Goal: Task Accomplishment & Management: Manage account settings

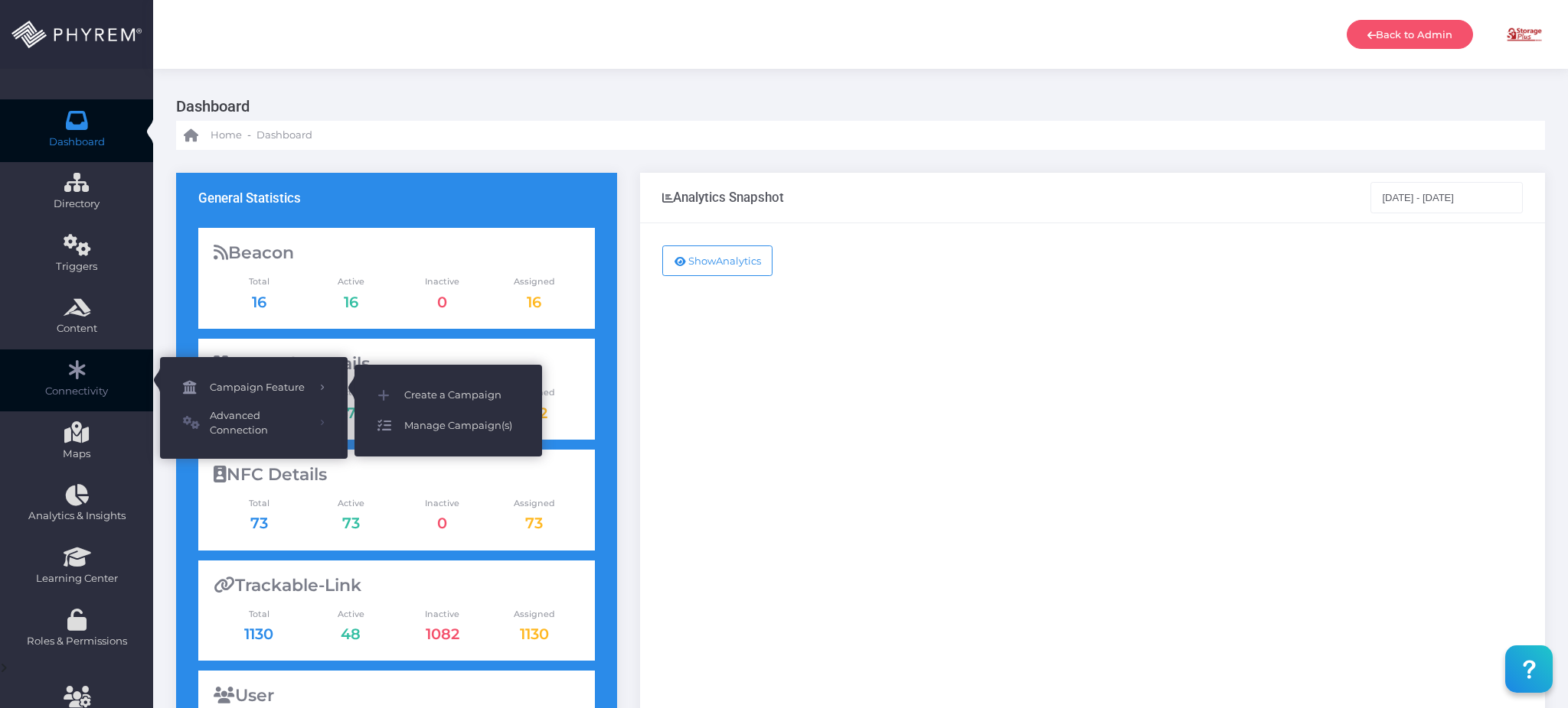
click at [454, 423] on span "Manage Campaign(s)" at bounding box center [461, 426] width 115 height 20
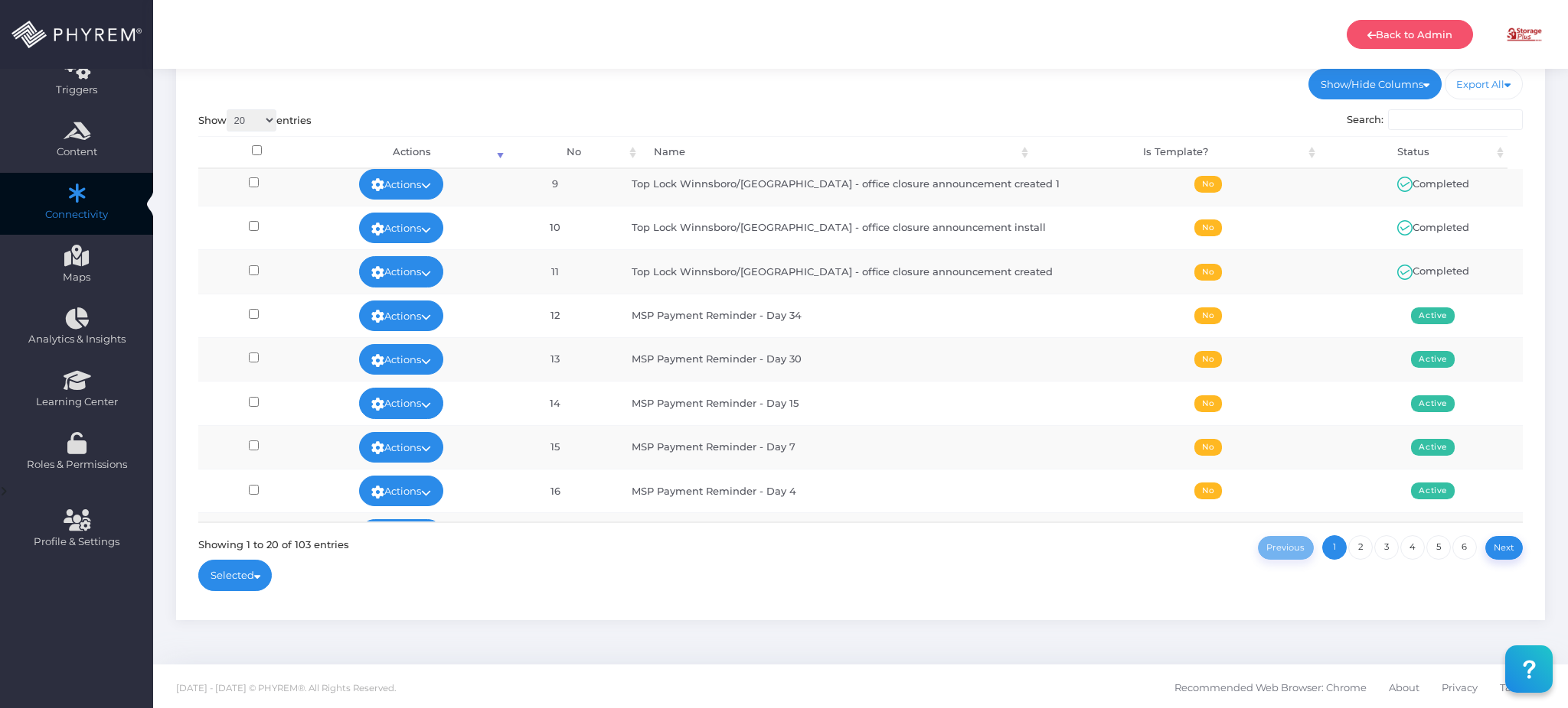
scroll to position [306, 0]
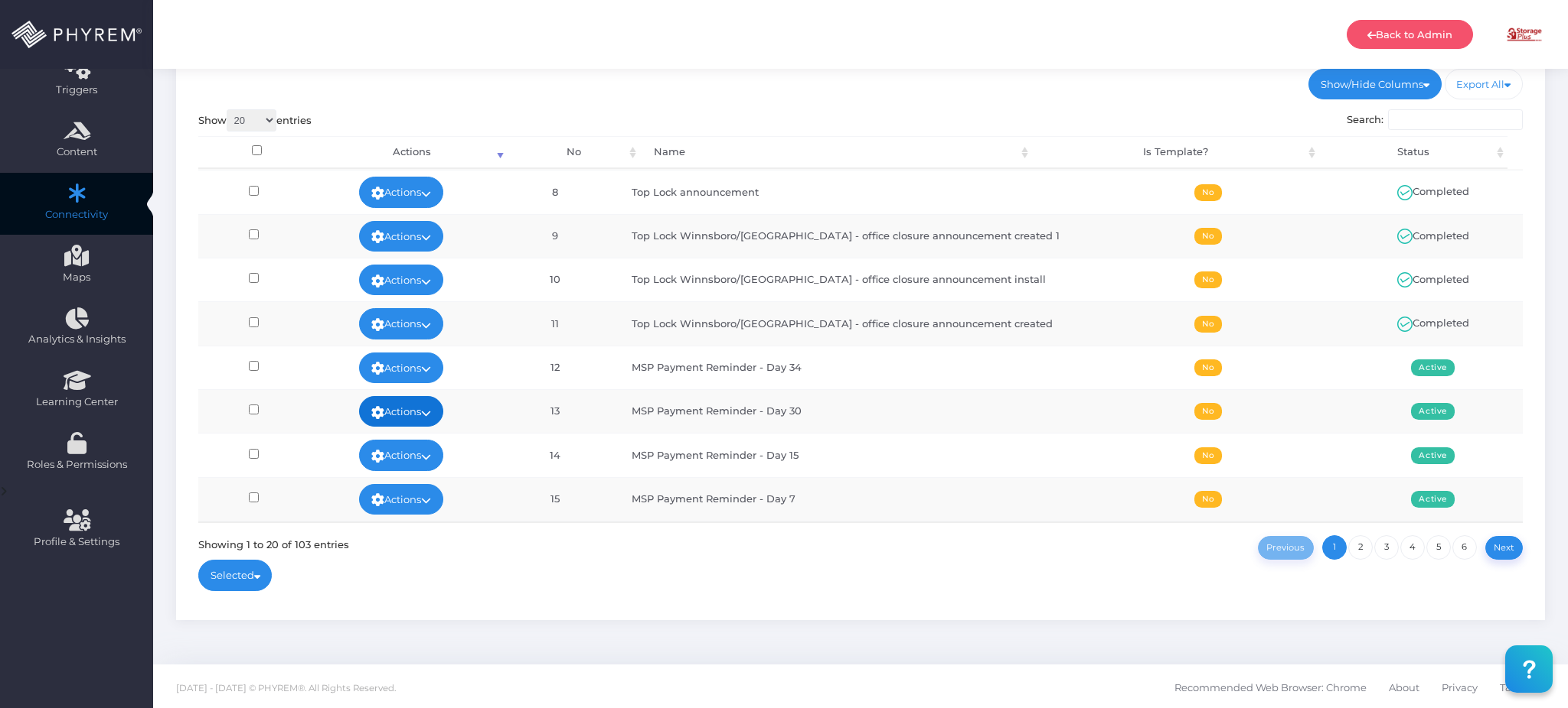
click at [431, 413] on icon at bounding box center [425, 413] width 10 height 0
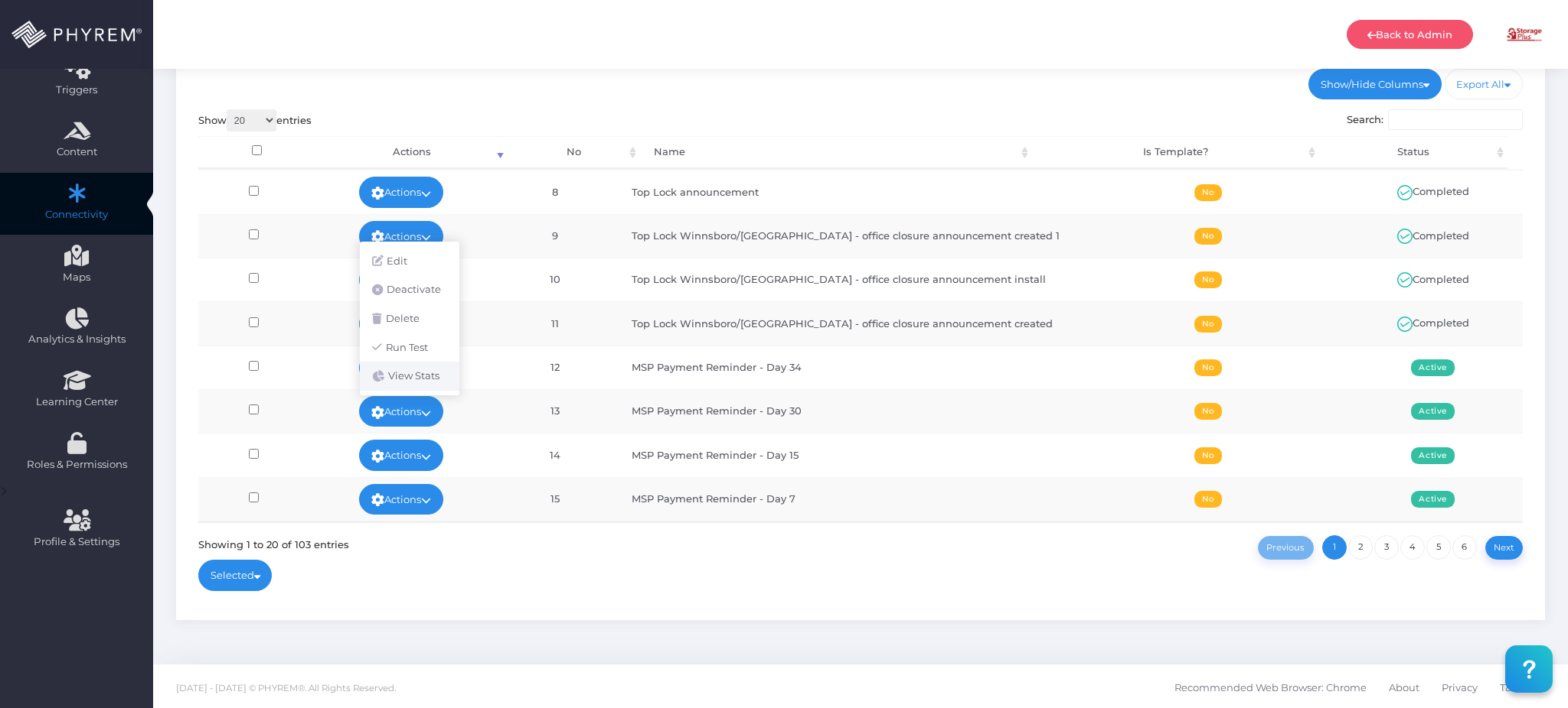
click at [421, 376] on link "View Stats" at bounding box center [409, 376] width 99 height 29
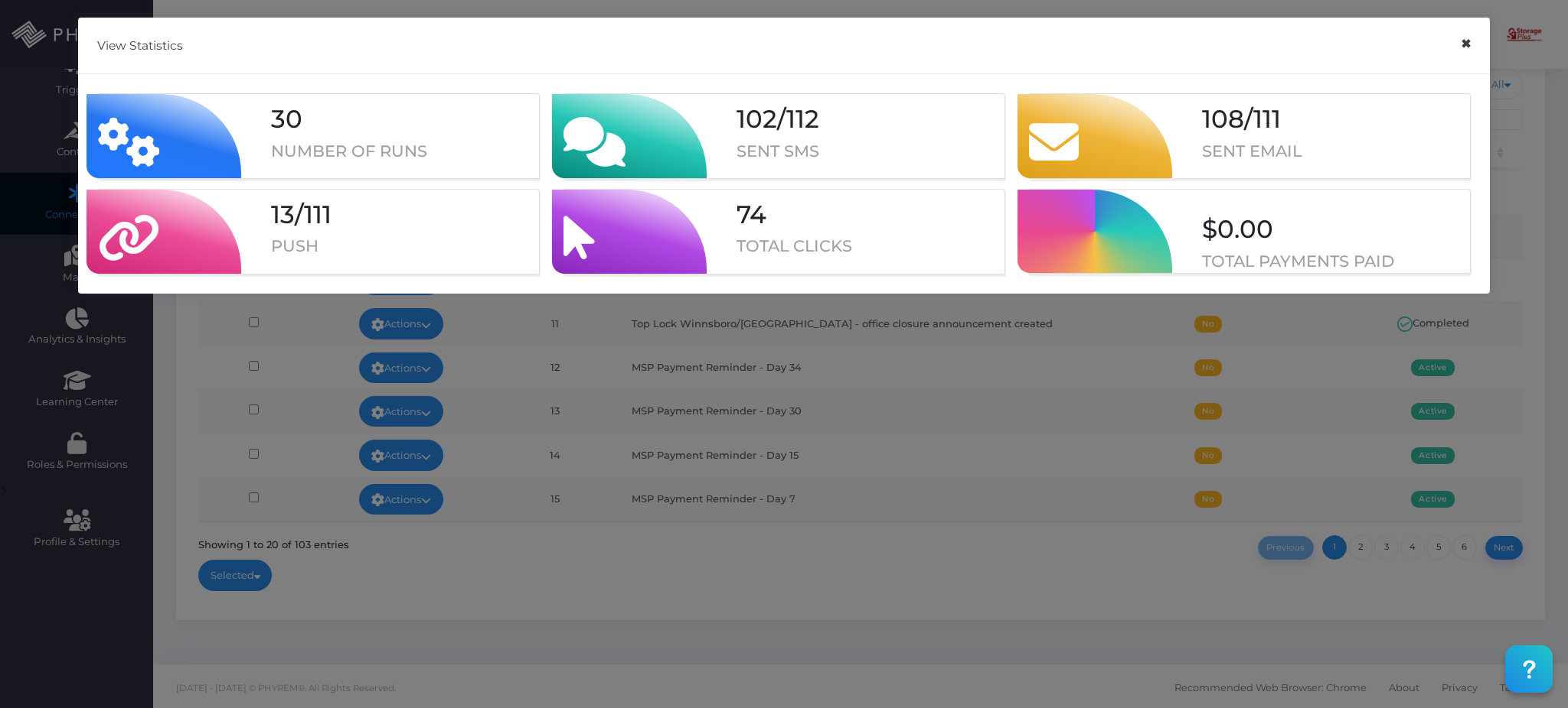
click at [1466, 49] on button "×" at bounding box center [1465, 43] width 30 height 34
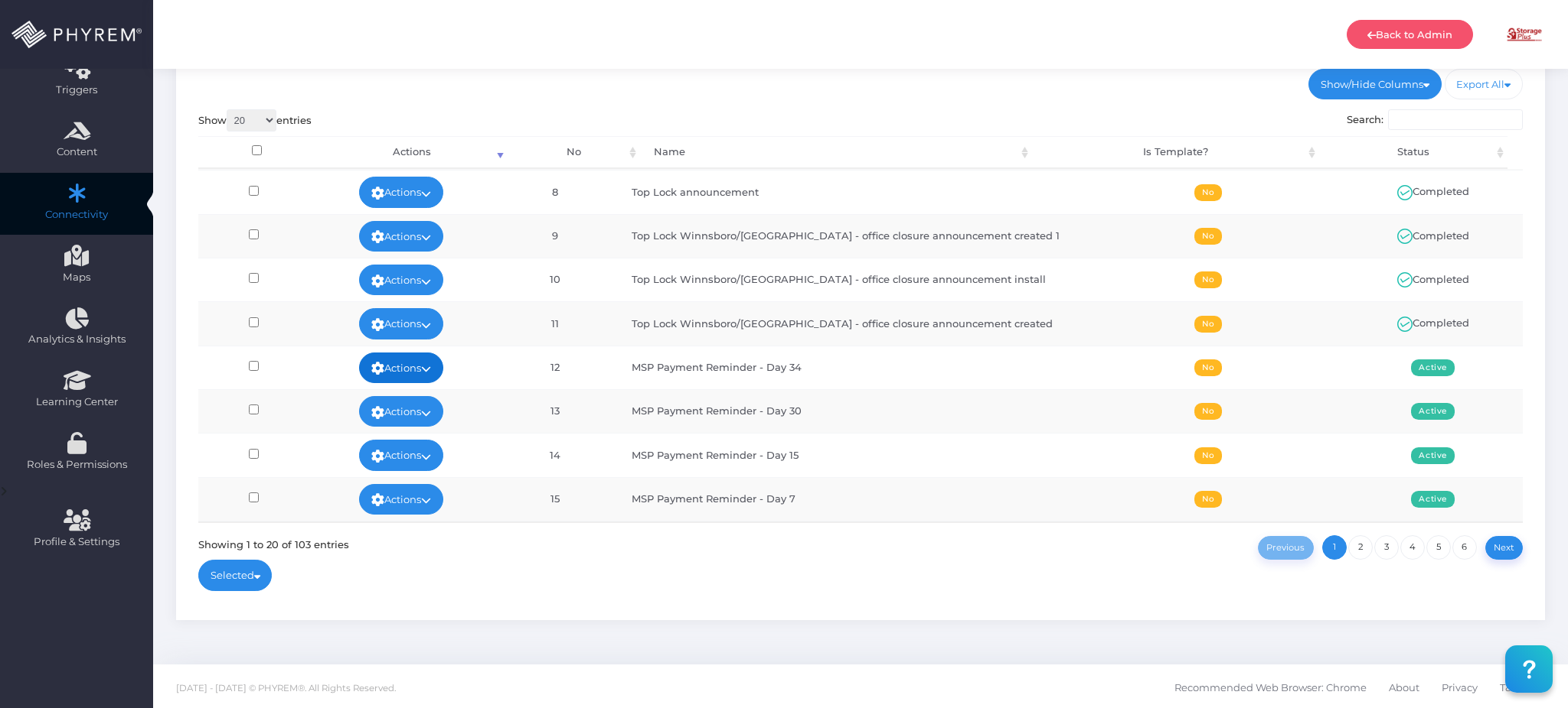
click at [436, 365] on link "Actions" at bounding box center [401, 367] width 84 height 31
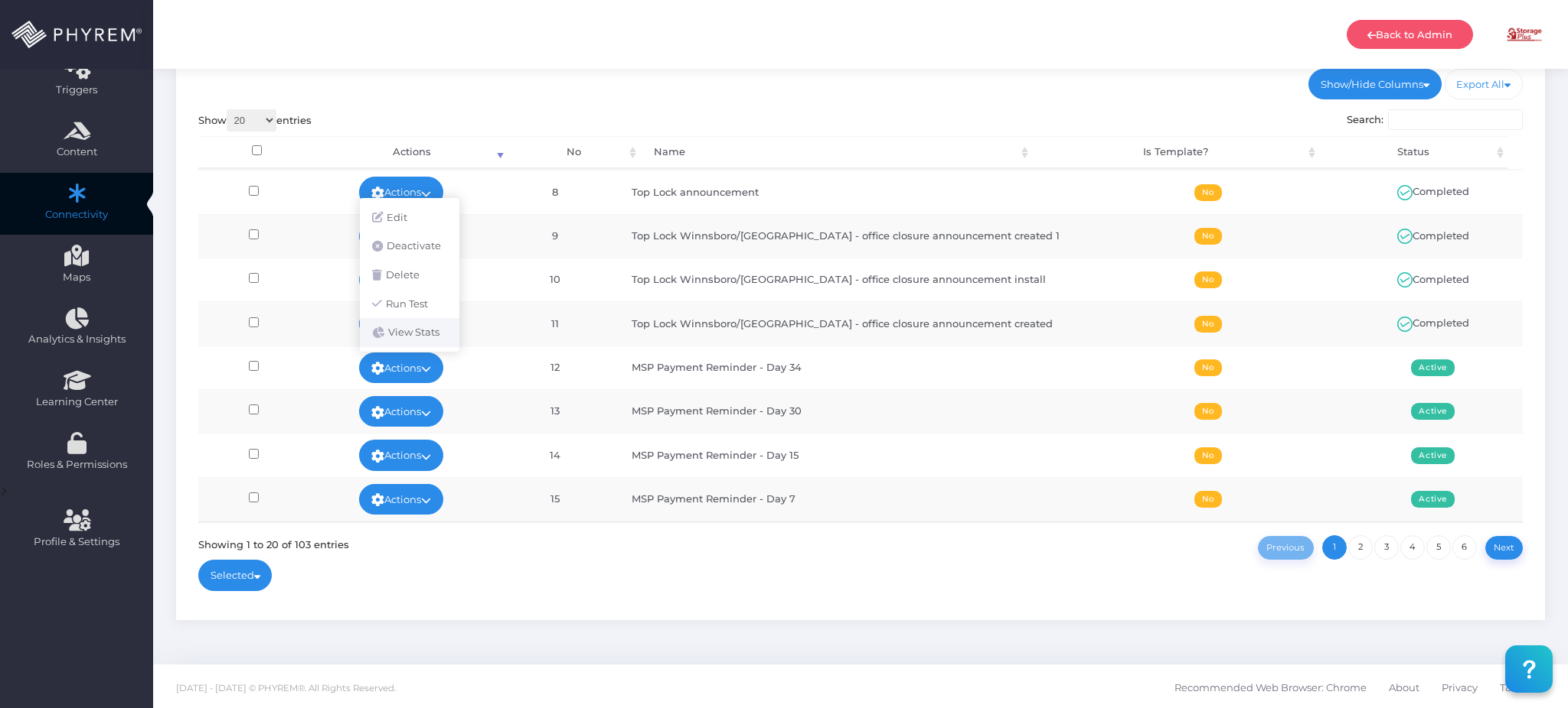
click at [425, 328] on link "View Stats" at bounding box center [409, 332] width 99 height 29
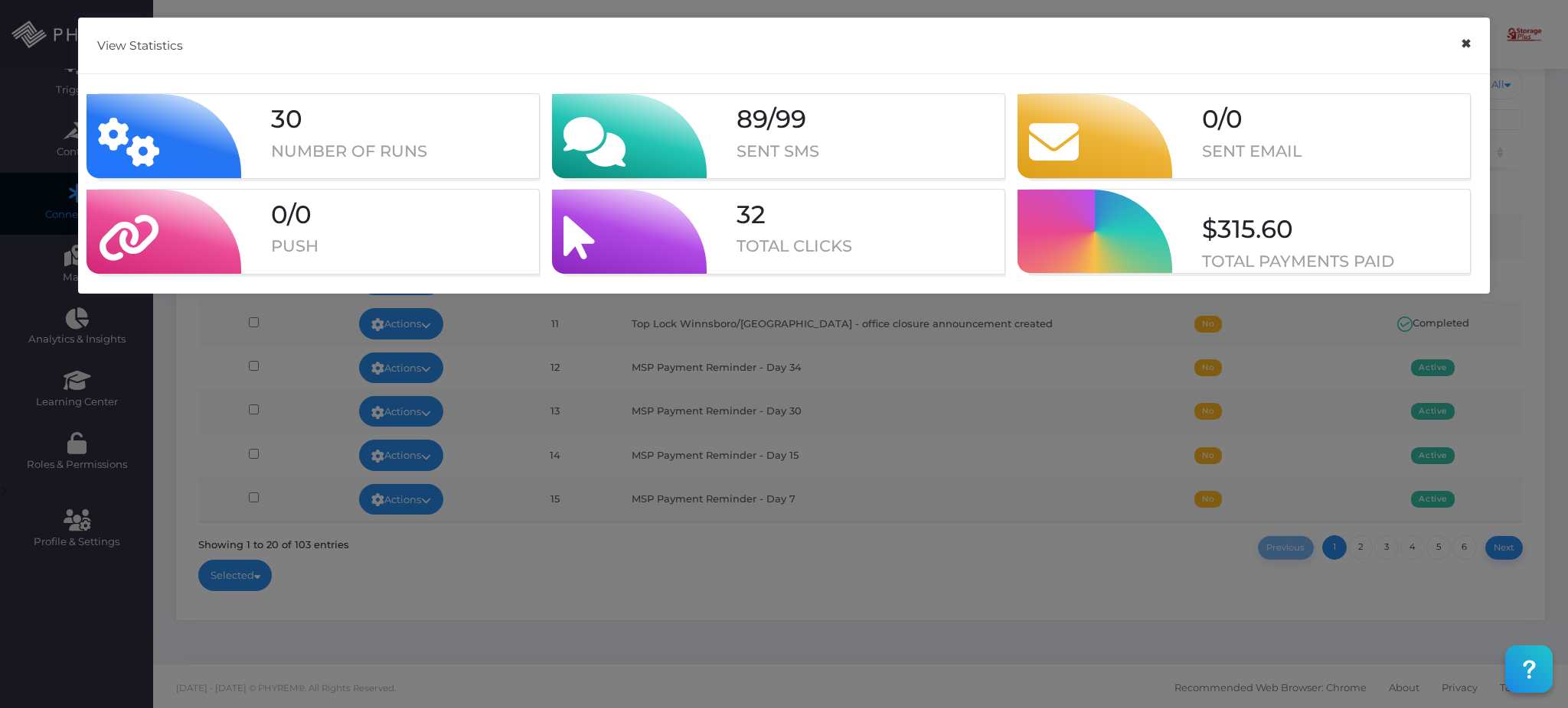
click at [1461, 45] on button "×" at bounding box center [1465, 43] width 30 height 34
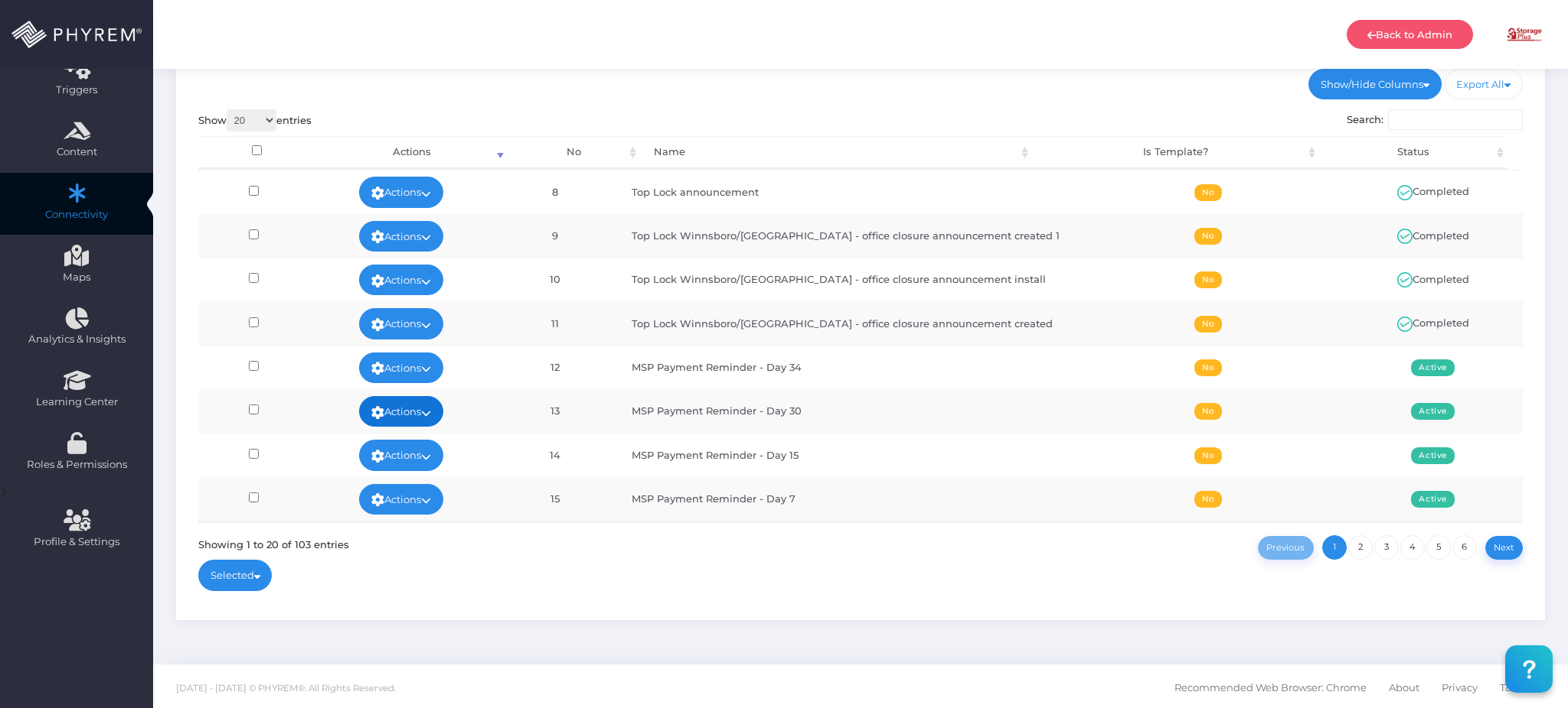
click at [425, 404] on link "Actions" at bounding box center [401, 411] width 84 height 31
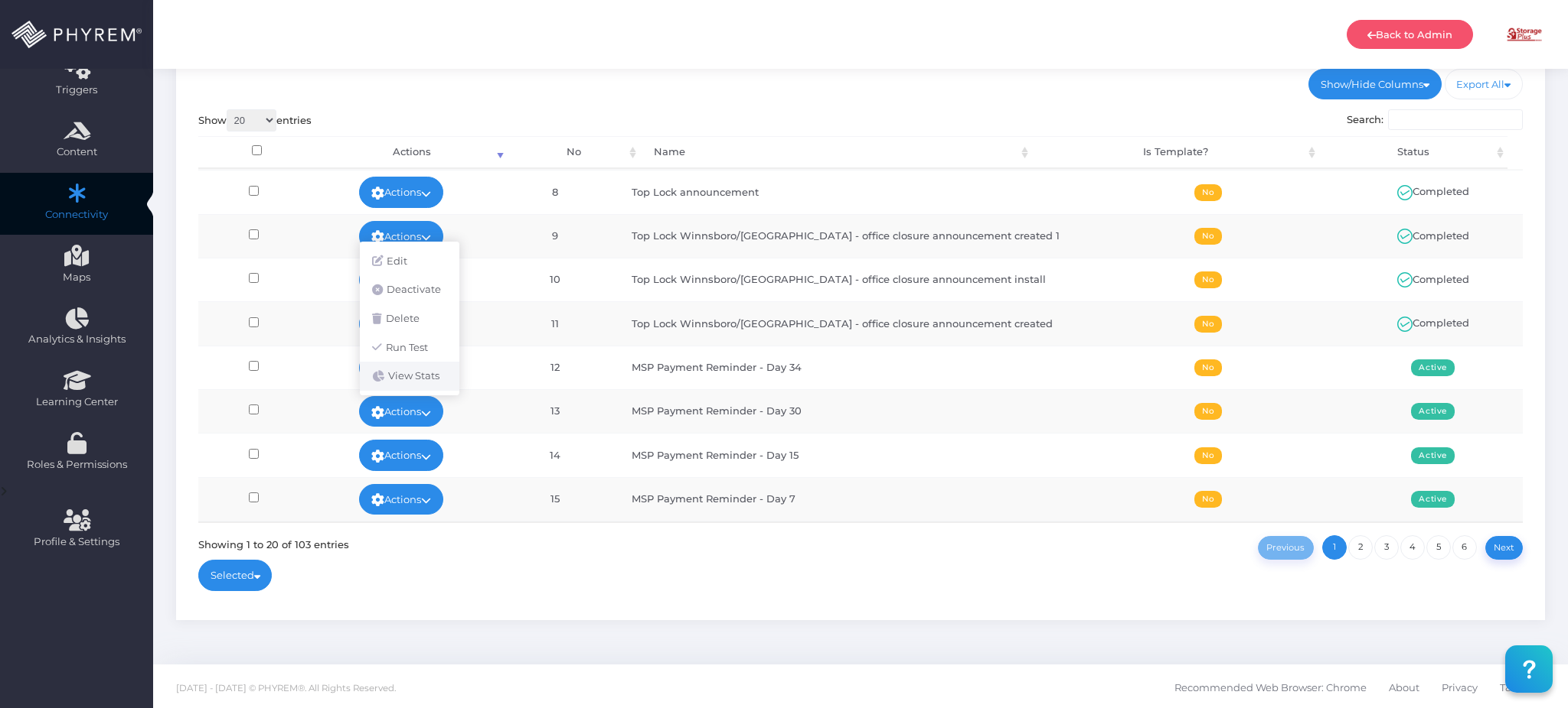
click at [430, 376] on link "View Stats" at bounding box center [409, 376] width 99 height 29
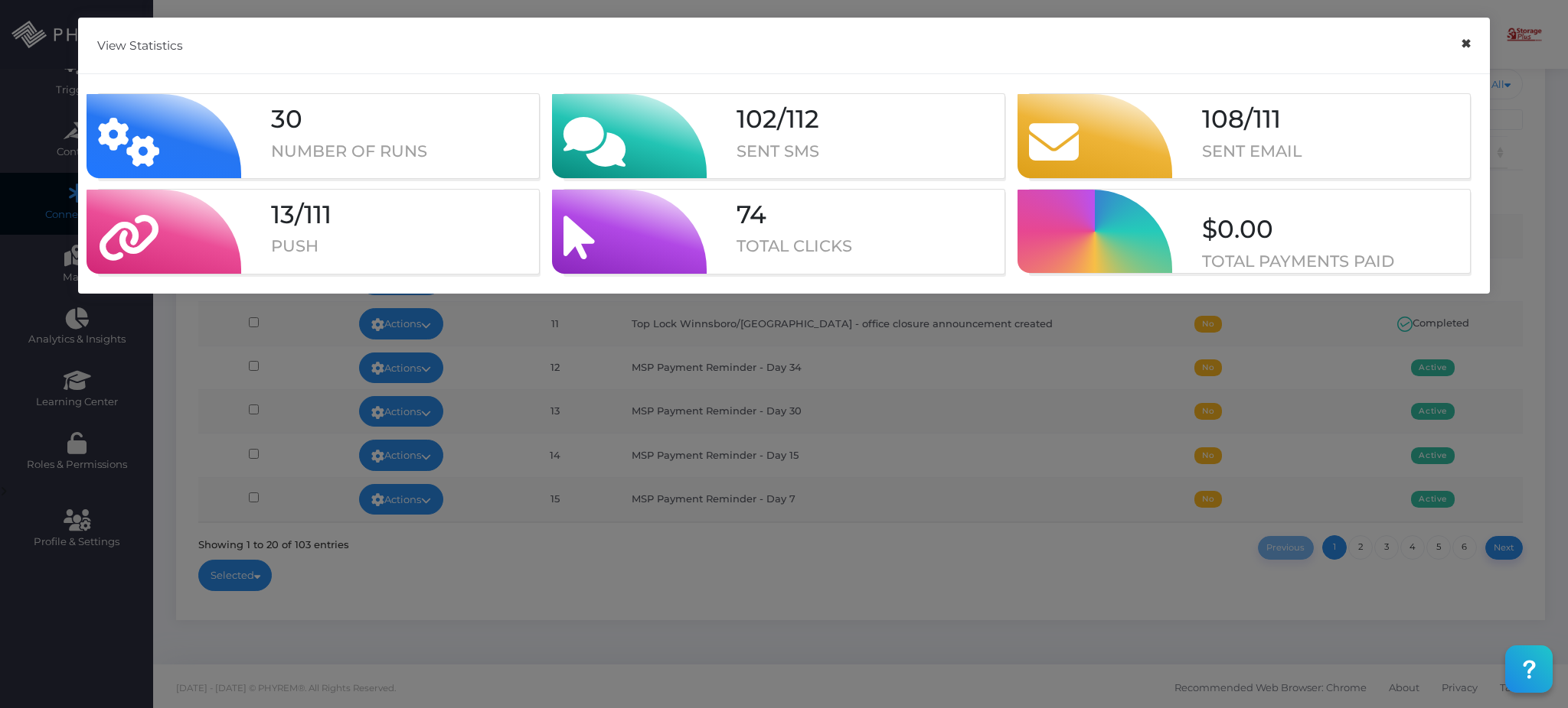
click at [1463, 47] on button "×" at bounding box center [1465, 43] width 30 height 34
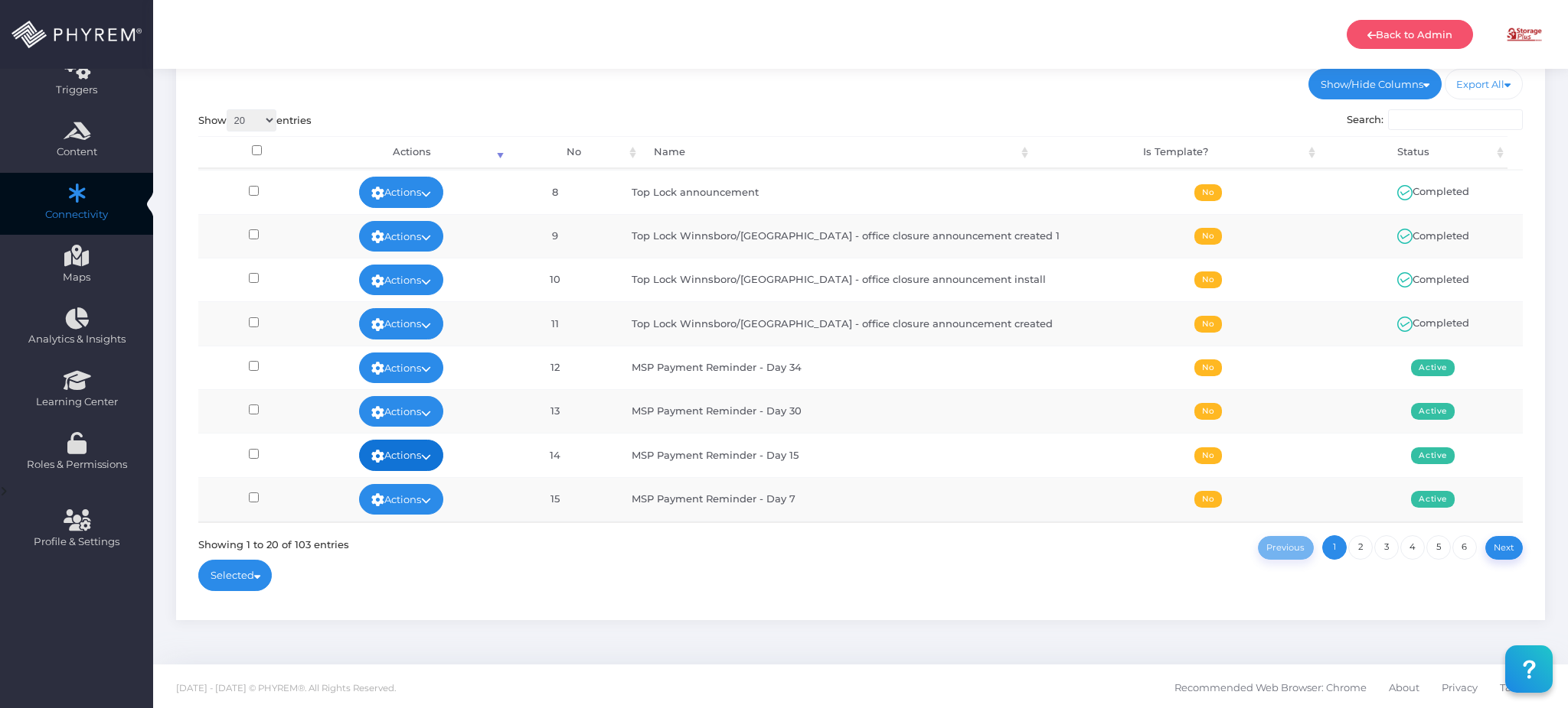
click at [435, 458] on link "Actions" at bounding box center [401, 455] width 84 height 31
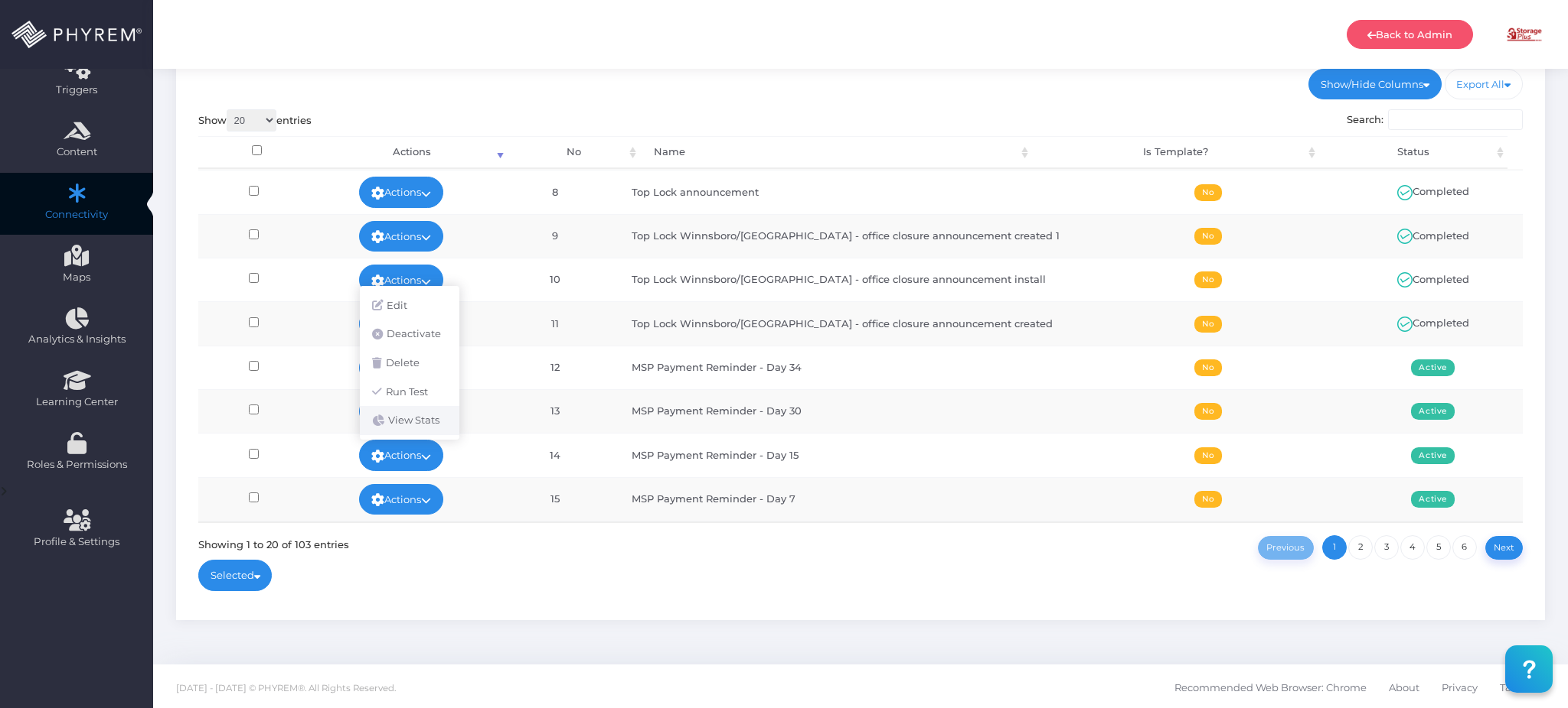
click at [429, 412] on link "View Stats" at bounding box center [409, 420] width 99 height 29
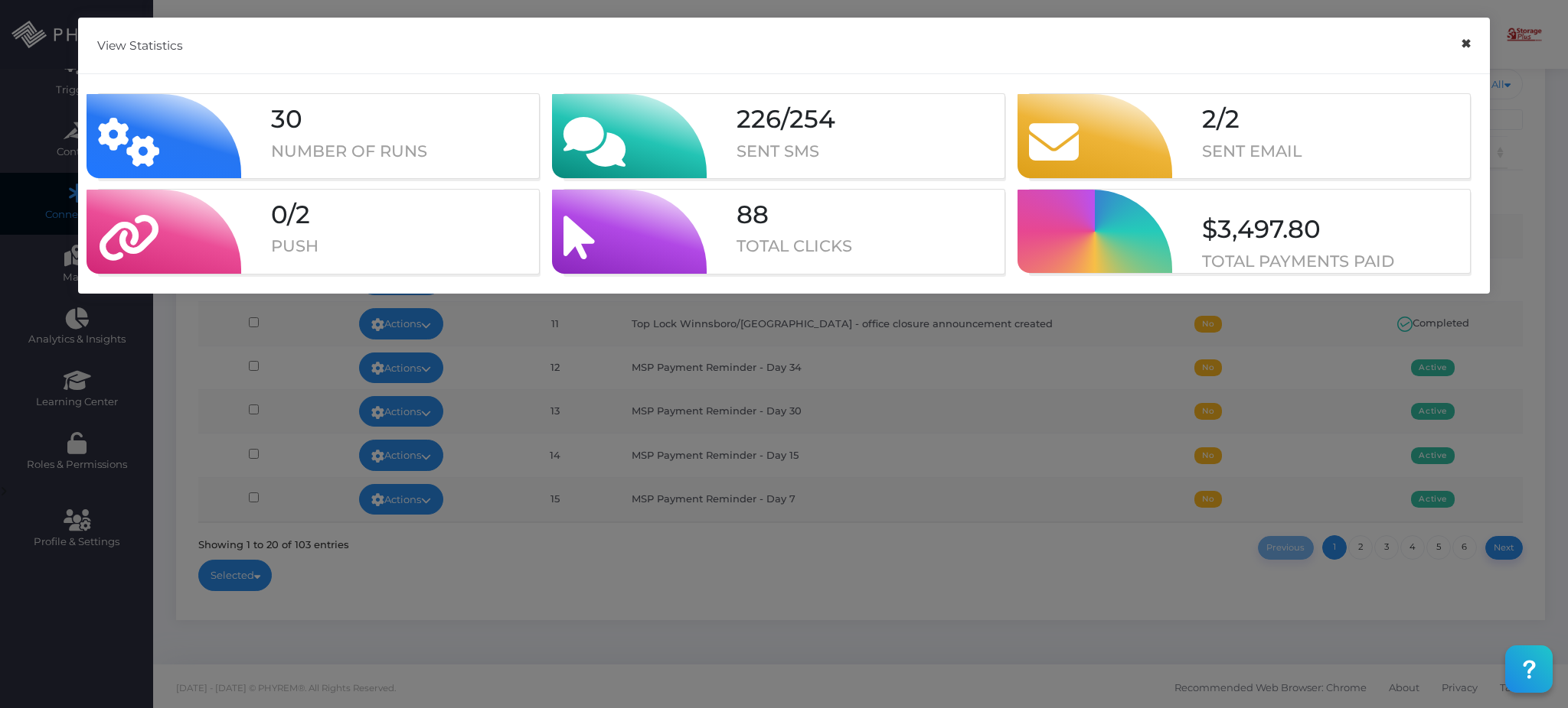
click at [1464, 49] on button "×" at bounding box center [1465, 43] width 30 height 34
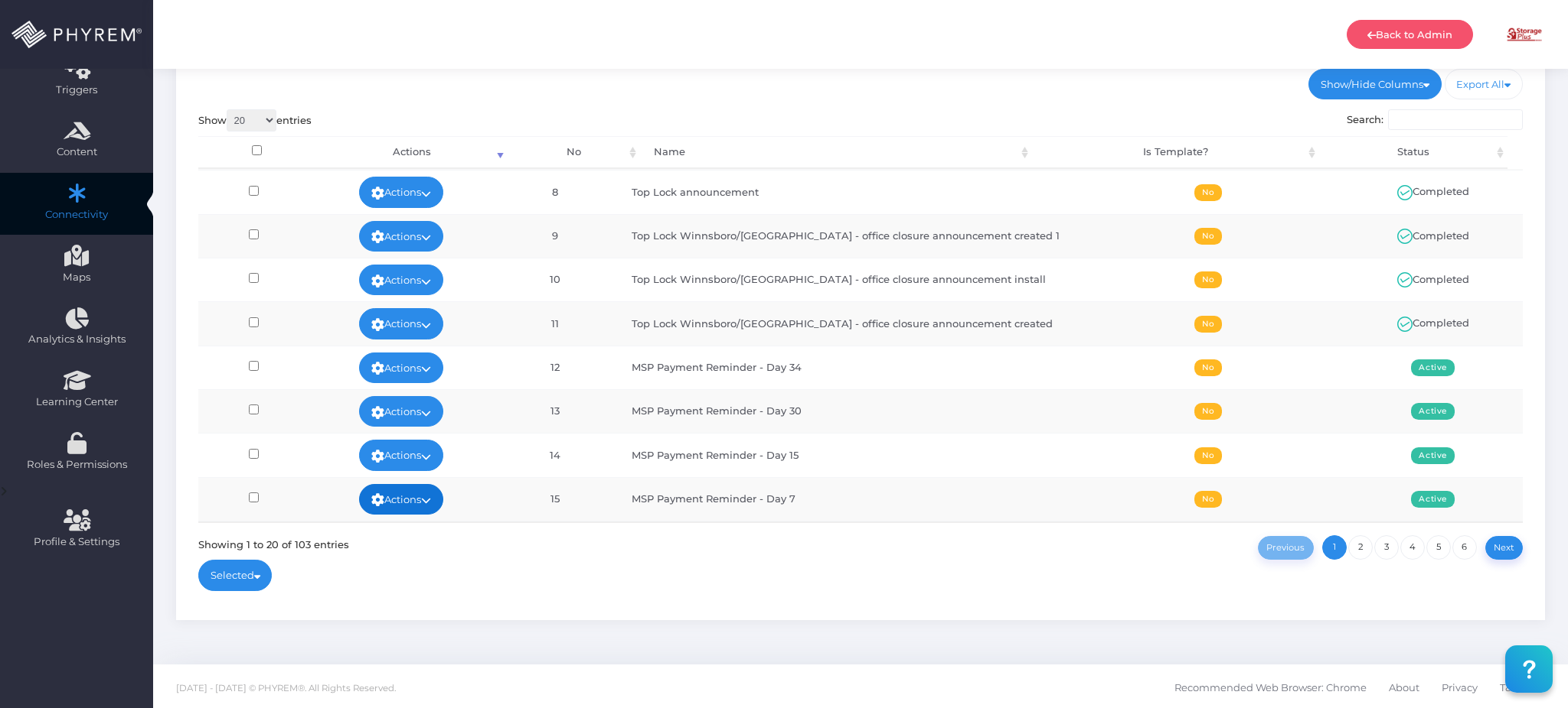
click at [421, 495] on link "Actions" at bounding box center [401, 499] width 84 height 31
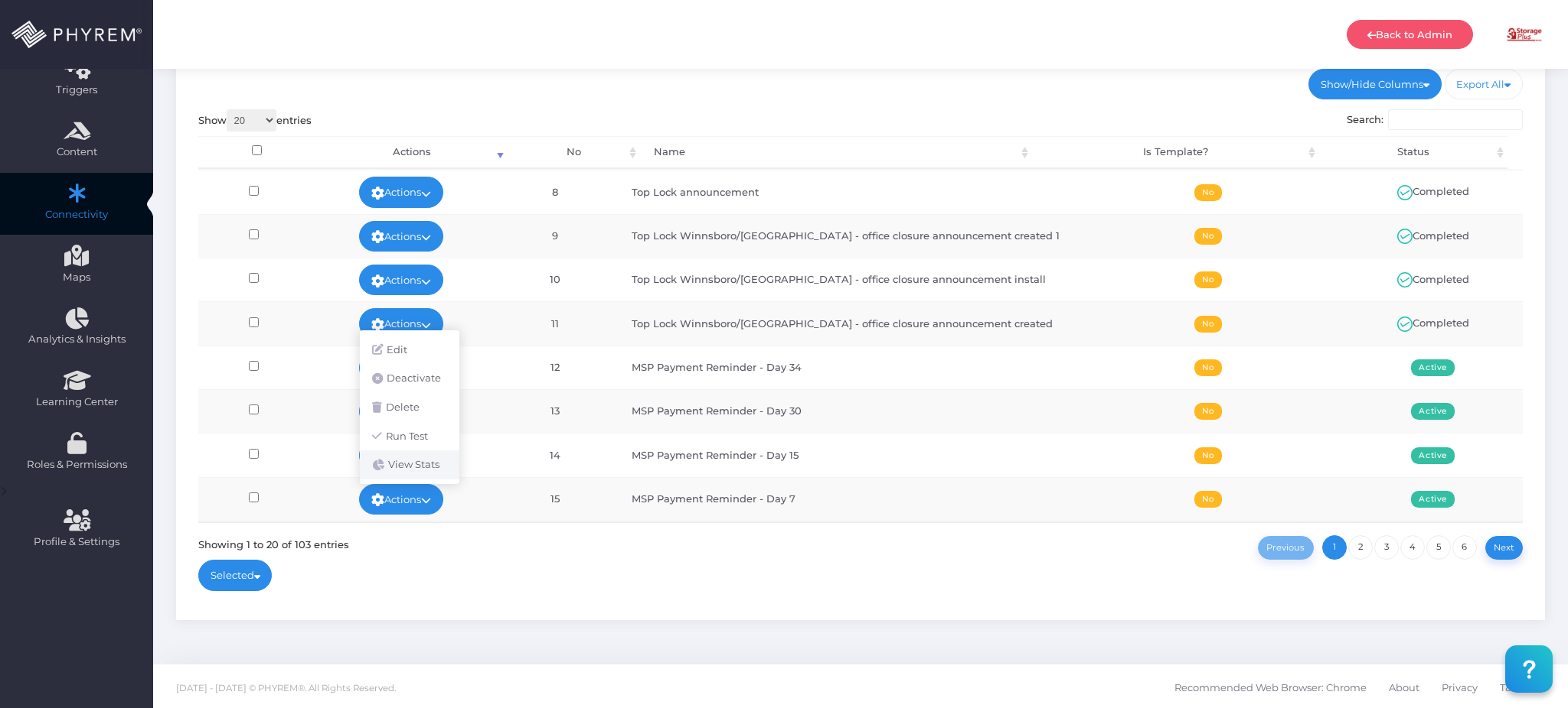
click at [420, 459] on link "View Stats" at bounding box center [409, 465] width 99 height 29
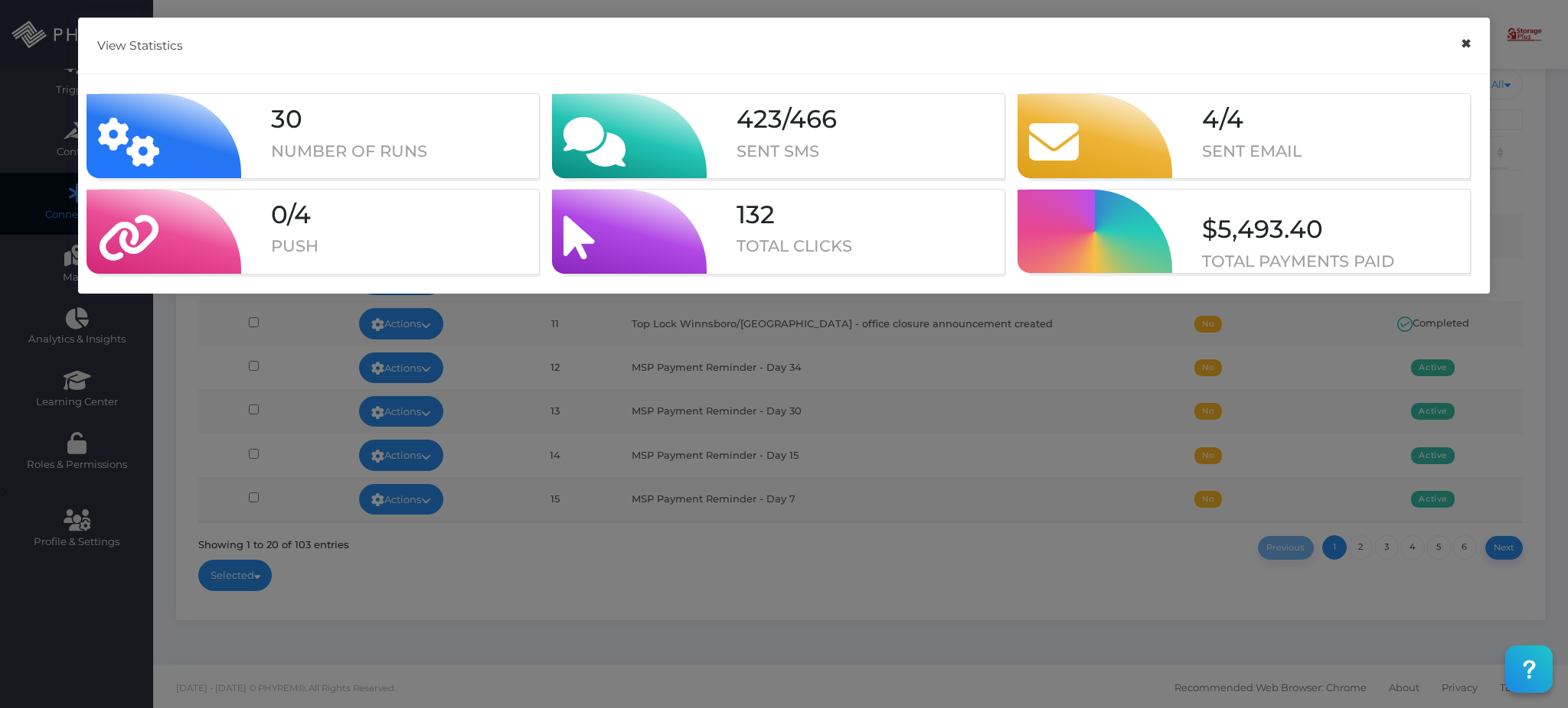
click at [1465, 48] on button "×" at bounding box center [1465, 43] width 30 height 34
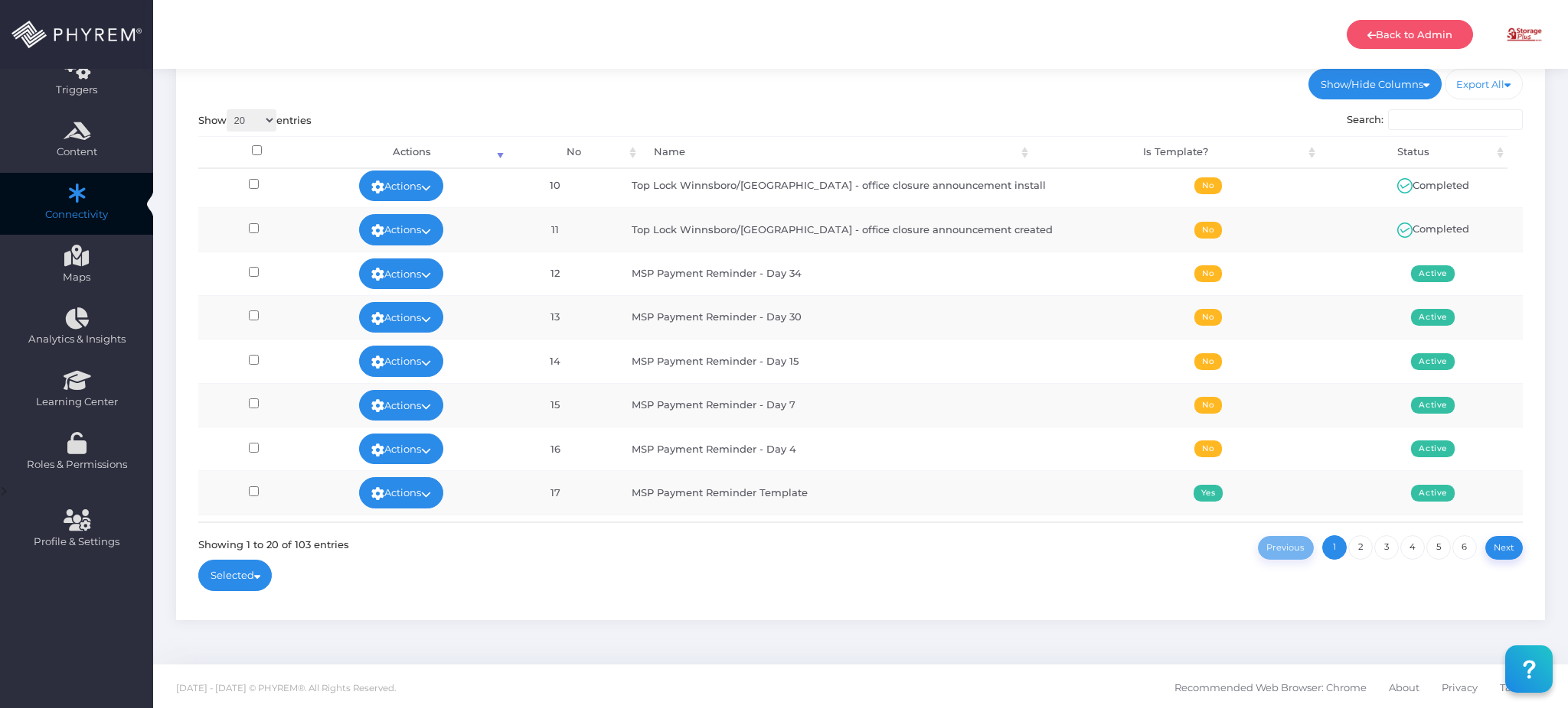
scroll to position [408, 0]
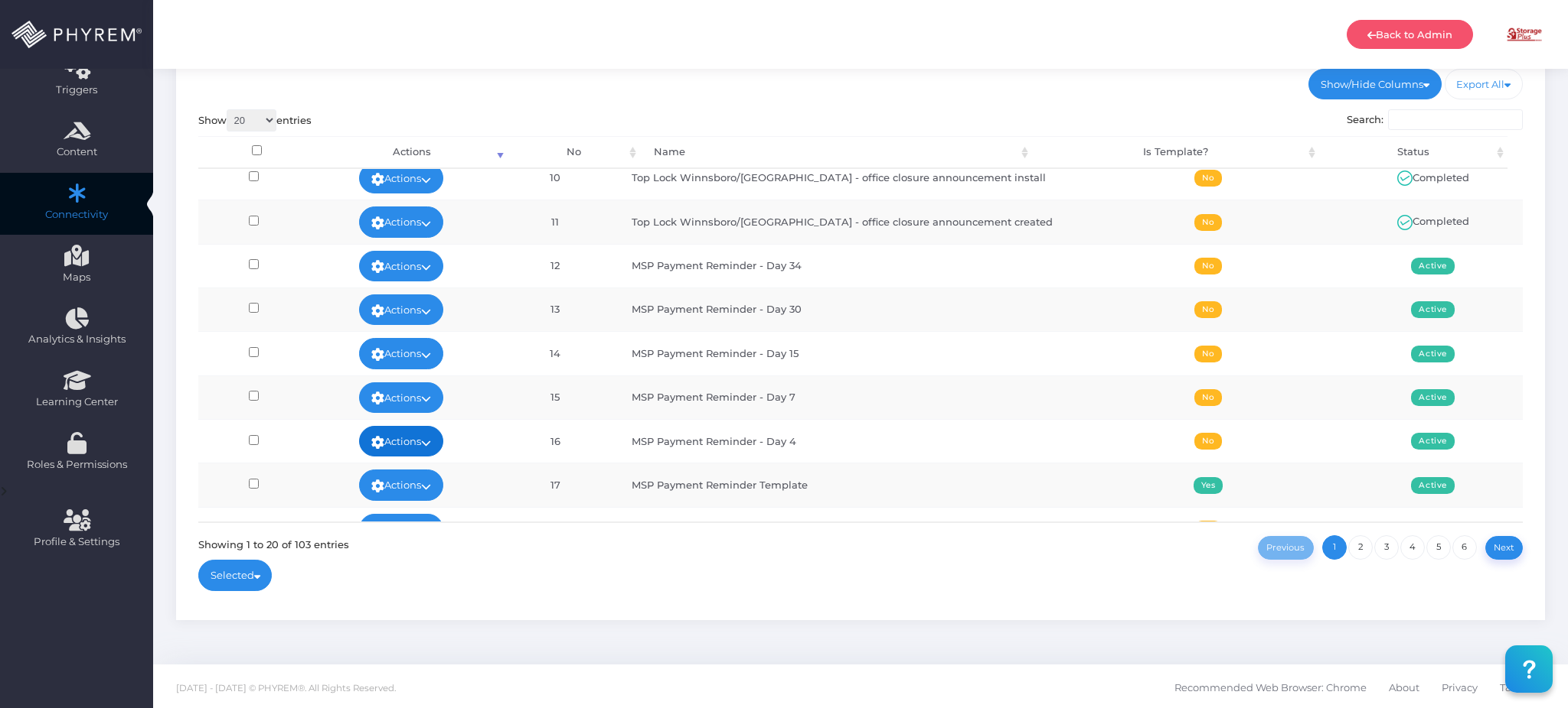
click at [431, 443] on icon at bounding box center [425, 443] width 10 height 0
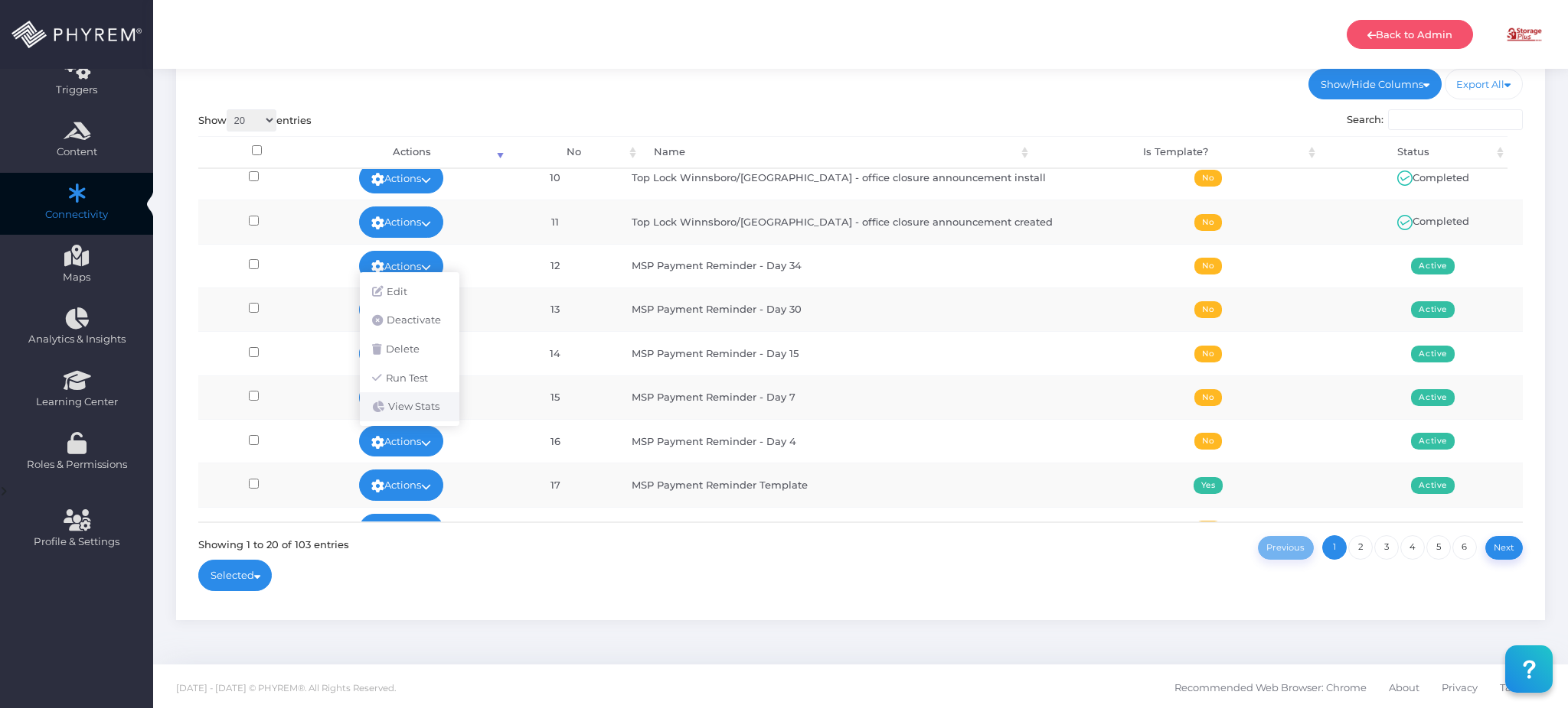
click at [432, 409] on link "View Stats" at bounding box center [409, 407] width 99 height 29
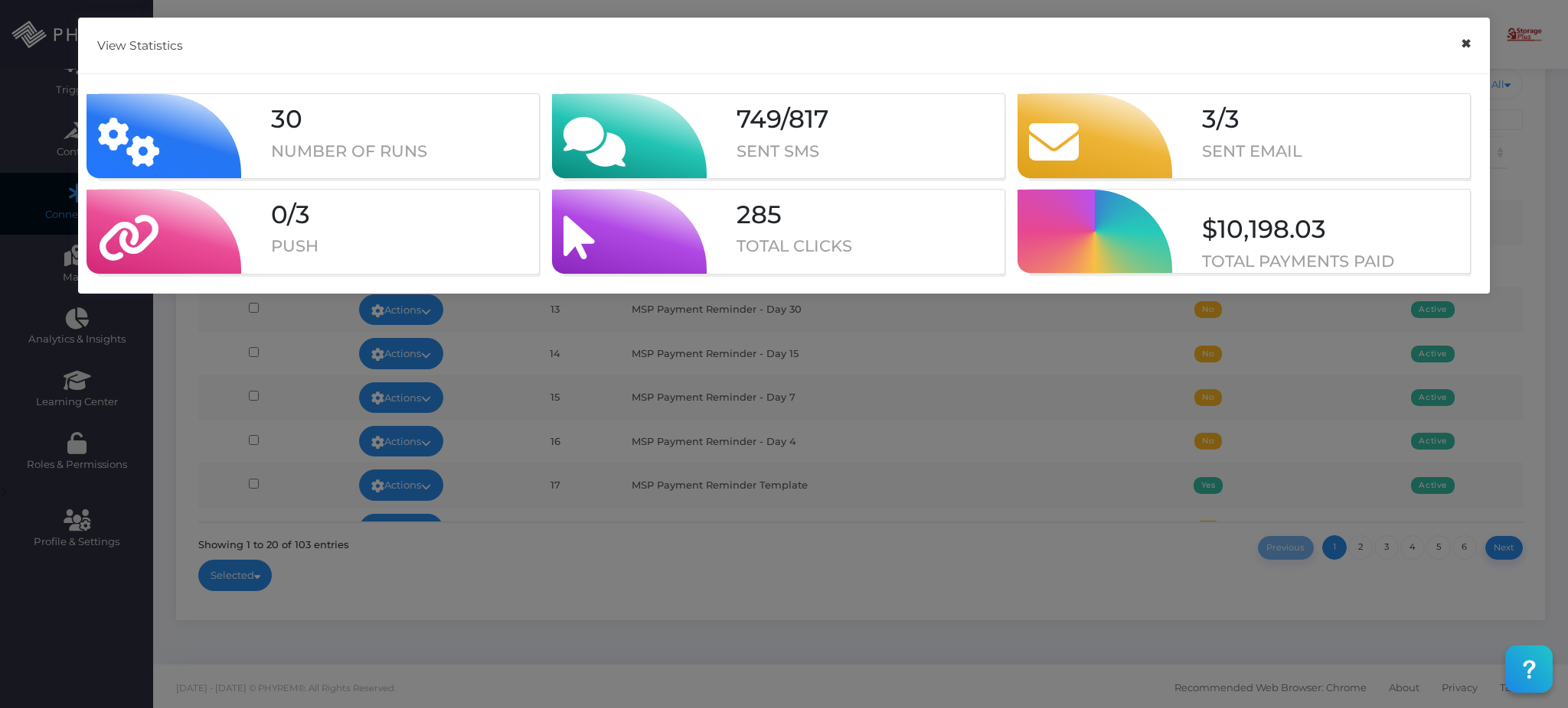
click at [1464, 39] on button "×" at bounding box center [1465, 43] width 30 height 34
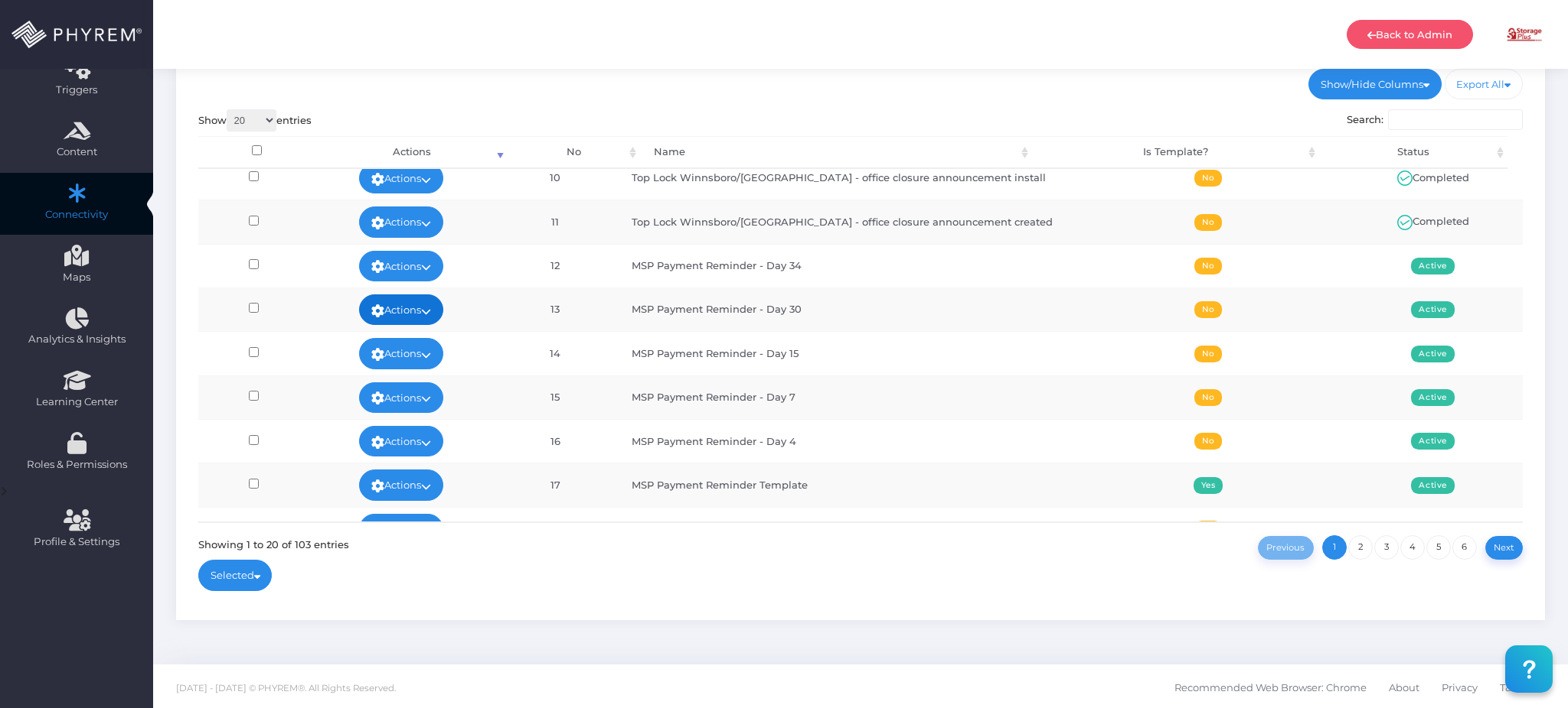
click at [431, 311] on icon at bounding box center [425, 311] width 10 height 0
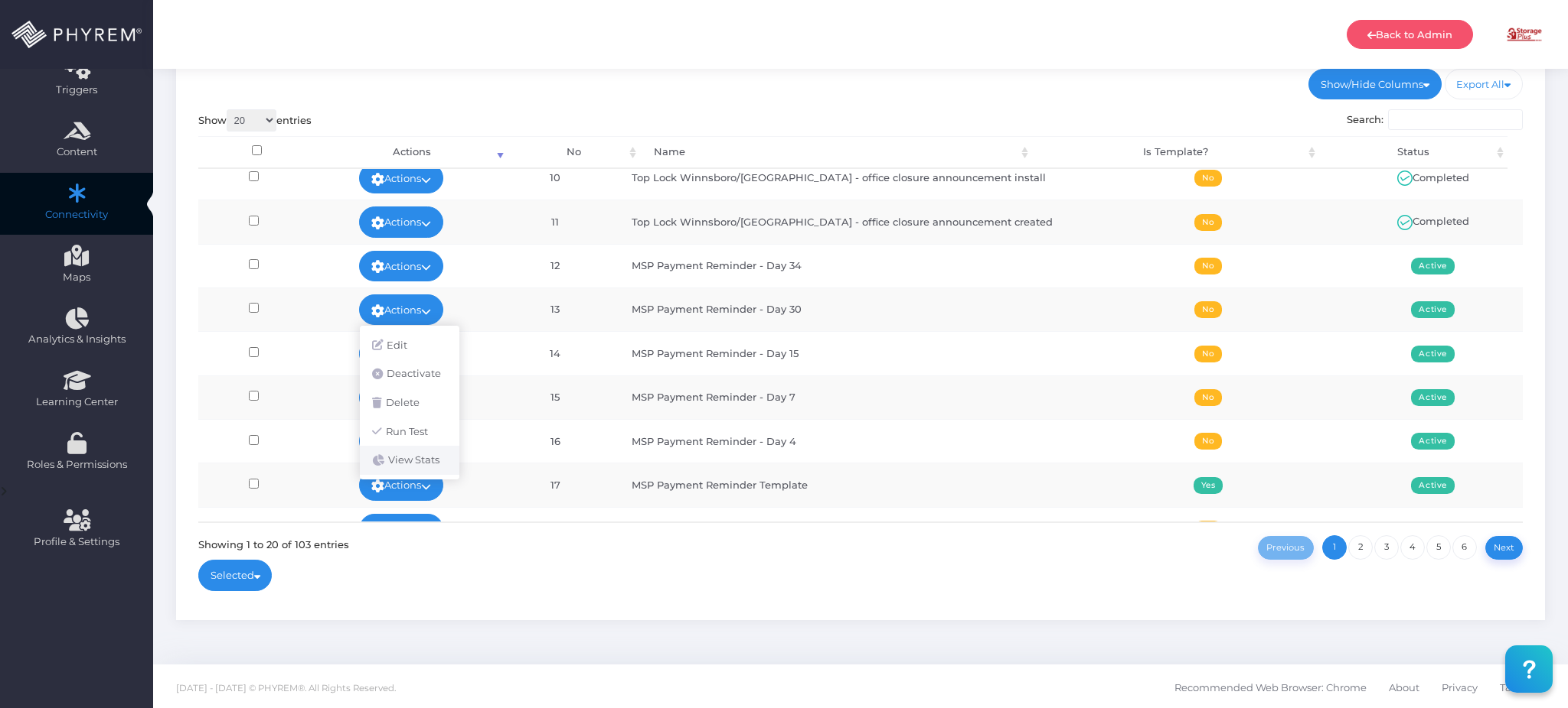
click at [423, 464] on link "View Stats" at bounding box center [409, 460] width 99 height 29
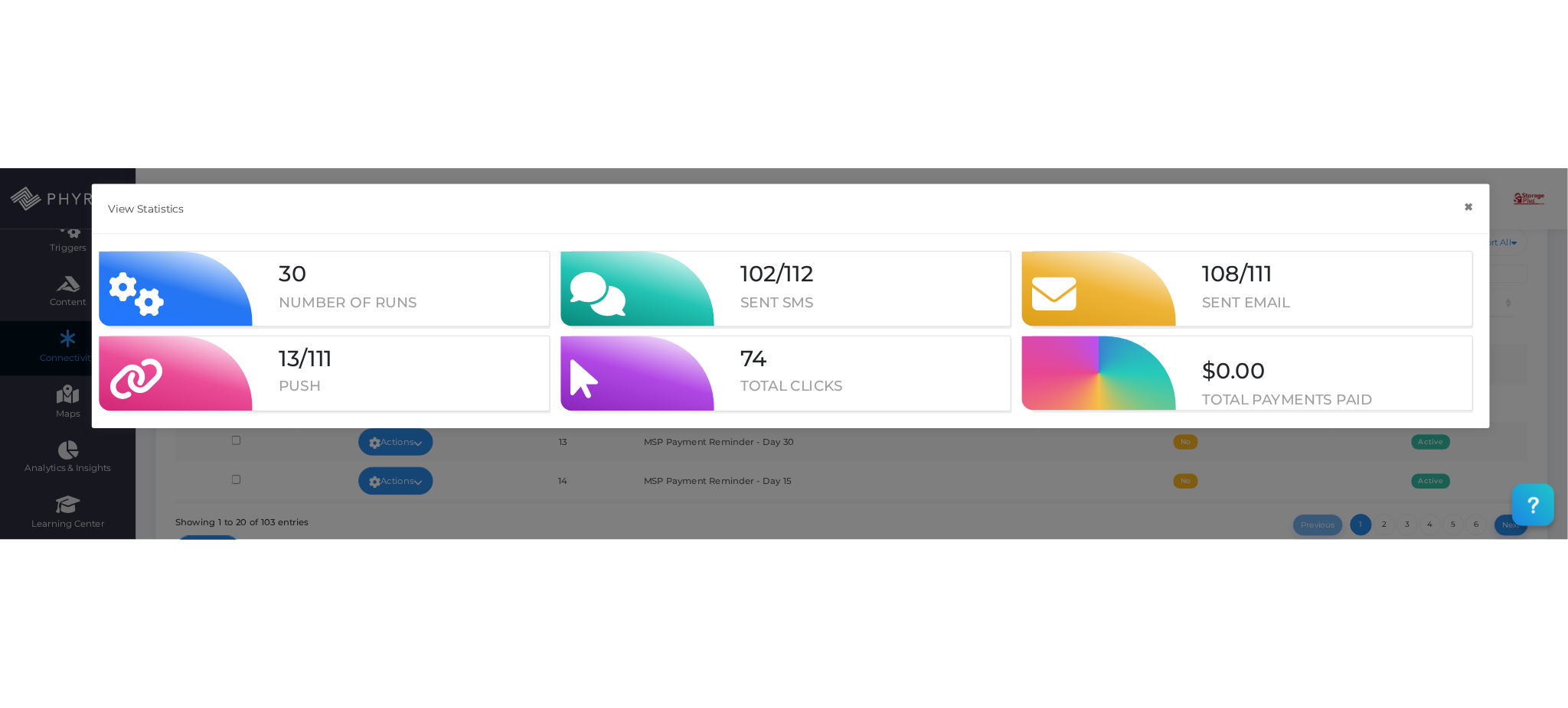
scroll to position [177, 0]
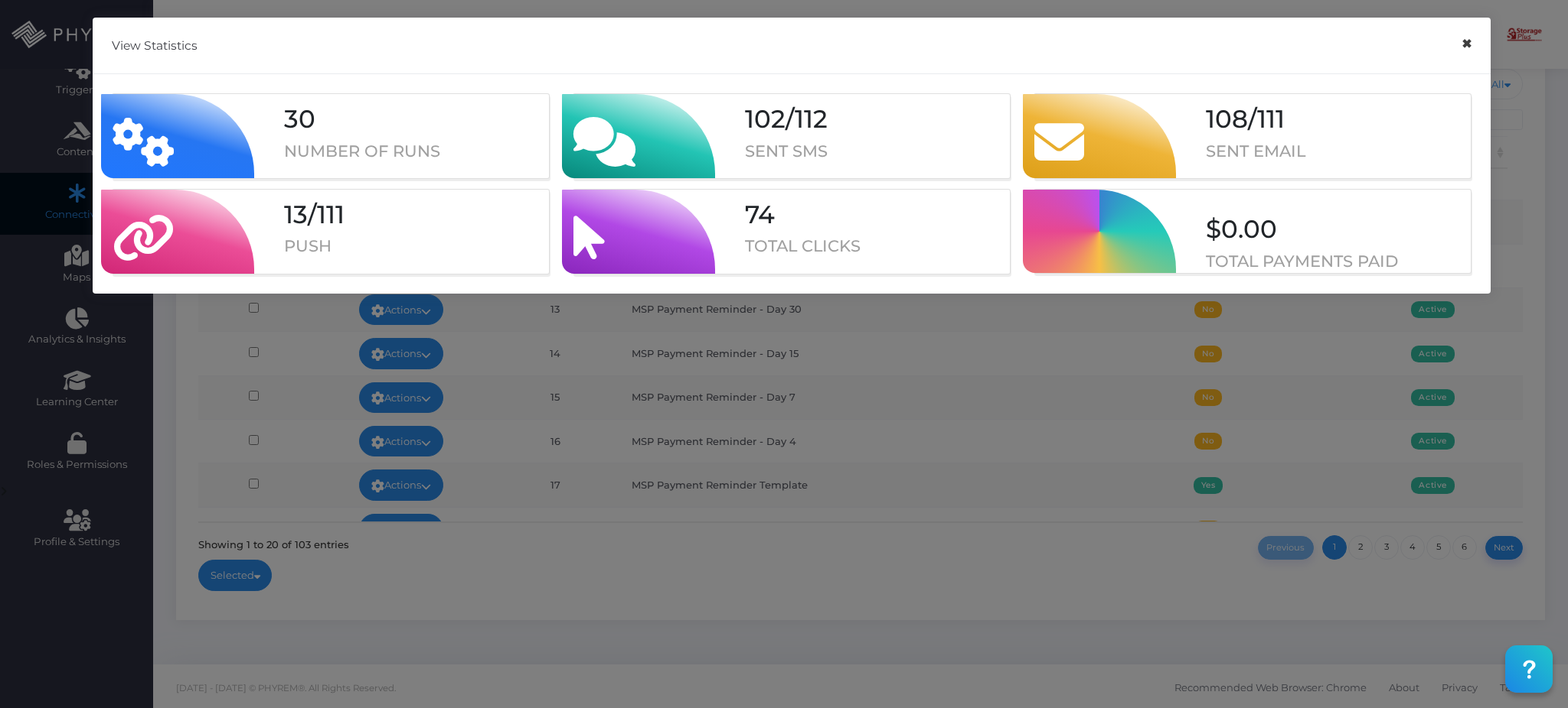
click at [1467, 40] on button "×" at bounding box center [1466, 43] width 30 height 34
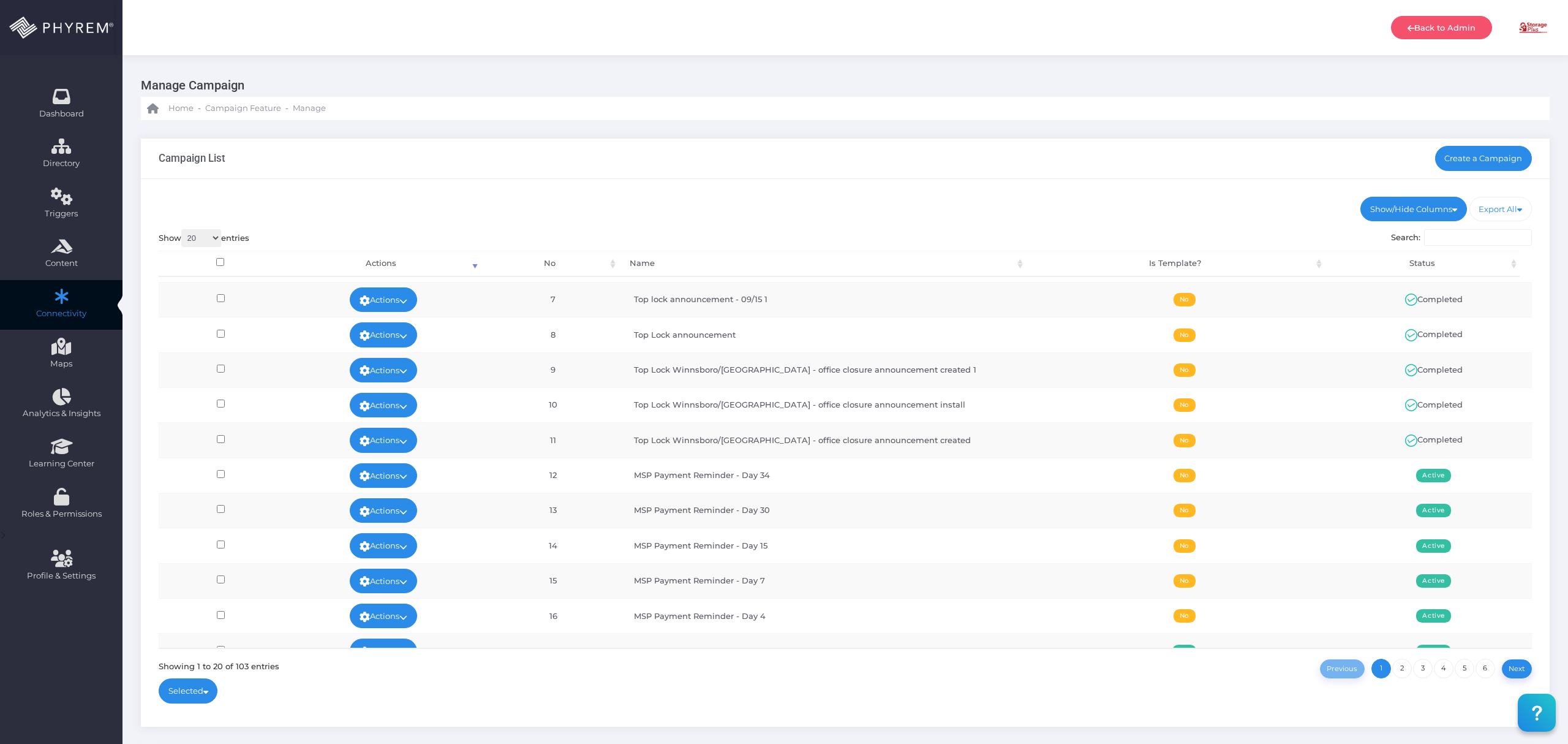
scroll to position [179, 0]
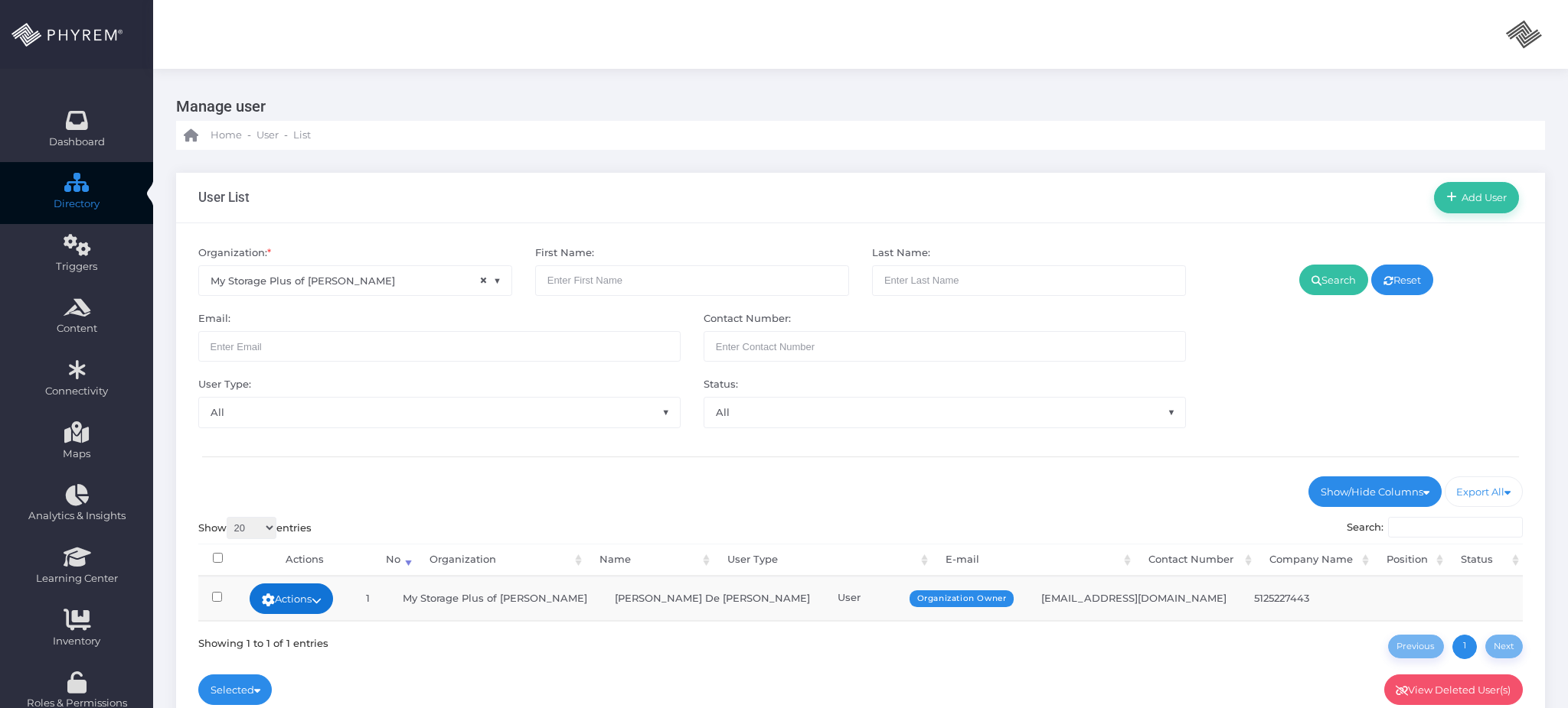
click at [321, 596] on link "Actions" at bounding box center [292, 598] width 84 height 31
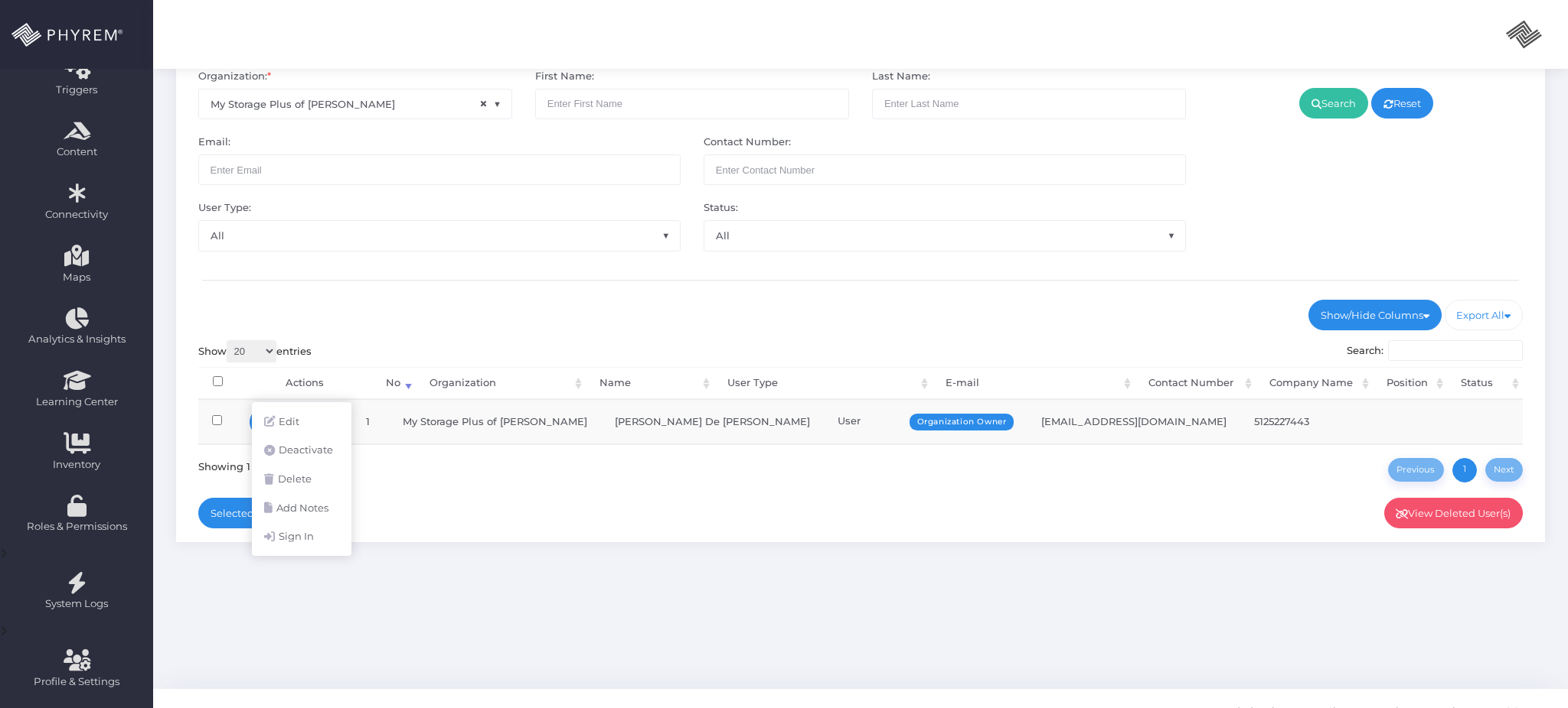
scroll to position [202, 0]
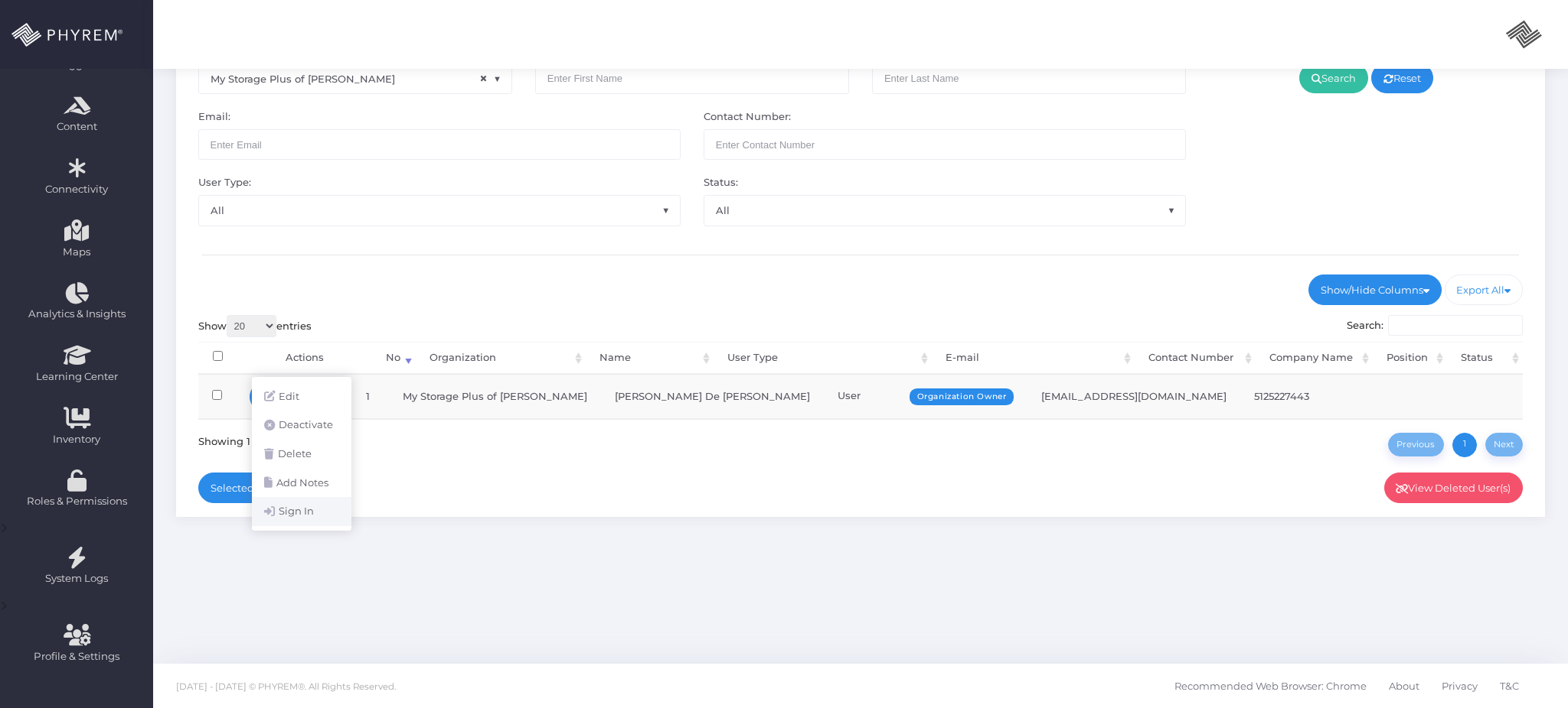
click at [306, 509] on link "Sign In" at bounding box center [301, 511] width 99 height 29
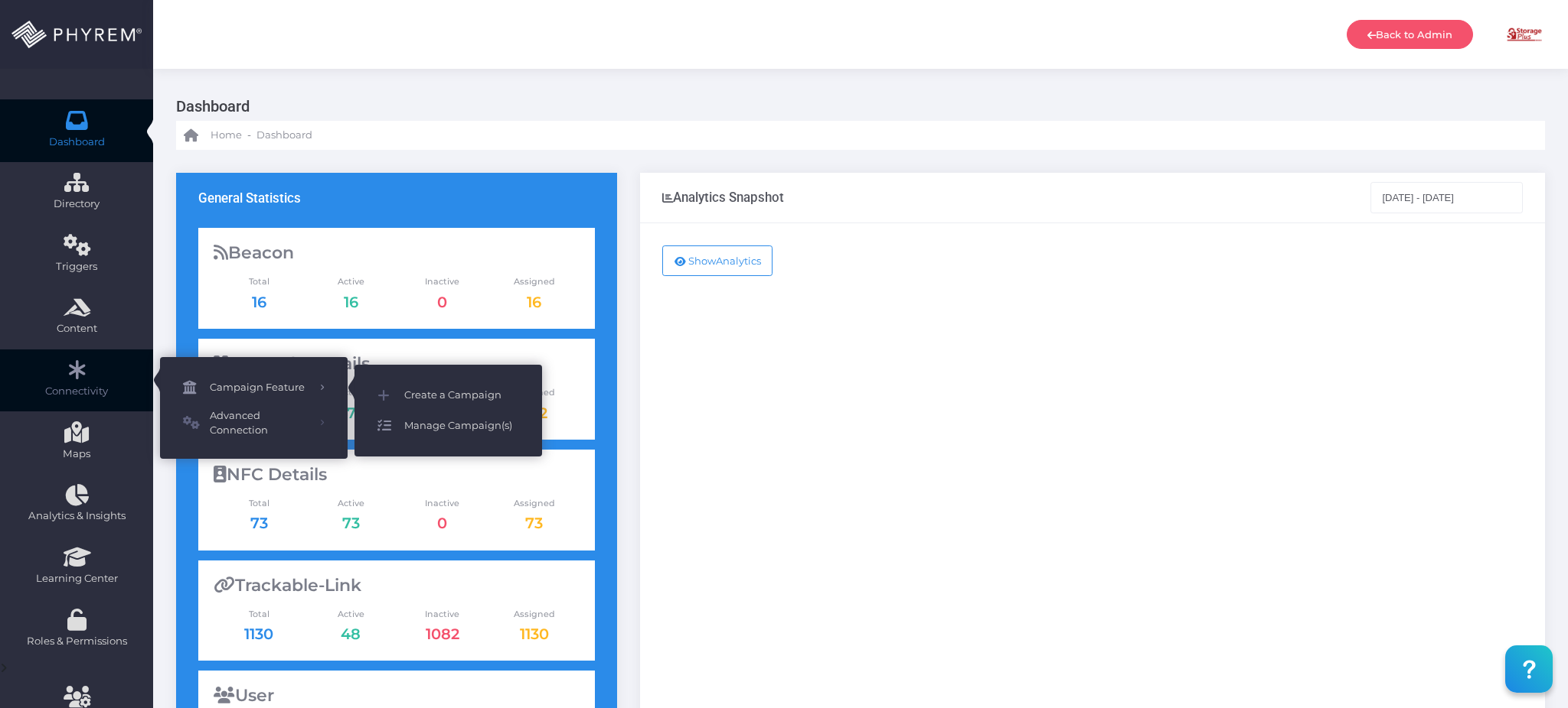
click at [436, 420] on span "Manage Campaign(s)" at bounding box center [461, 426] width 115 height 20
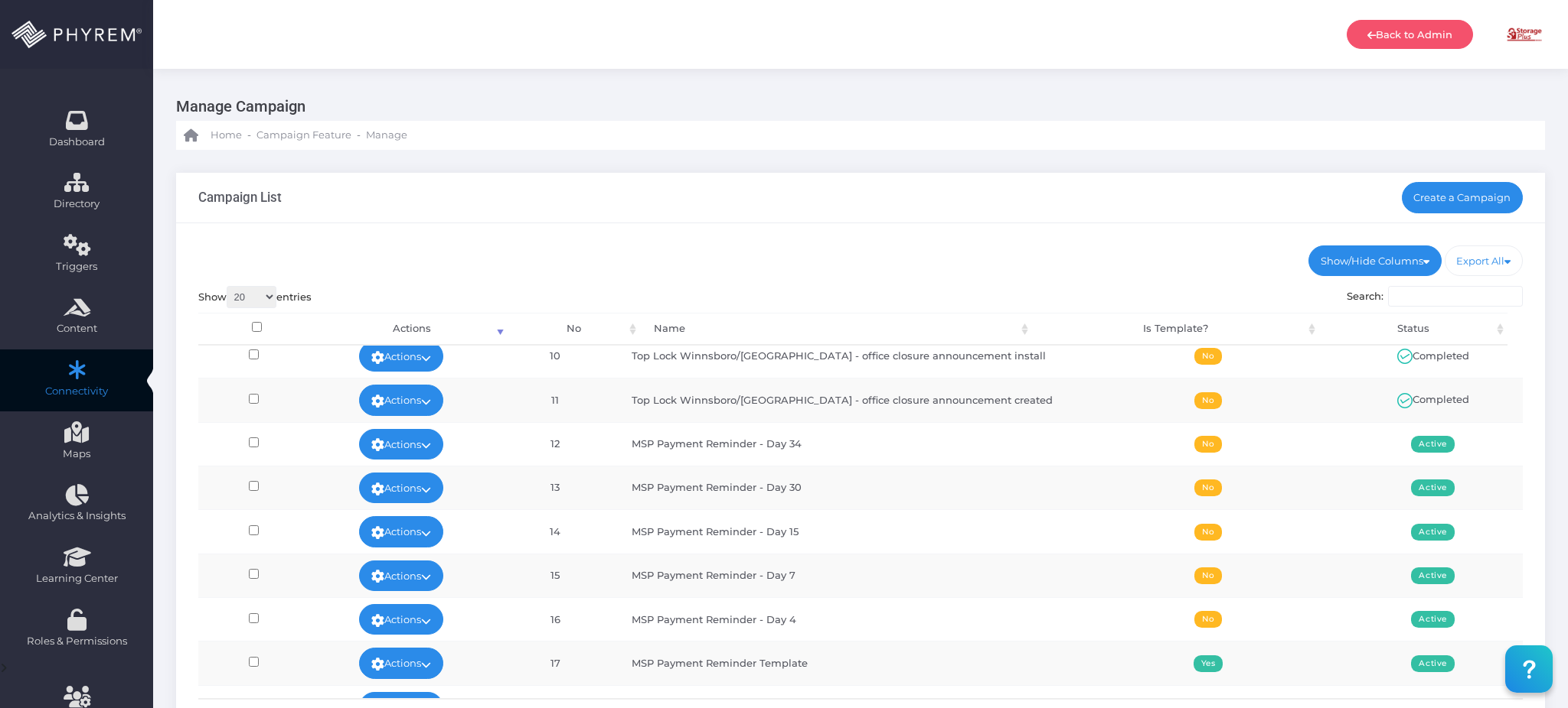
scroll to position [408, 0]
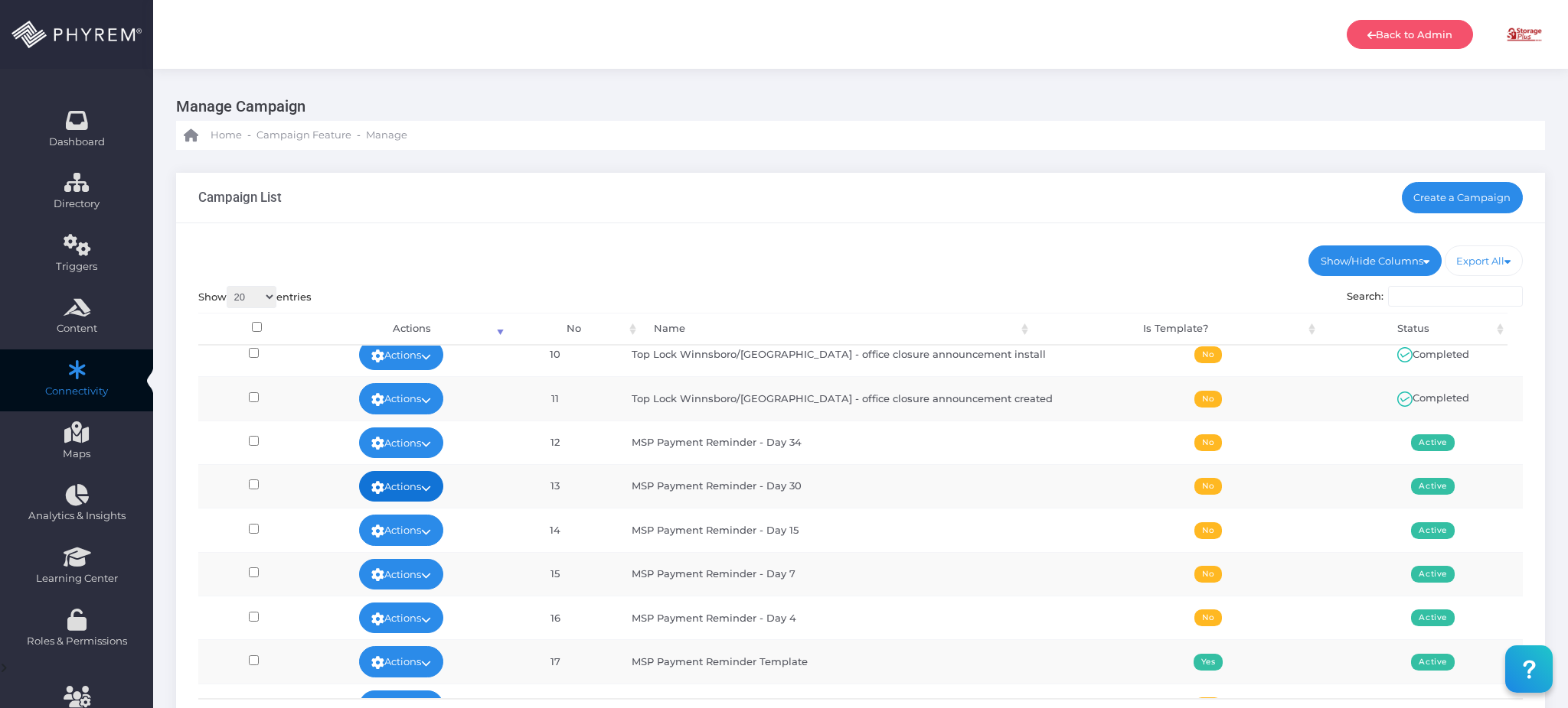
click at [435, 479] on link "Actions" at bounding box center [401, 486] width 84 height 31
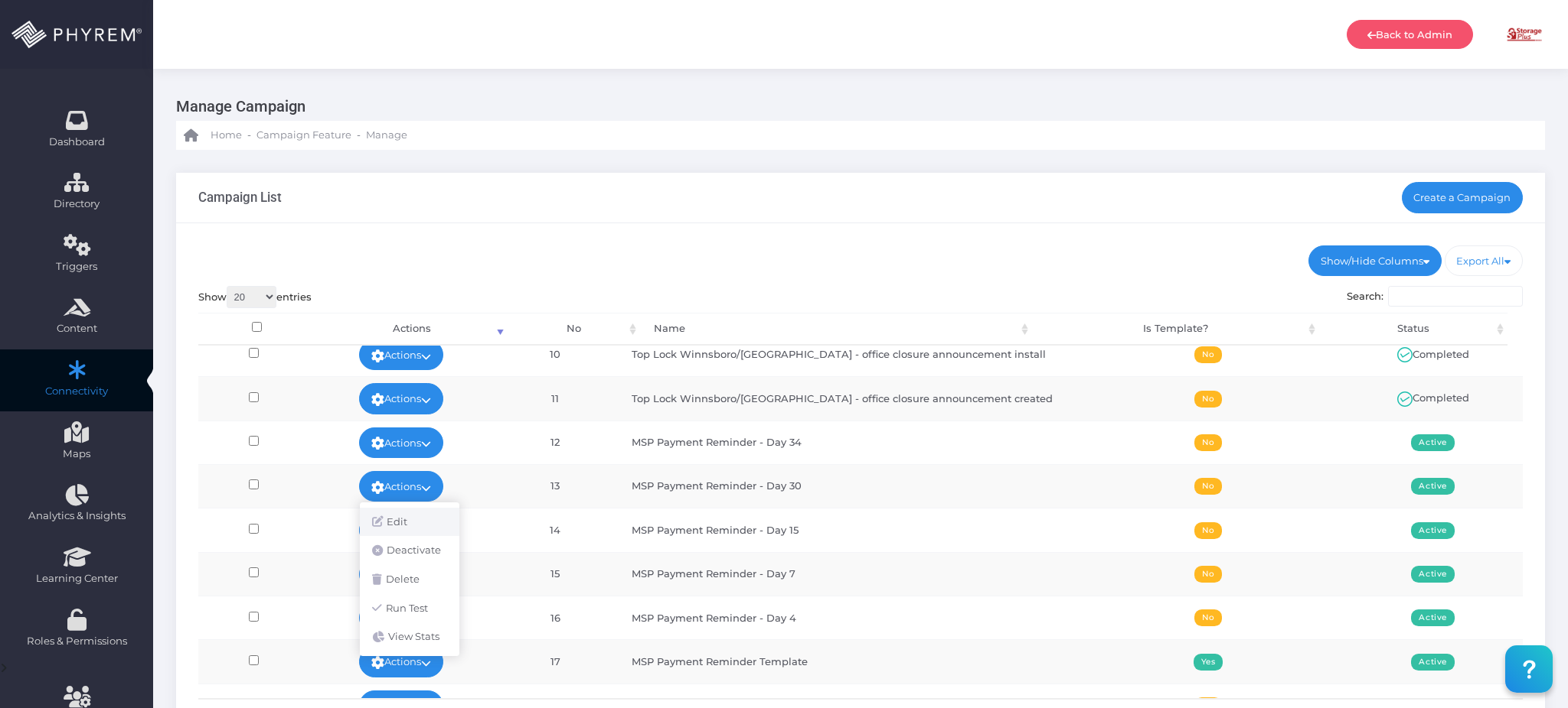
click at [439, 519] on link "Edit" at bounding box center [409, 522] width 99 height 29
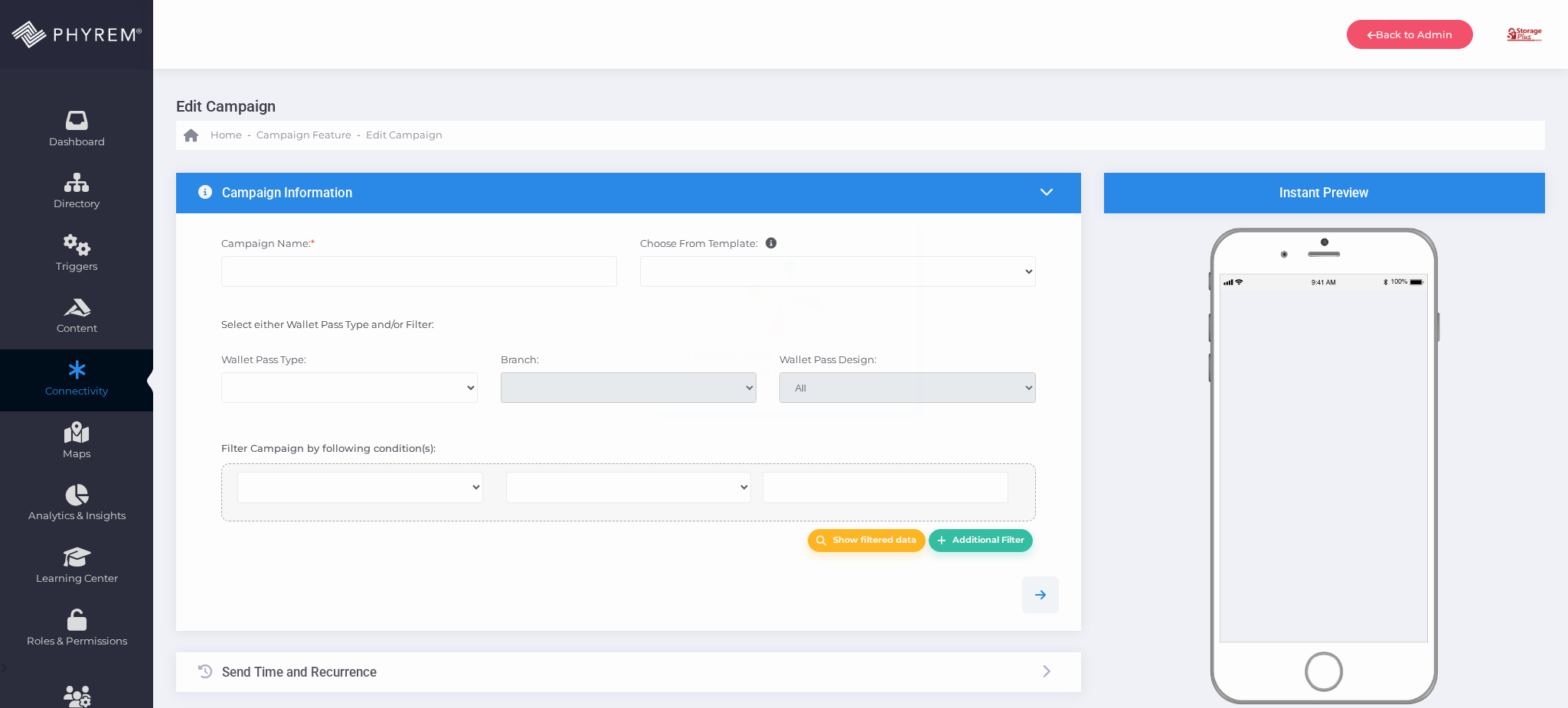
select select
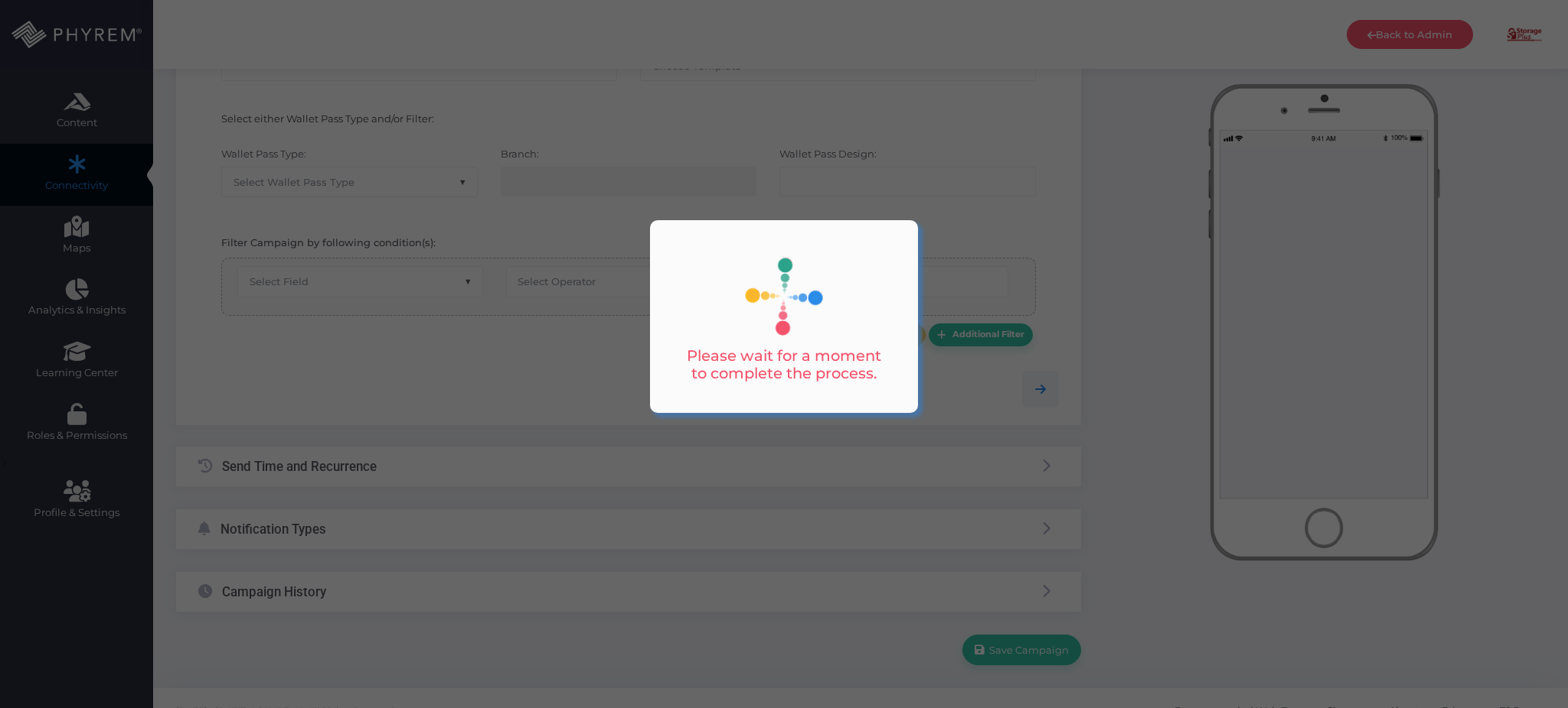
scroll to position [231, 0]
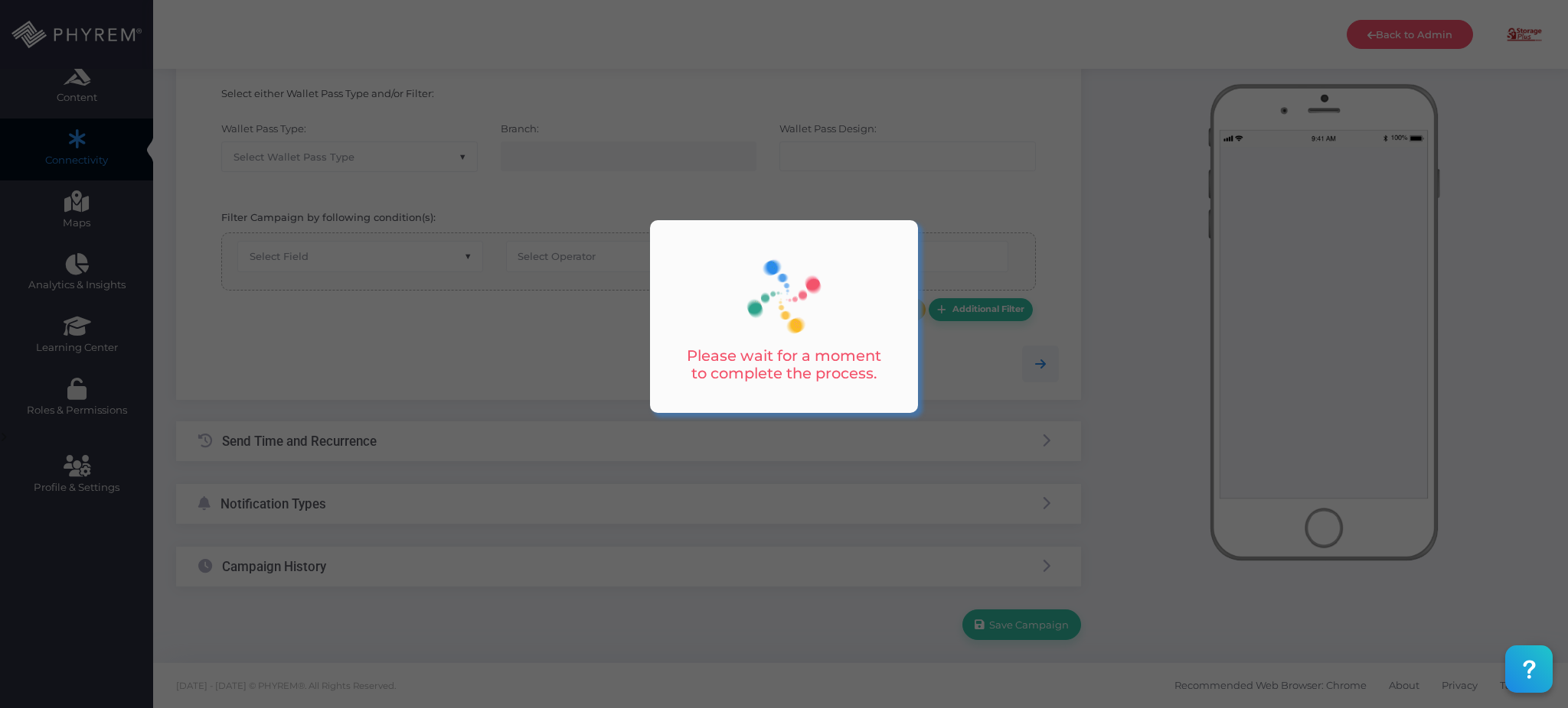
checkbox input "true"
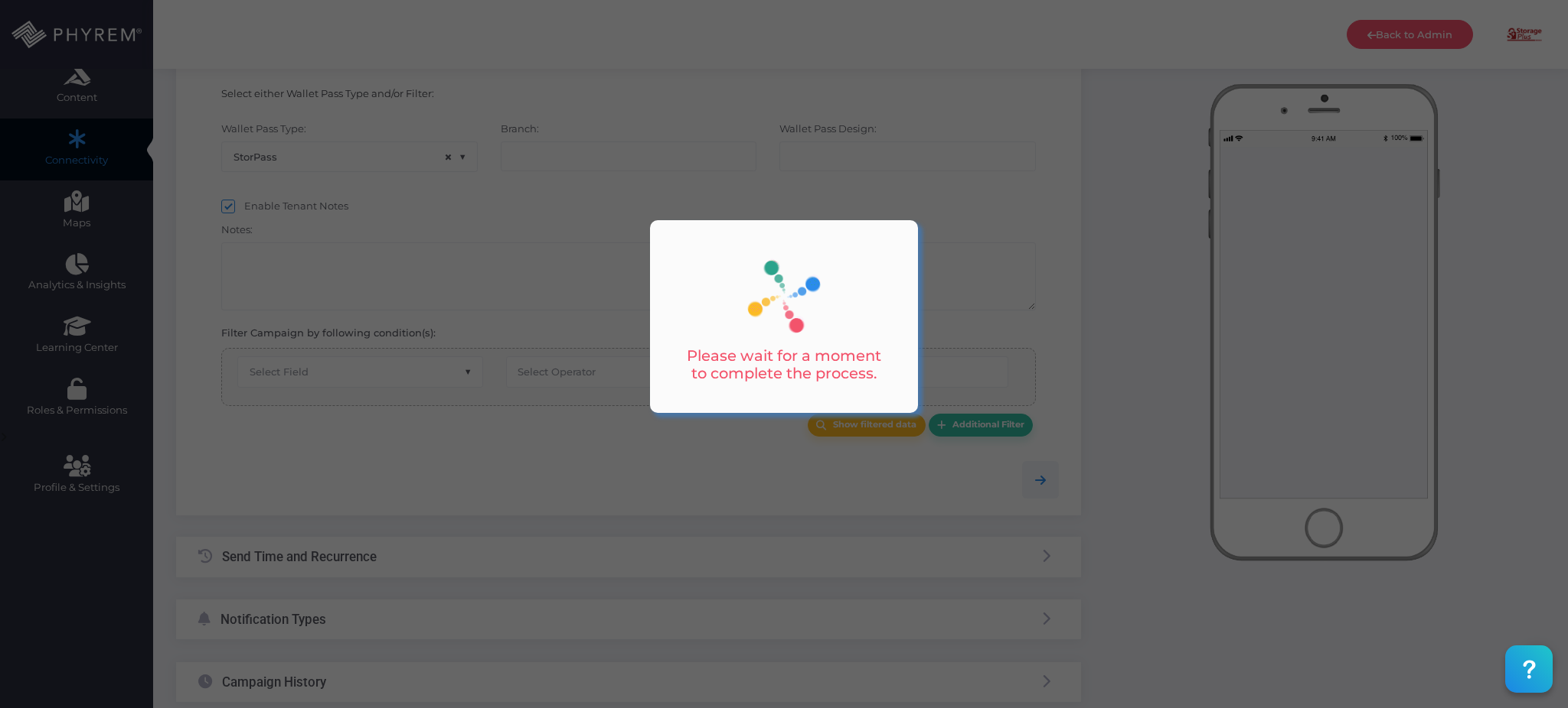
type input "MSP Payment Reminder - Day 30"
select select "15"
checkbox input "true"
checkbox input "false"
type input "0"
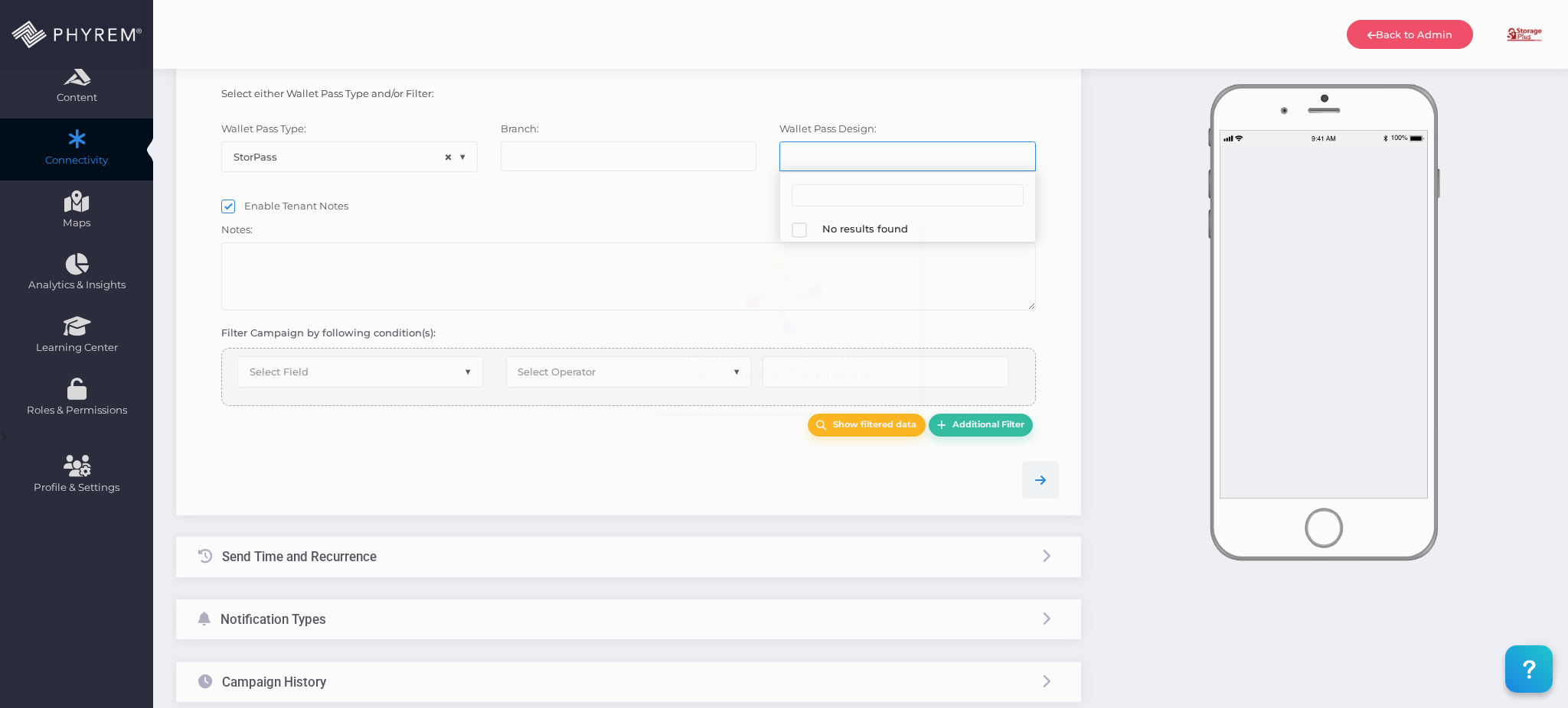
select select "616"
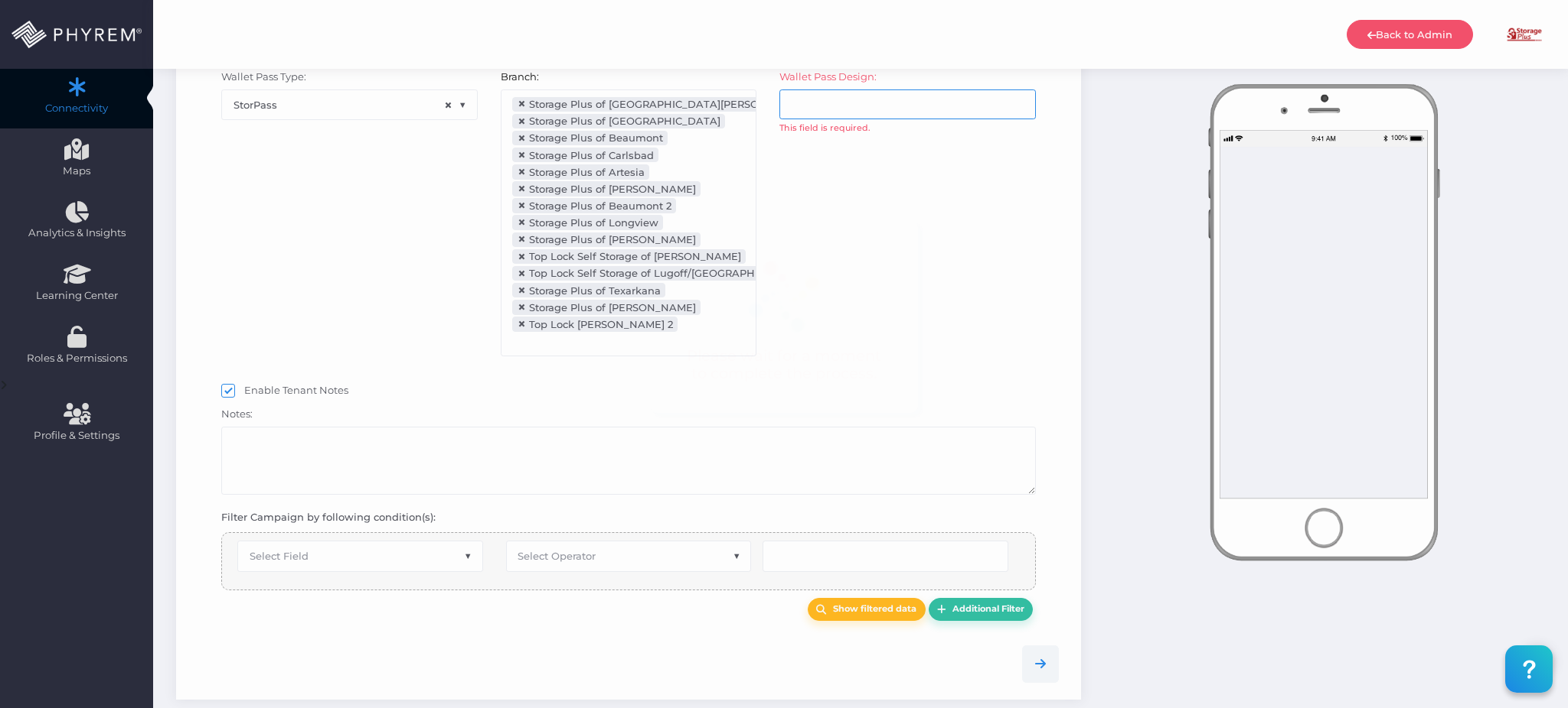
scroll to position [170, 0]
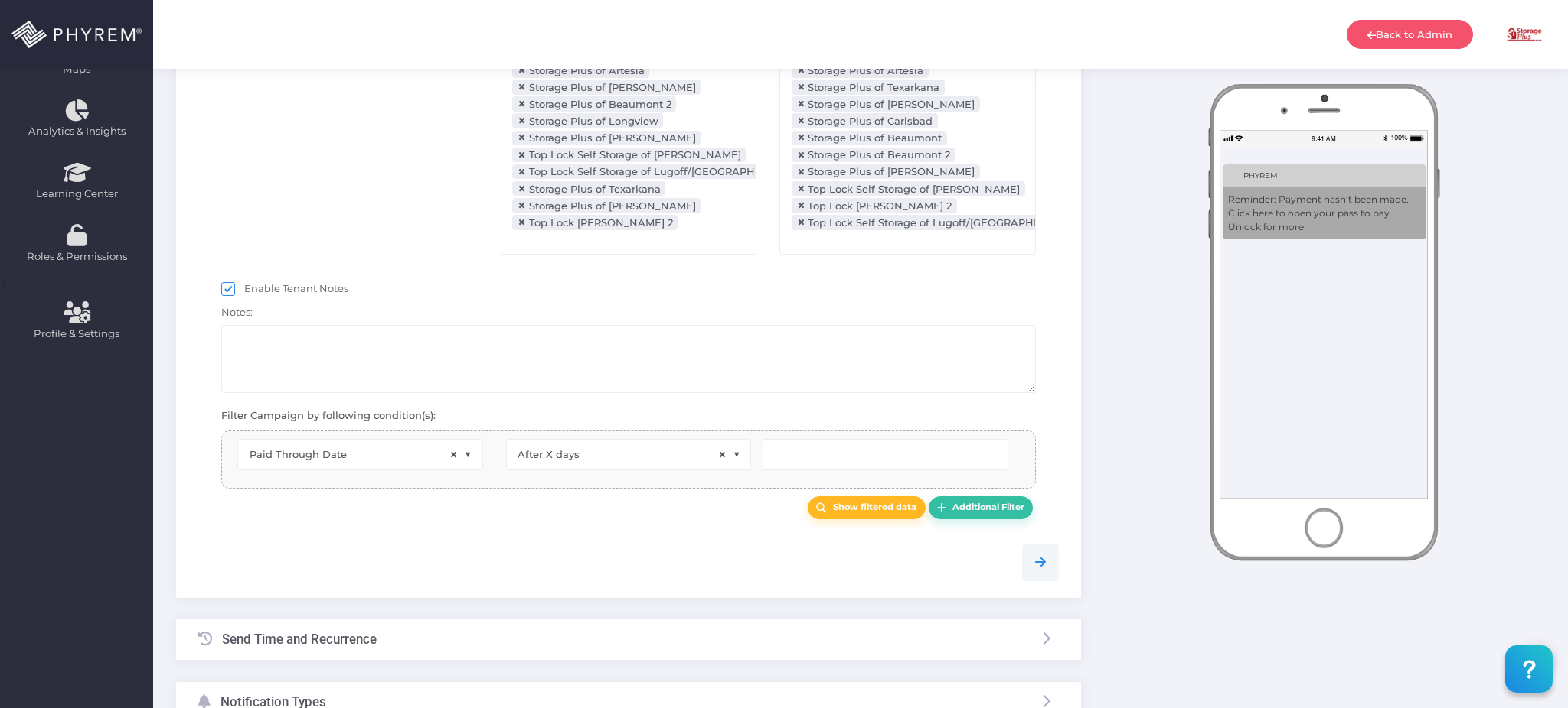
select select "2112"
select select "dPaidThru"
select select "after_x_days"
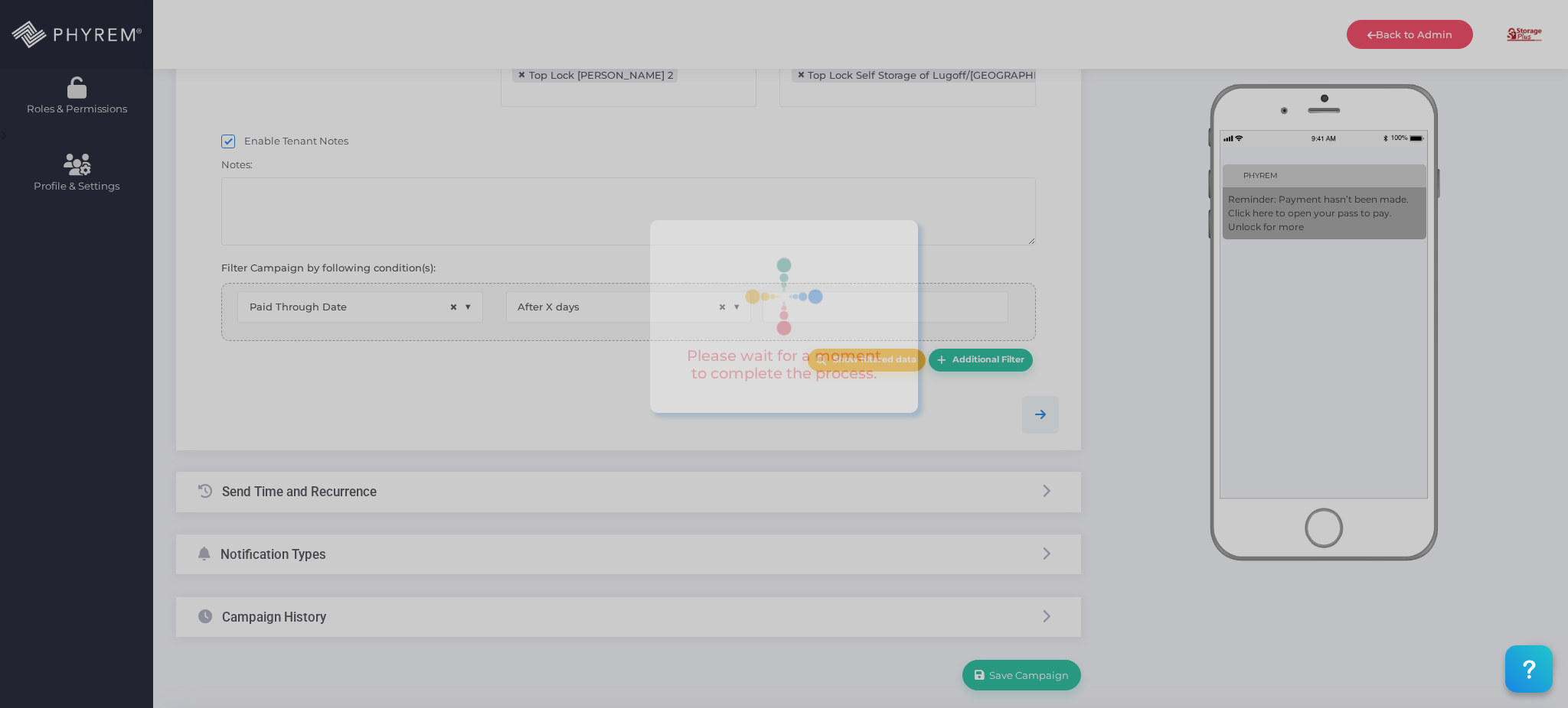
scroll to position [537, 0]
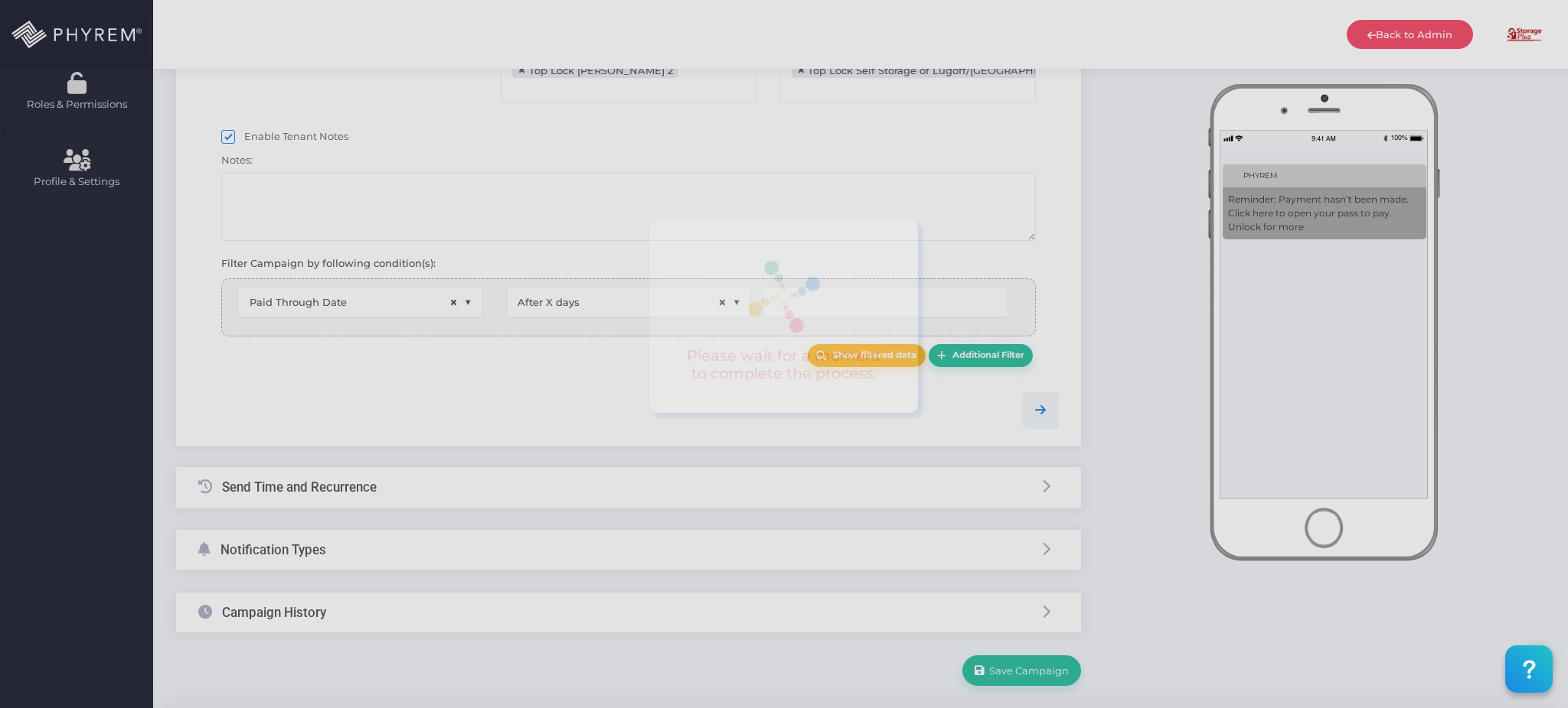
type input "31"
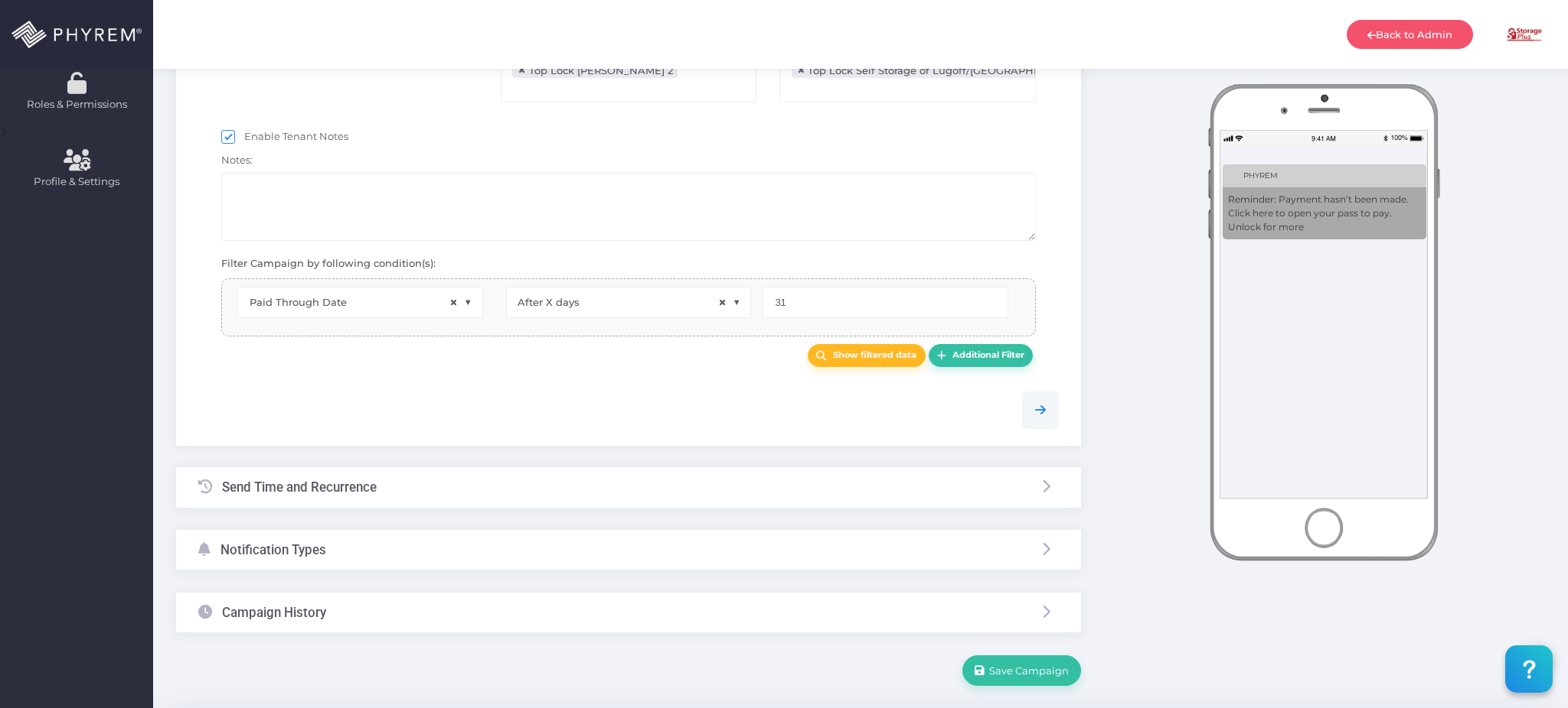
click at [508, 550] on div "Notification Types" at bounding box center [628, 551] width 904 height 40
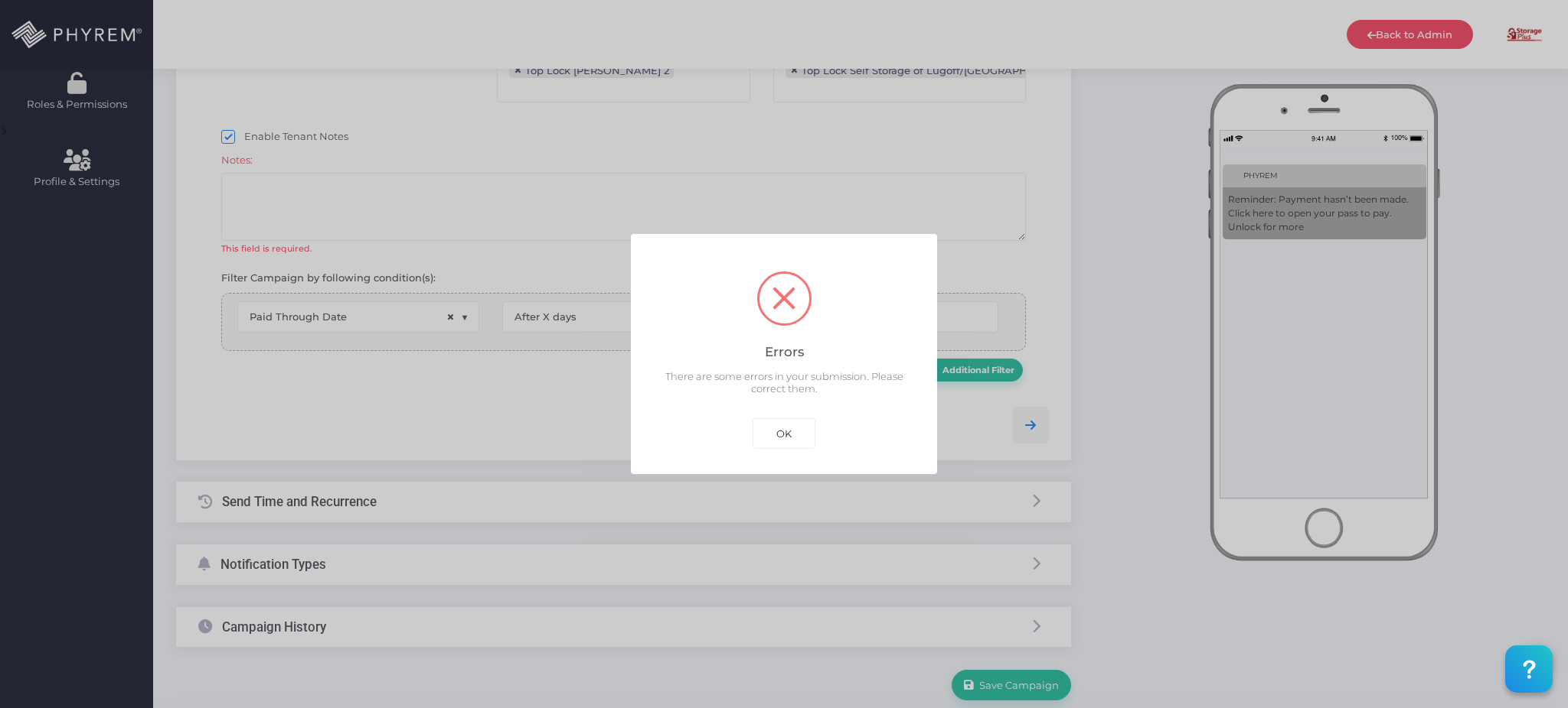
select select "pr_wallet_users.voided"
select select "equals"
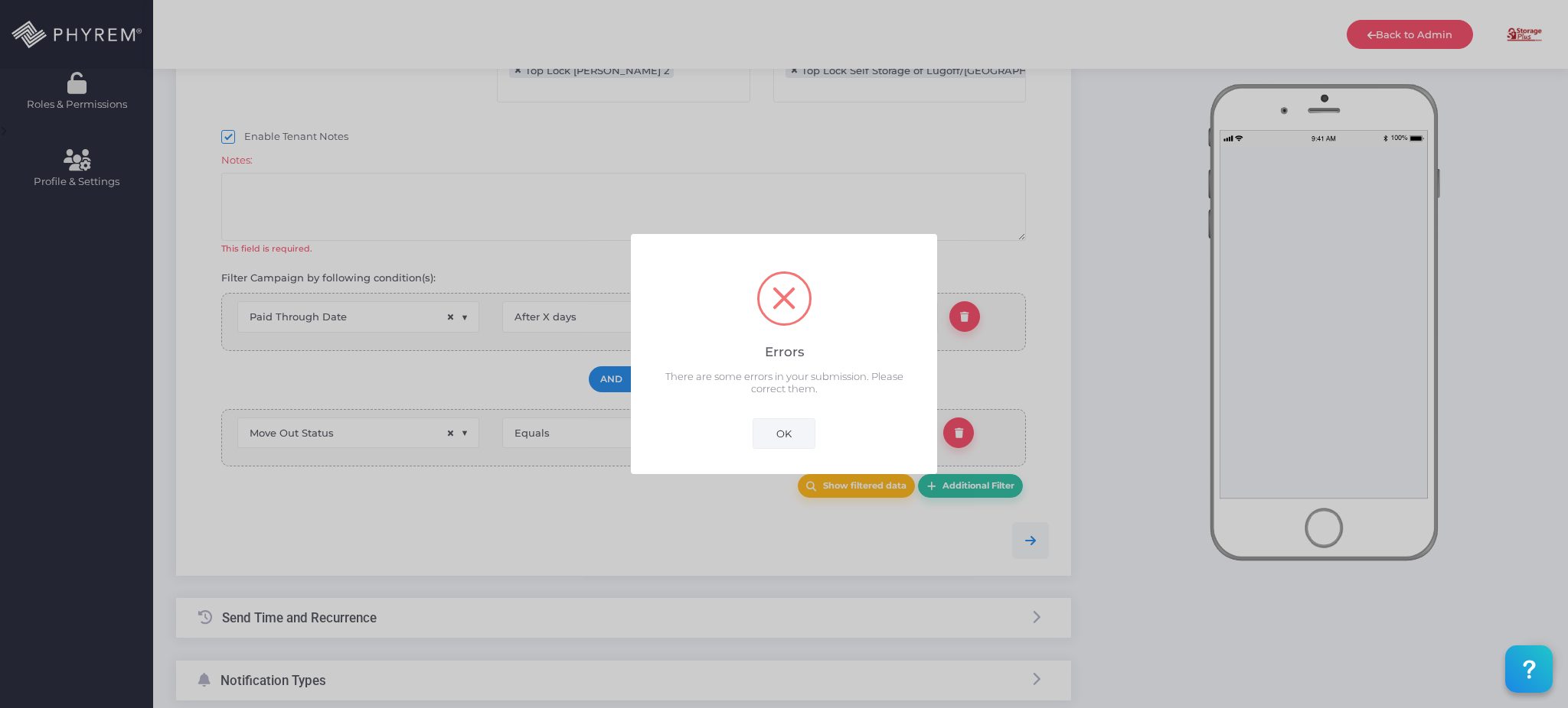
click at [785, 427] on button "OK" at bounding box center [783, 433] width 62 height 31
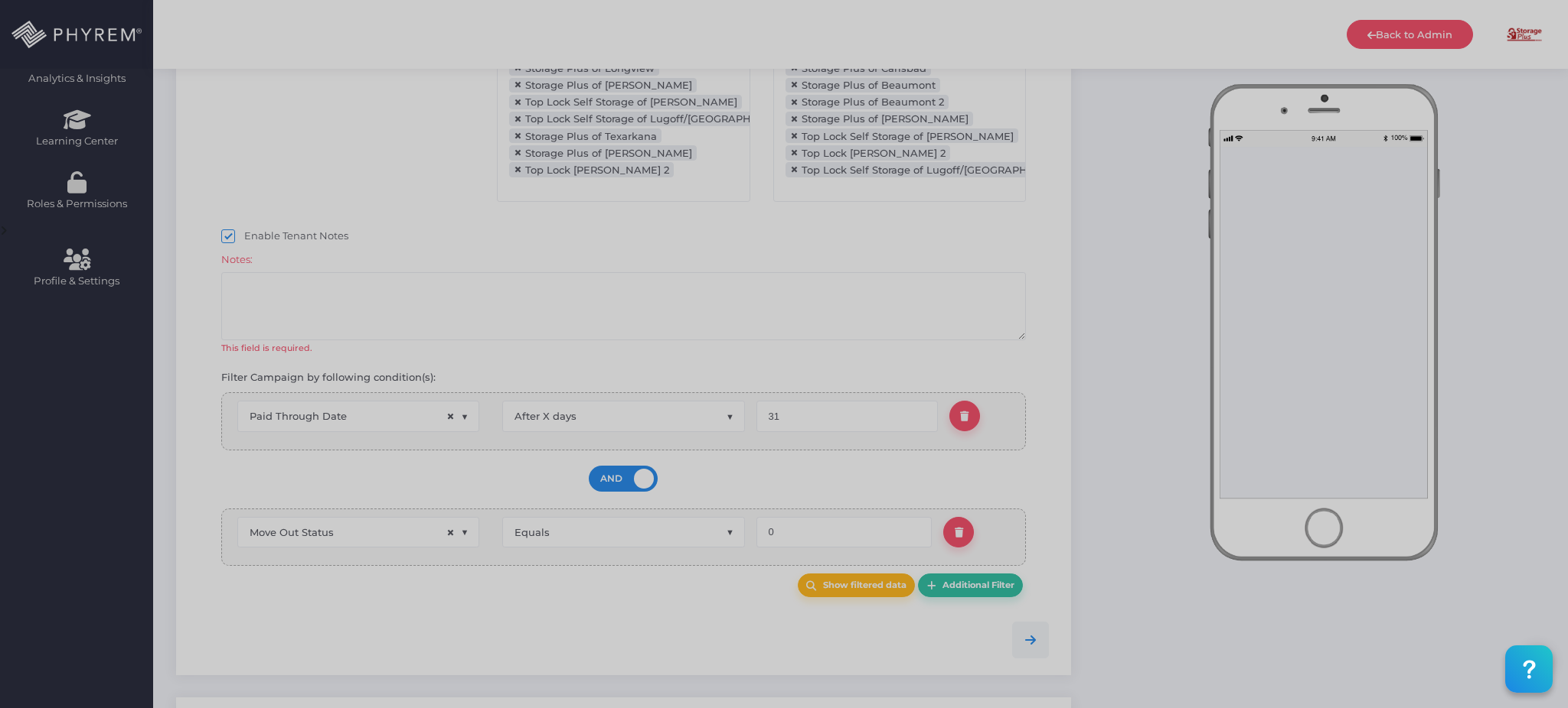
scroll to position [95, 0]
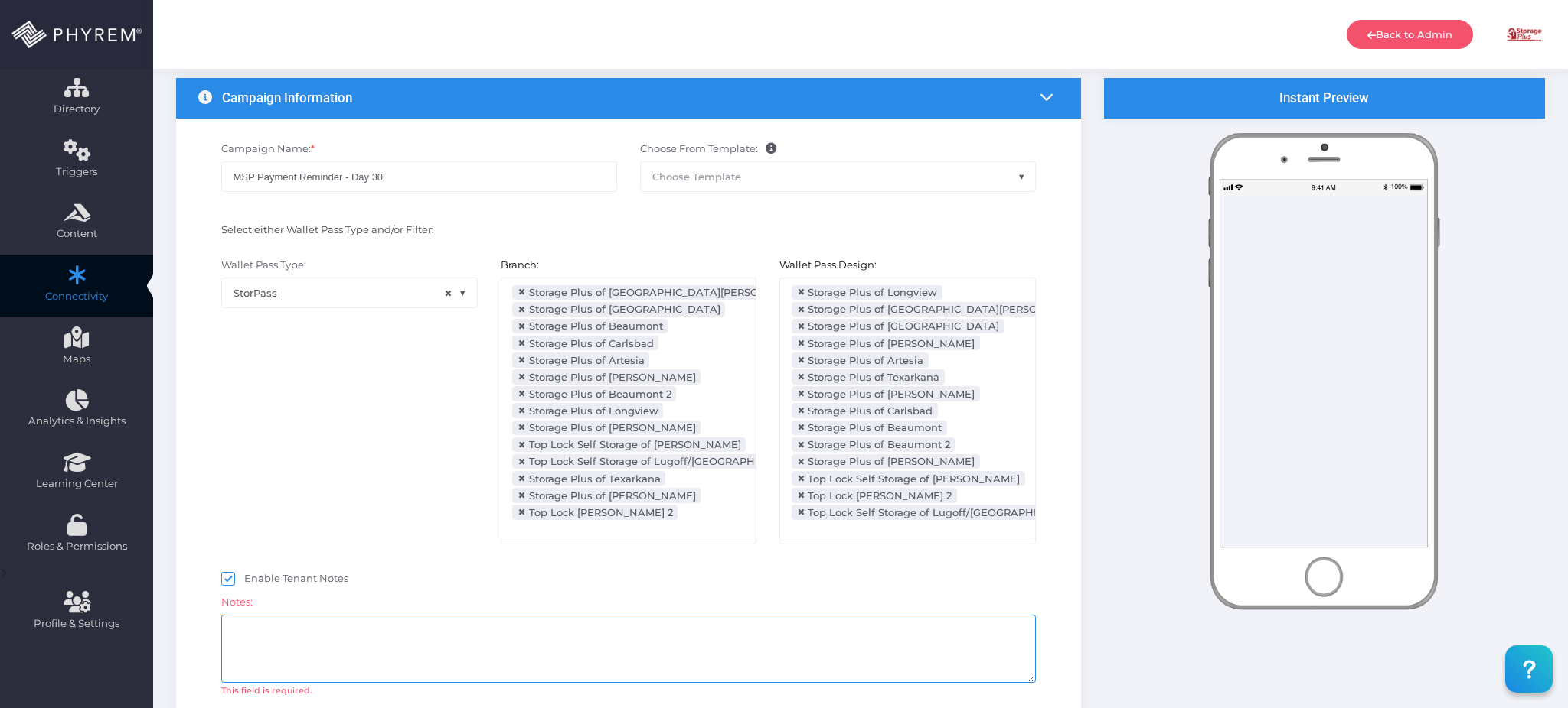
click at [399, 631] on textarea at bounding box center [628, 649] width 815 height 69
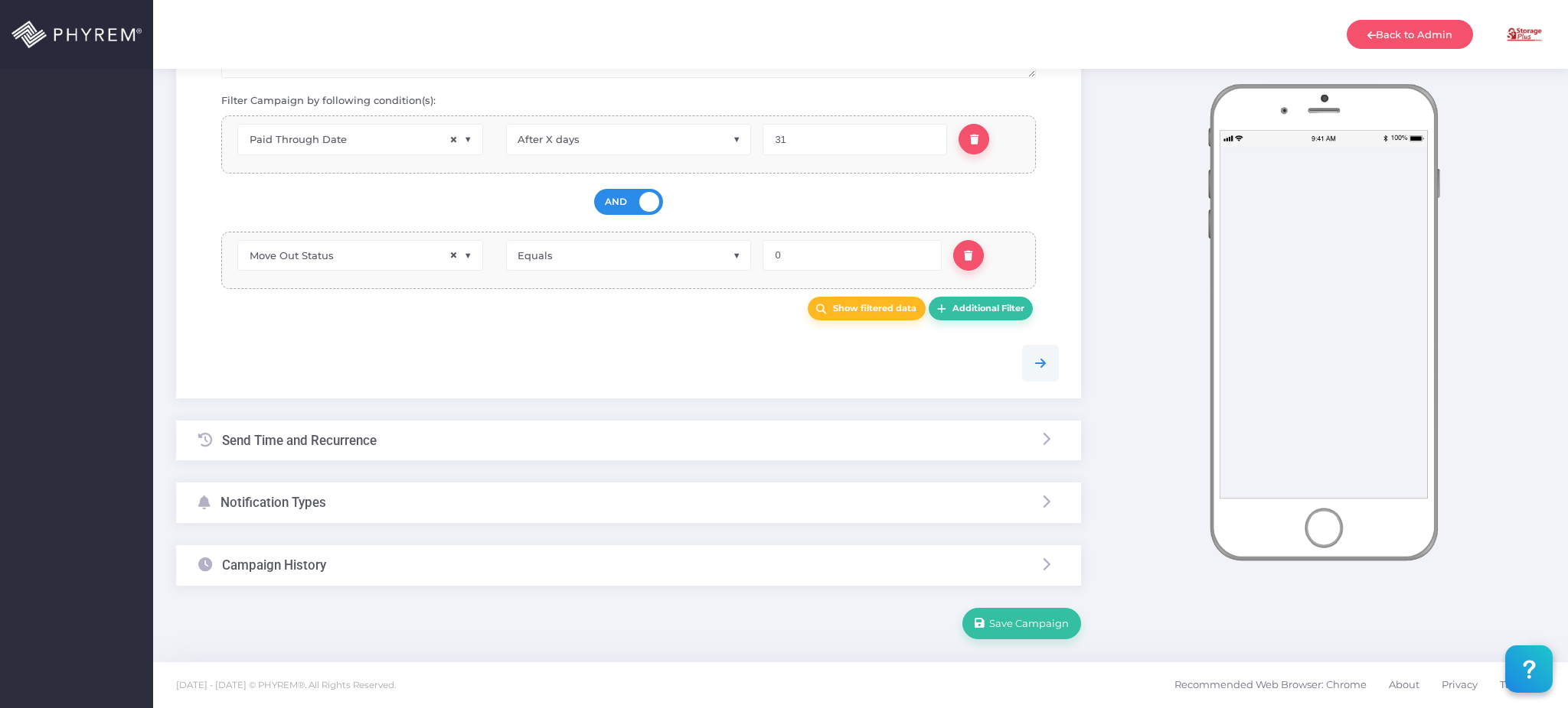
click at [410, 517] on div "Notification Types" at bounding box center [628, 503] width 904 height 40
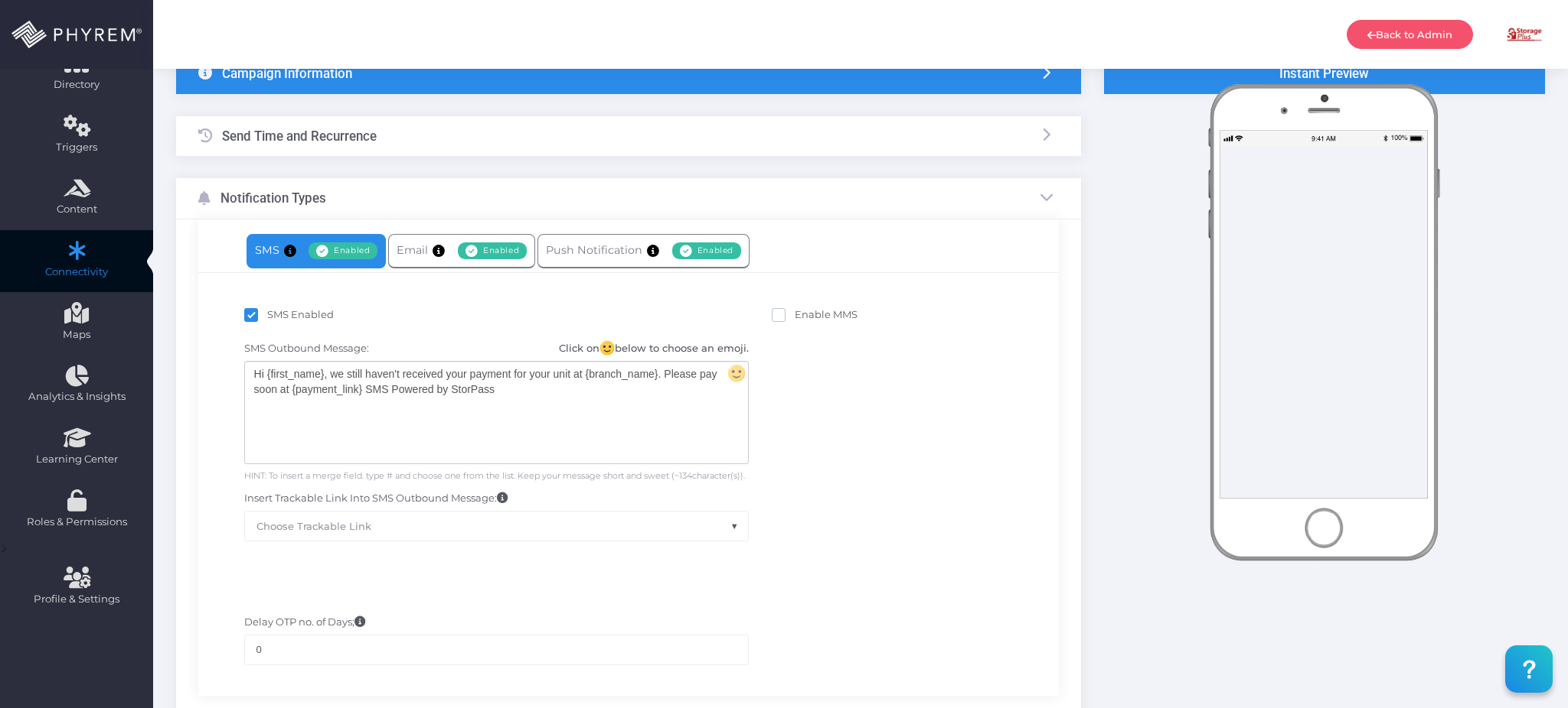
scroll to position [55, 0]
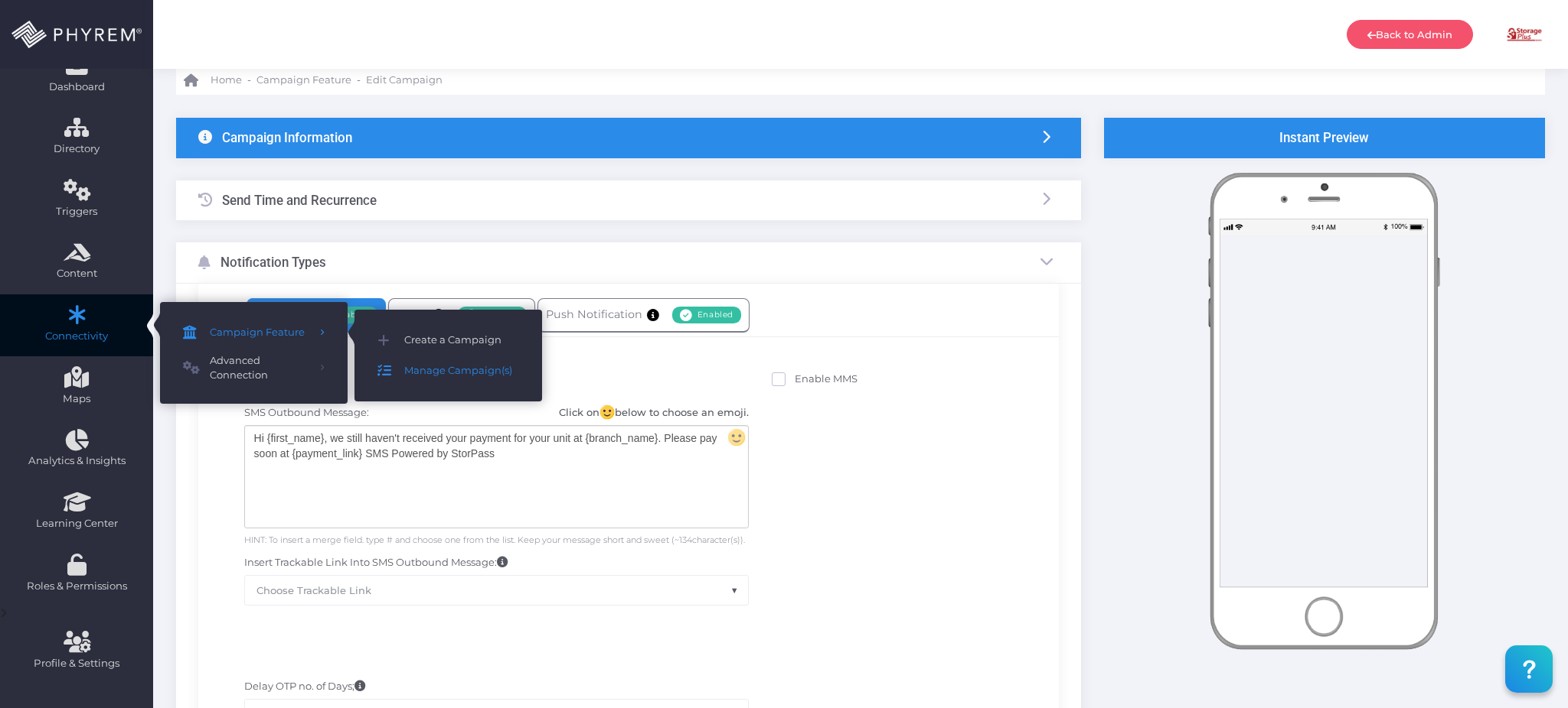
click at [419, 369] on span "Manage Campaign(s)" at bounding box center [461, 371] width 115 height 20
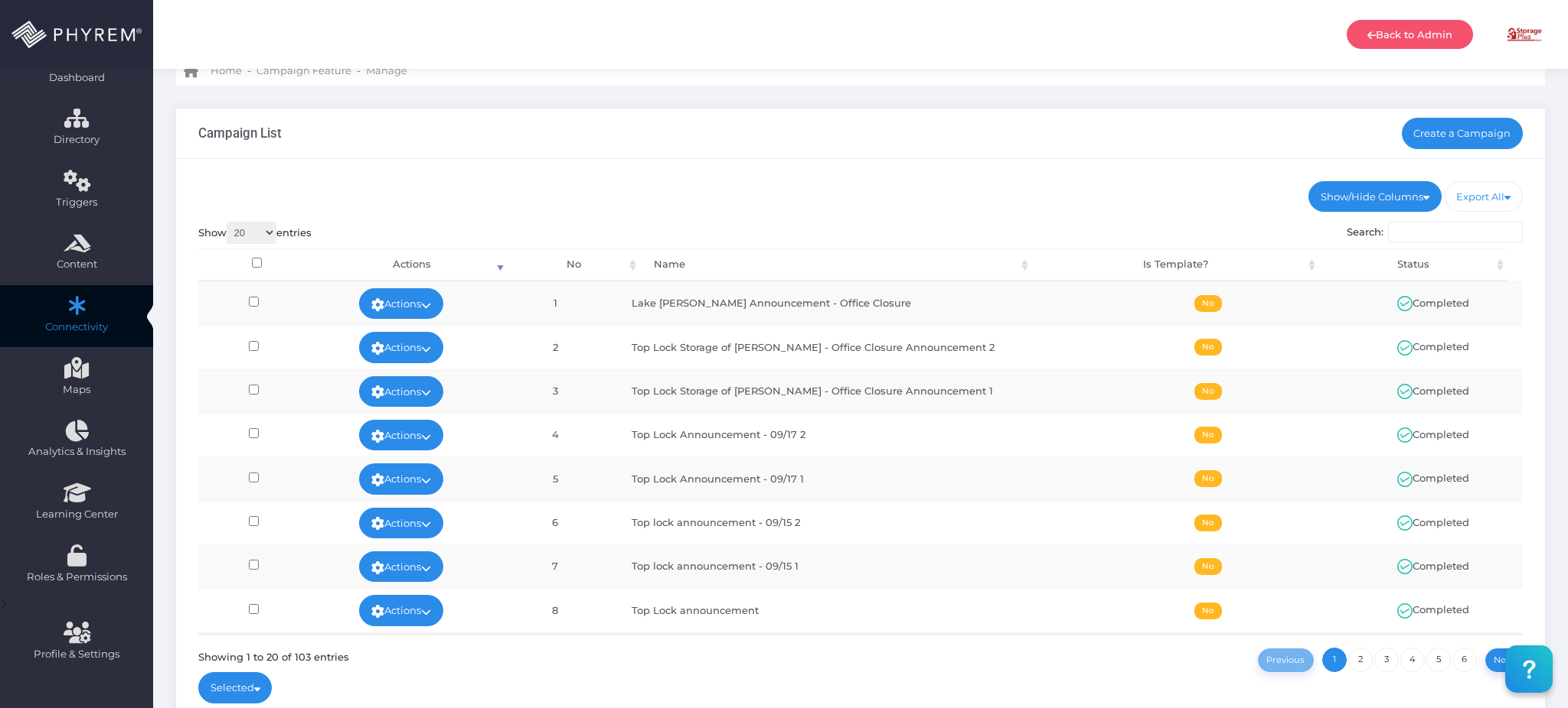
scroll to position [177, 0]
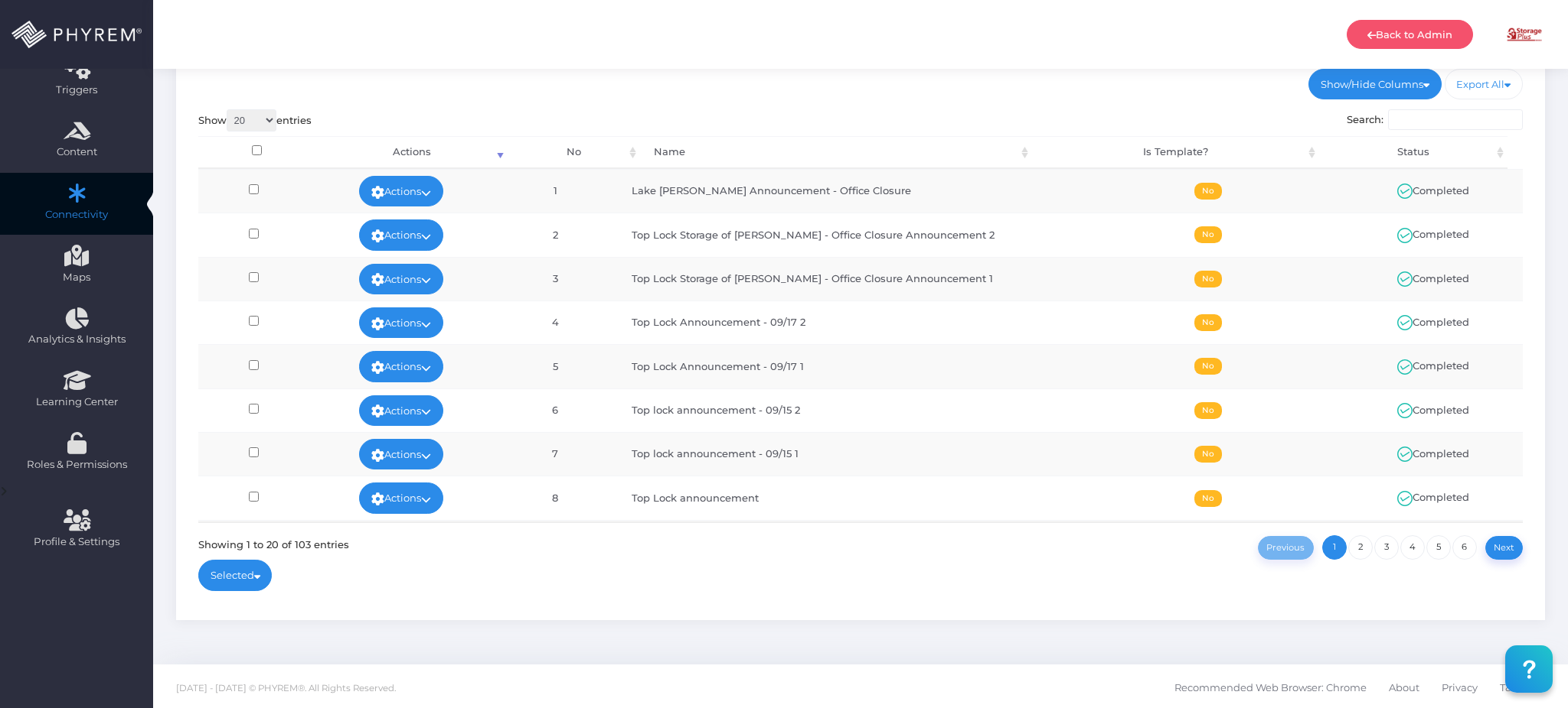
click at [1426, 126] on input "Search:" at bounding box center [1455, 120] width 134 height 21
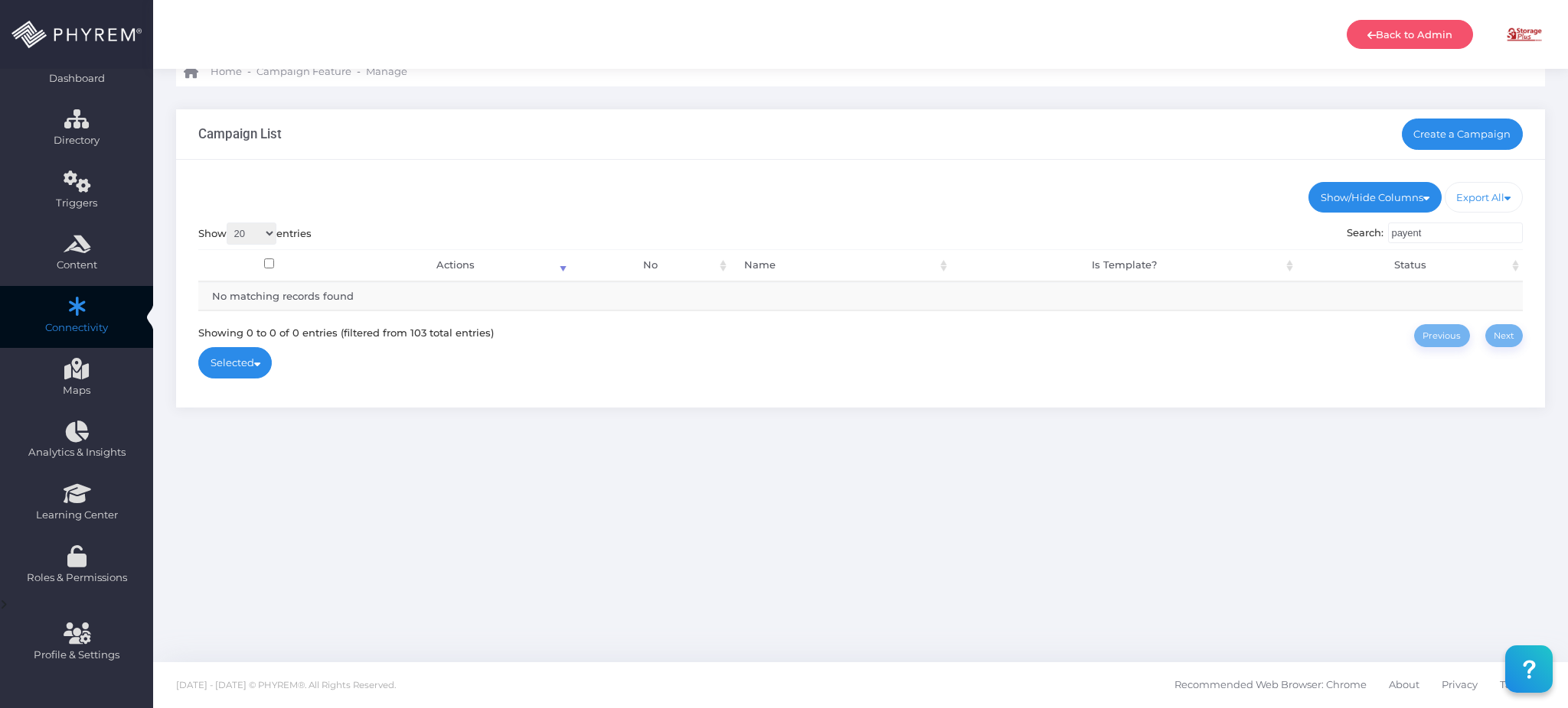
scroll to position [62, 0]
drag, startPoint x: 1415, startPoint y: 231, endPoint x: 1499, endPoint y: 243, distance: 84.9
click at [1499, 240] on input "payent" at bounding box center [1455, 234] width 134 height 21
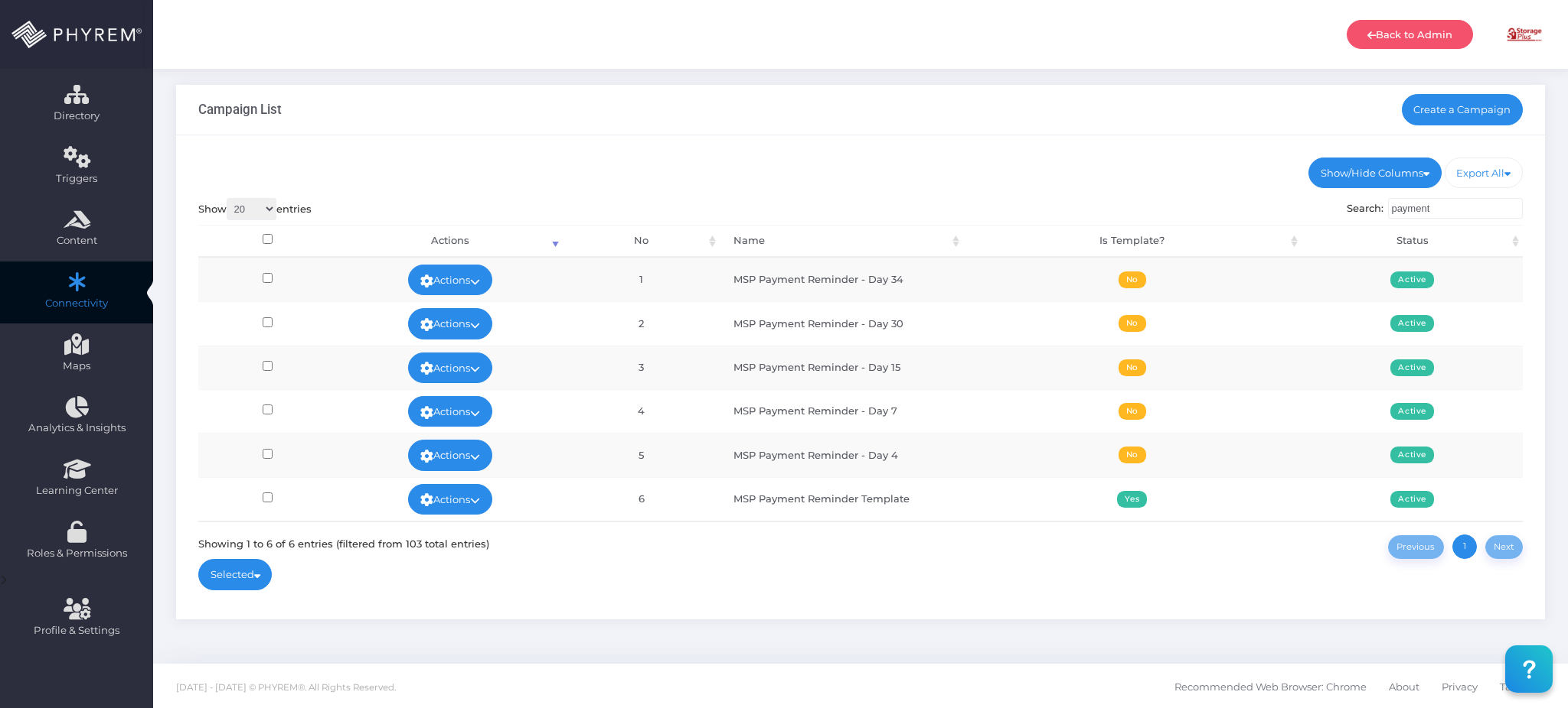
type input "payment"
click at [448, 453] on link "Actions" at bounding box center [450, 455] width 84 height 31
click at [456, 414] on link "View Stats" at bounding box center [447, 419] width 99 height 29
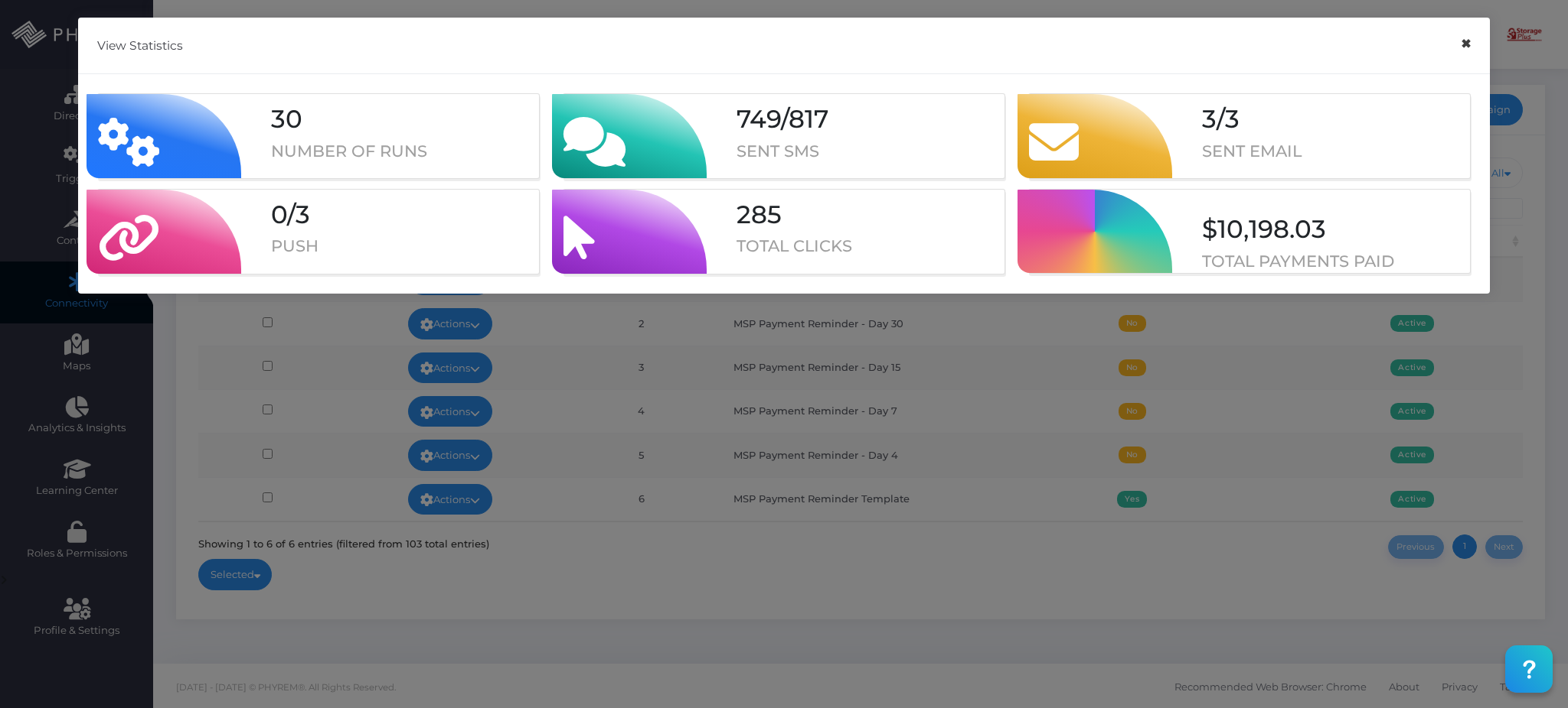
click at [1458, 41] on button "×" at bounding box center [1465, 43] width 30 height 34
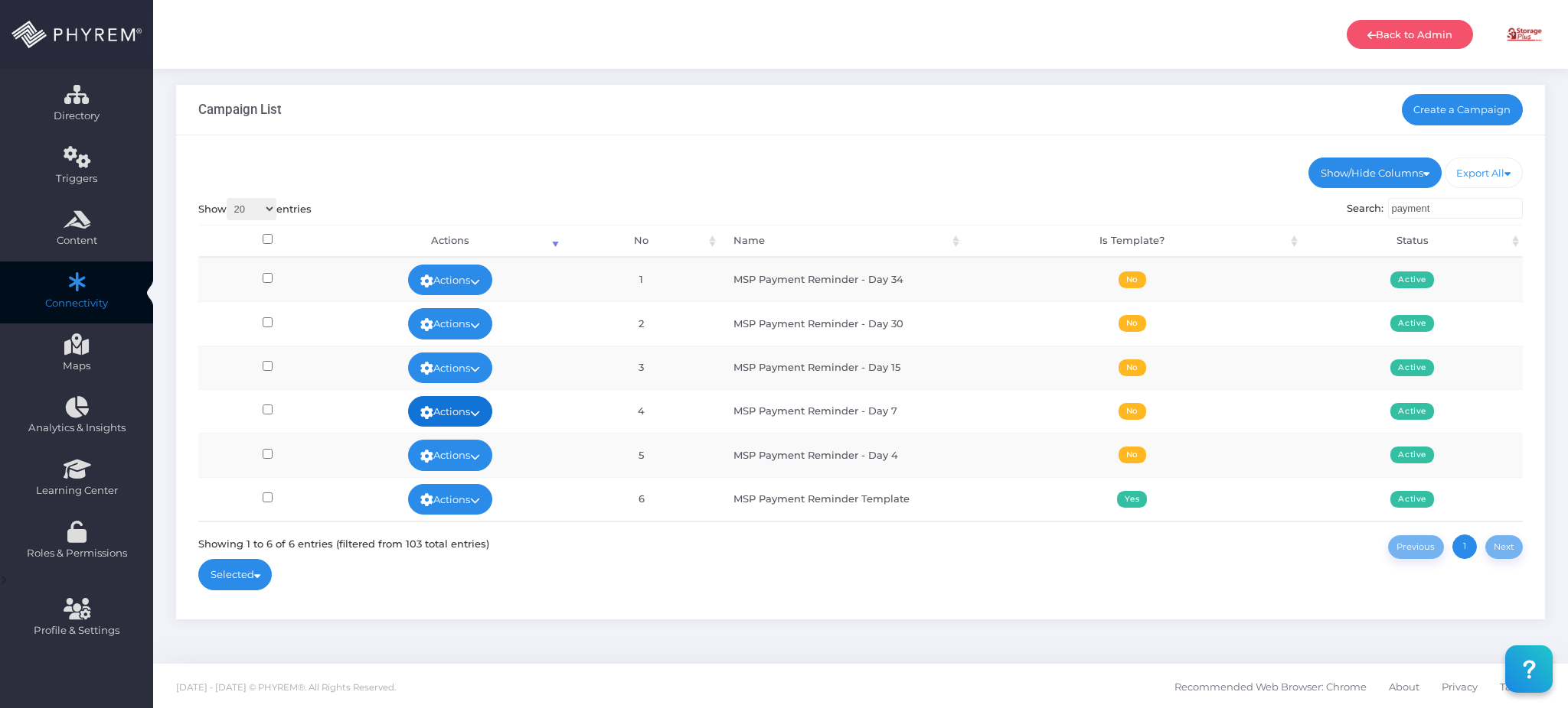
click at [473, 415] on link "Actions" at bounding box center [450, 411] width 84 height 31
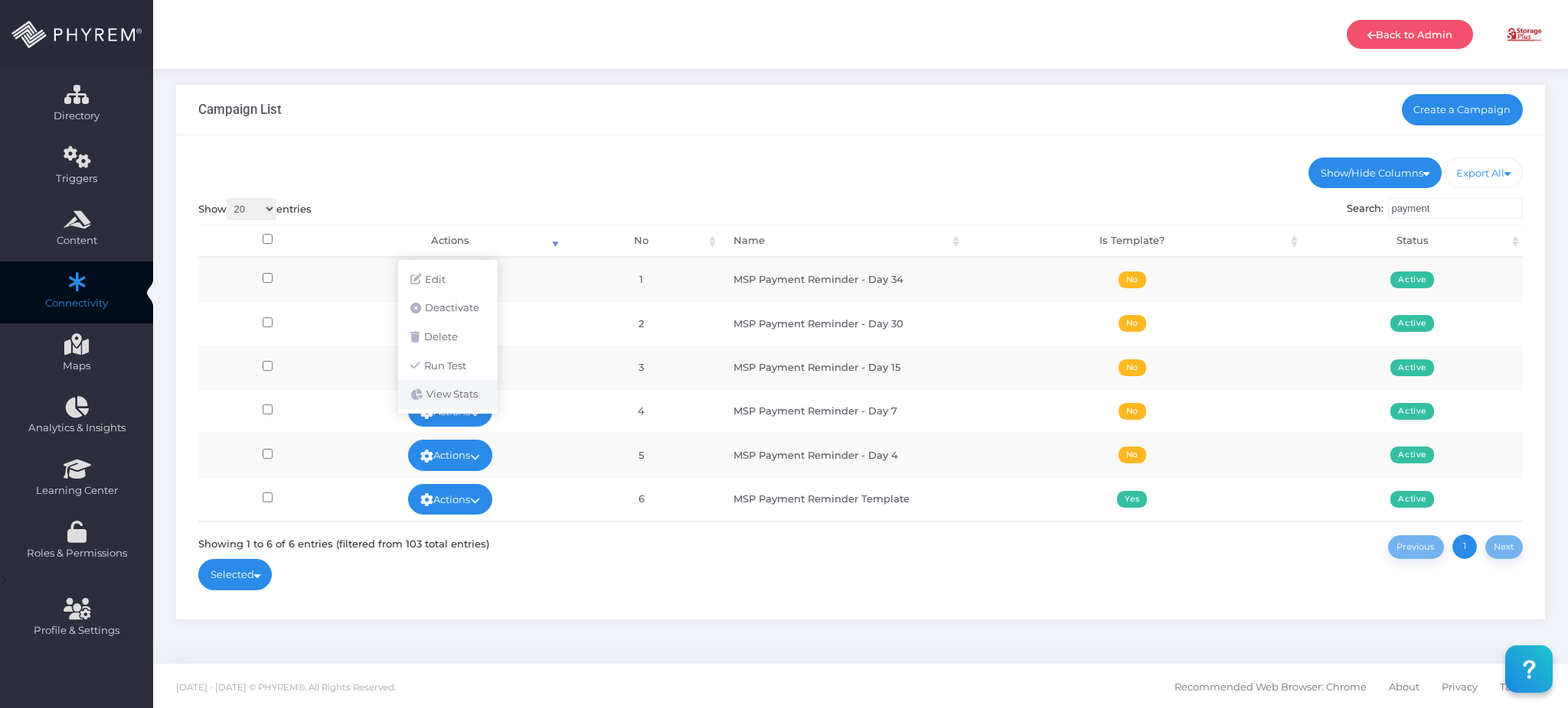
click at [462, 392] on link "View Stats" at bounding box center [447, 394] width 99 height 29
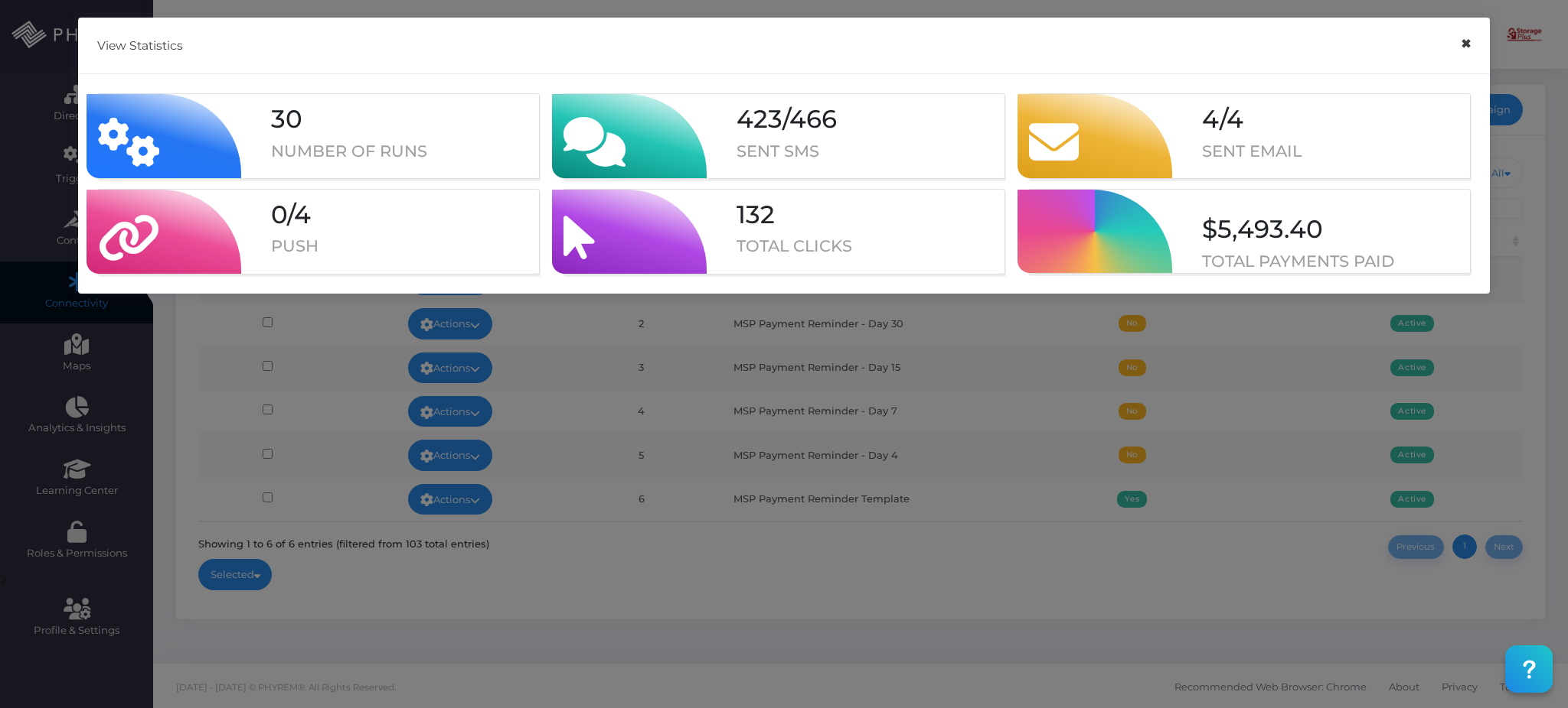
click at [1474, 48] on button "×" at bounding box center [1465, 43] width 30 height 34
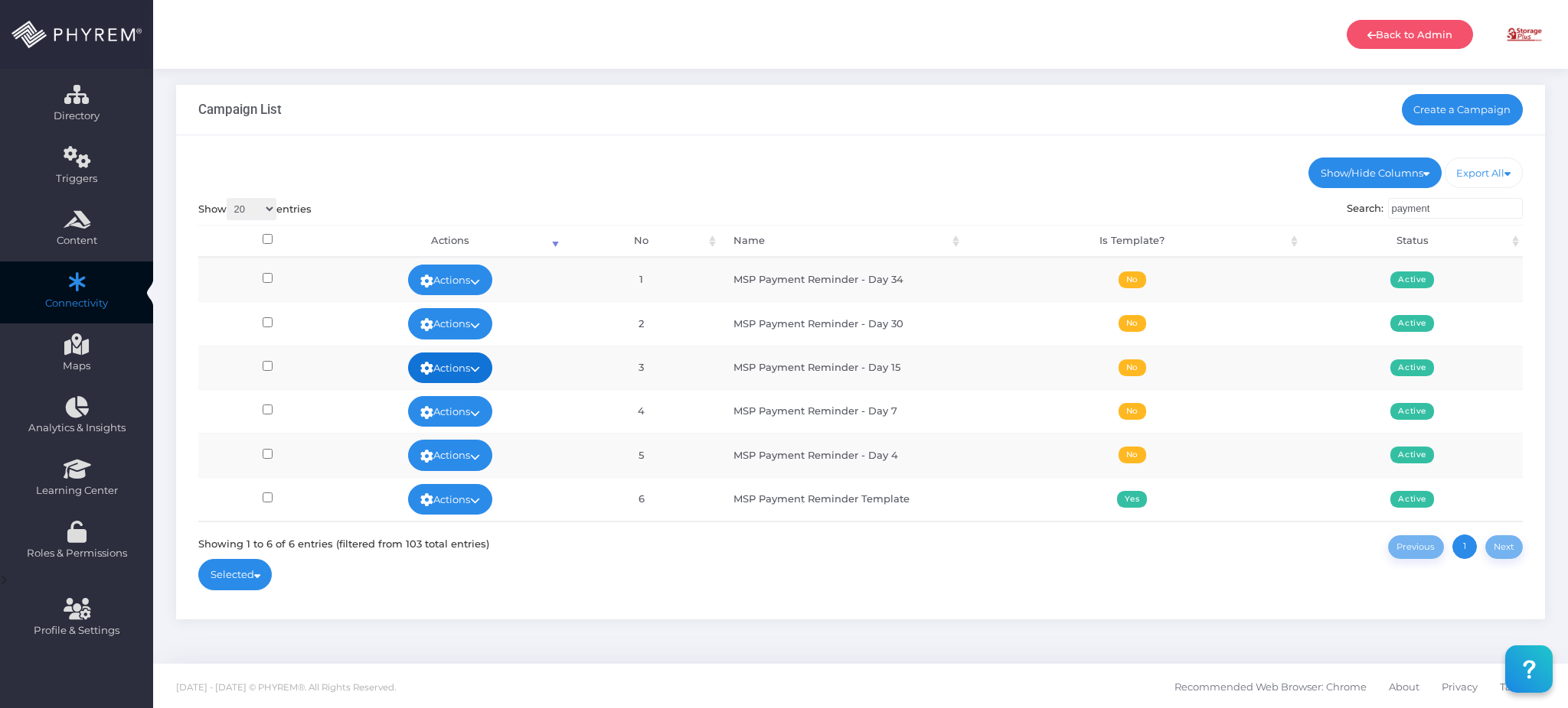
click at [480, 369] on icon at bounding box center [475, 369] width 10 height 0
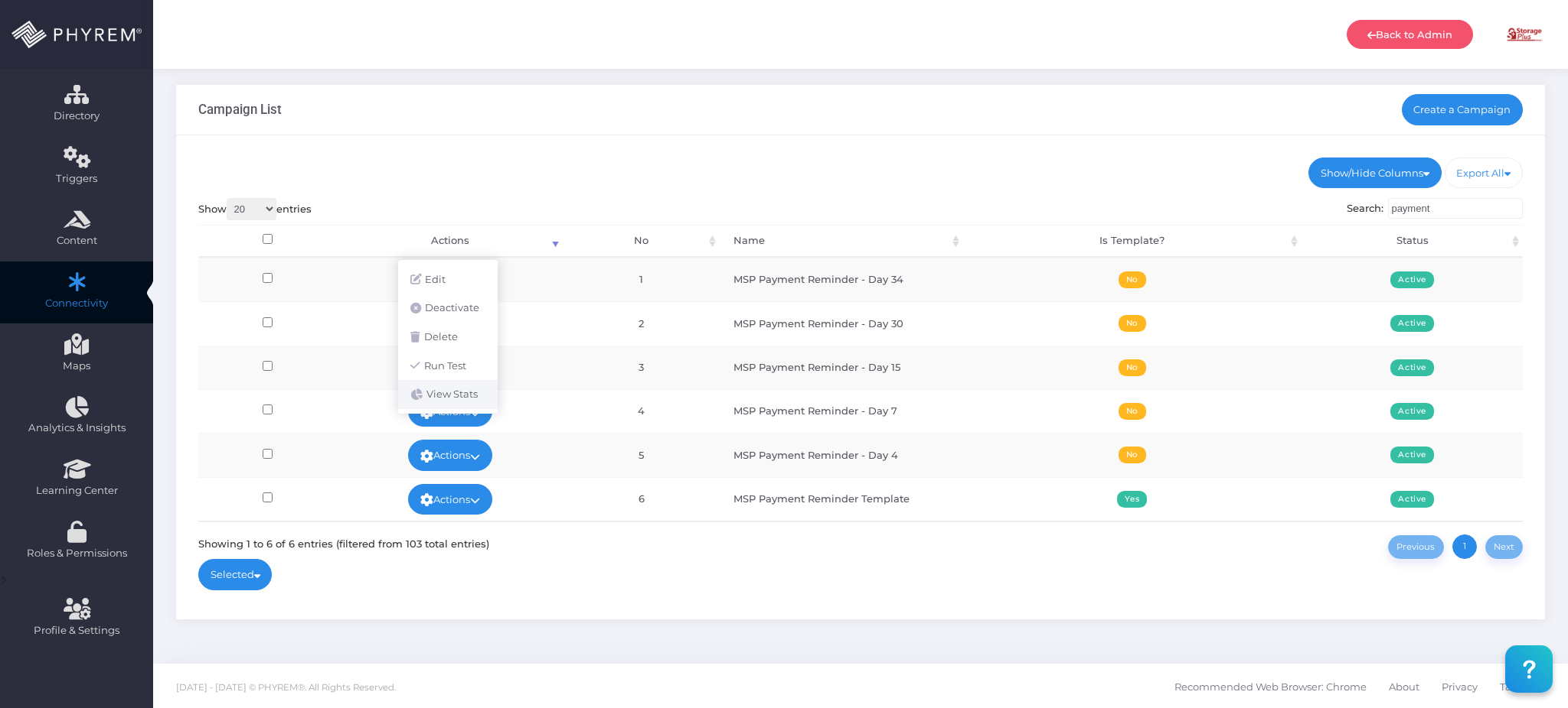
click at [475, 403] on link "View Stats" at bounding box center [447, 394] width 99 height 29
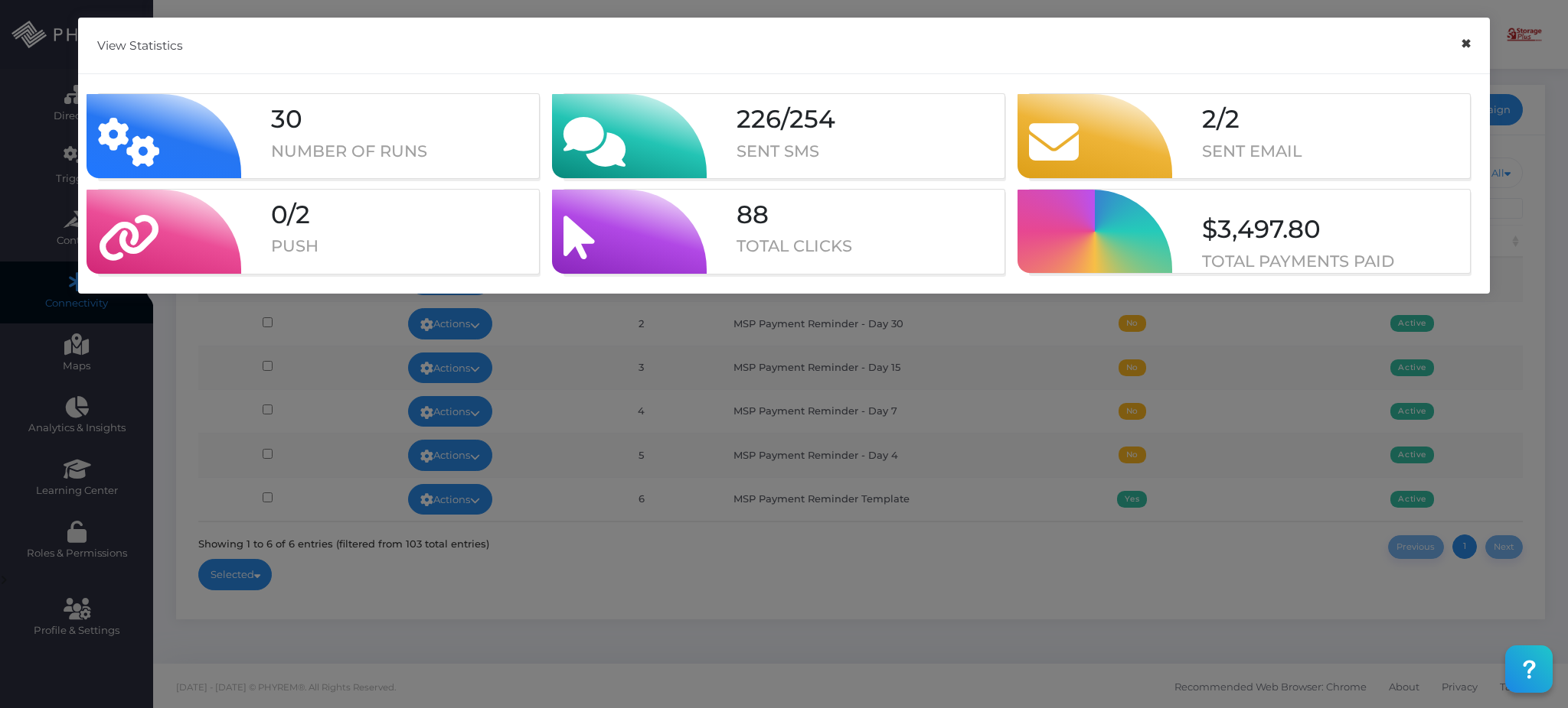
click at [1467, 45] on button "×" at bounding box center [1465, 43] width 30 height 34
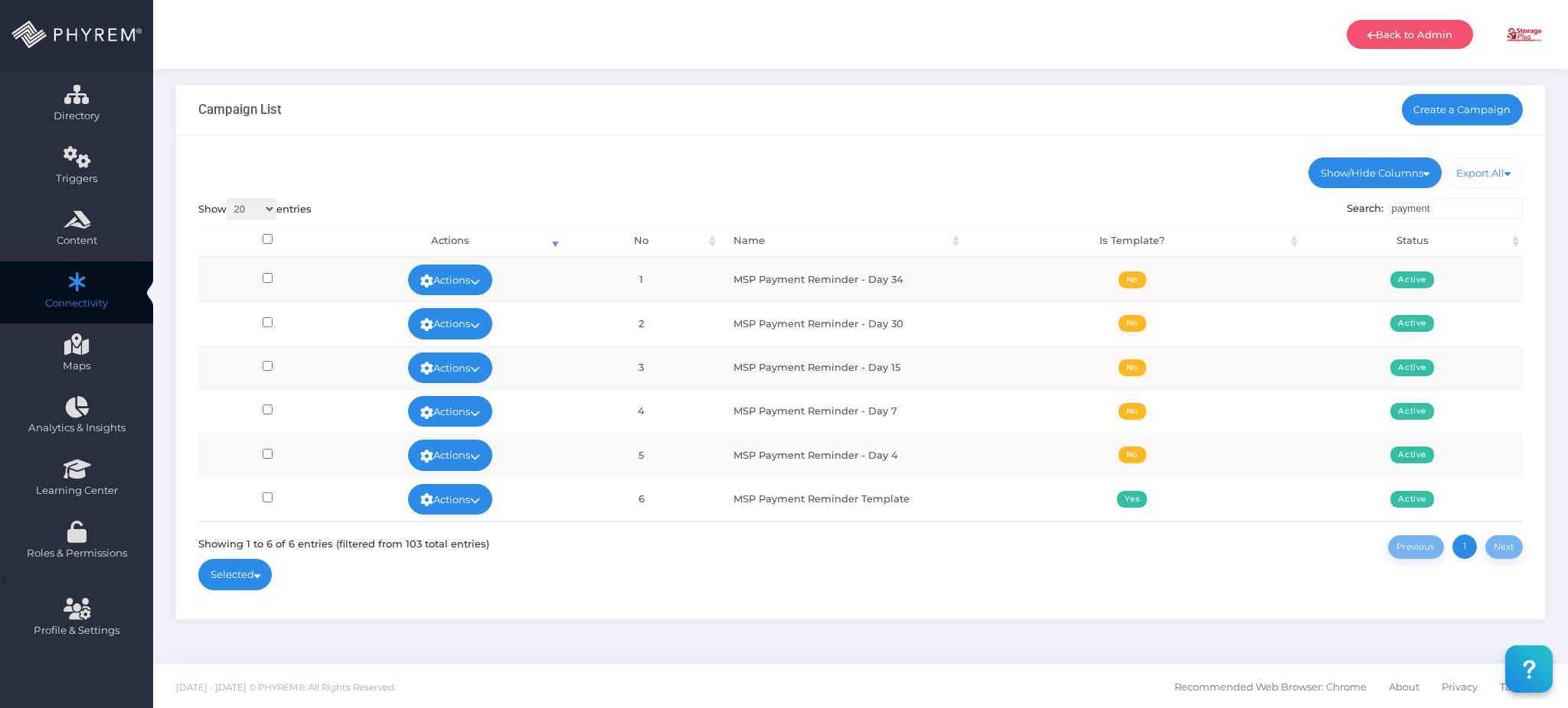
click at [1520, 29] on img at bounding box center [1524, 34] width 39 height 39
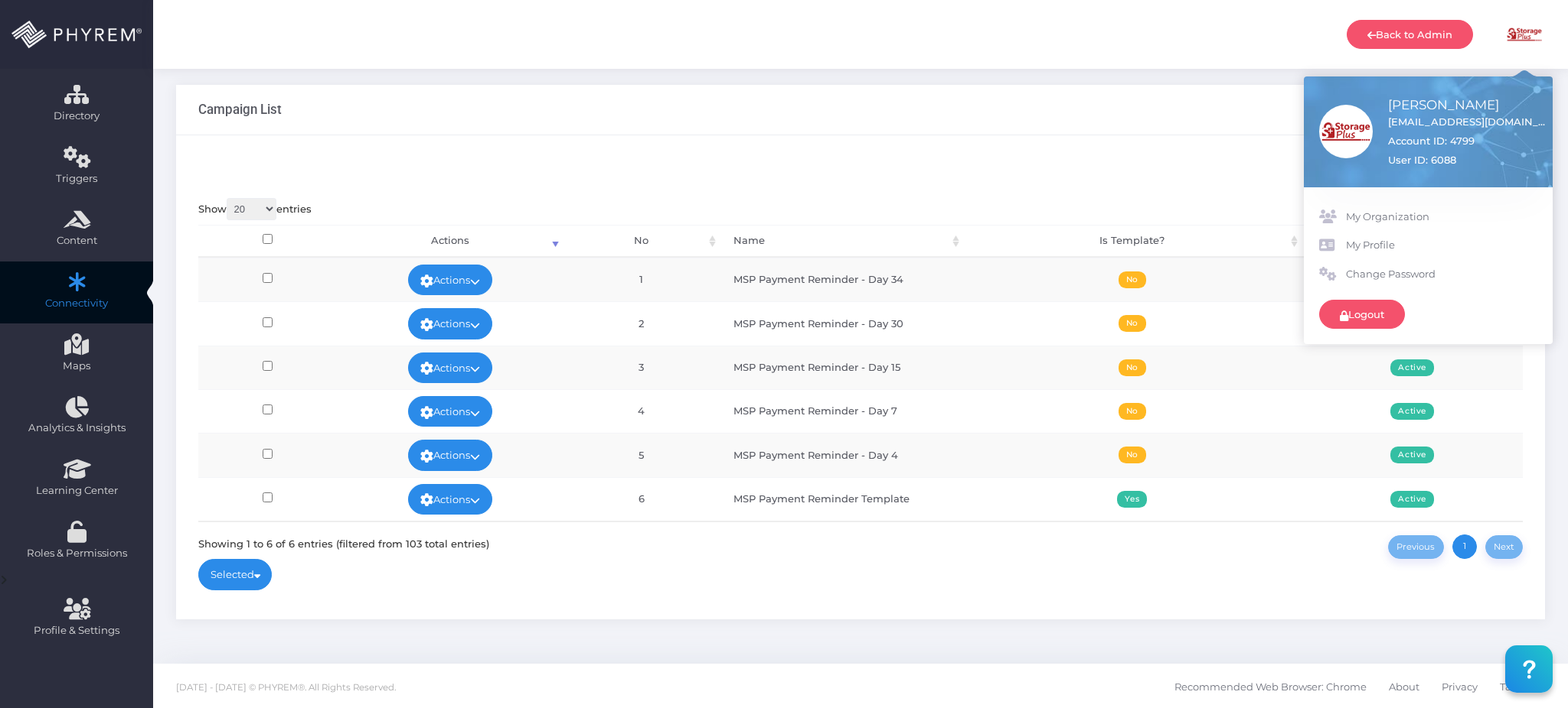
click at [779, 163] on ul "Show/Hide Columns No Name Is Template? Status" at bounding box center [860, 172] width 1325 height 31
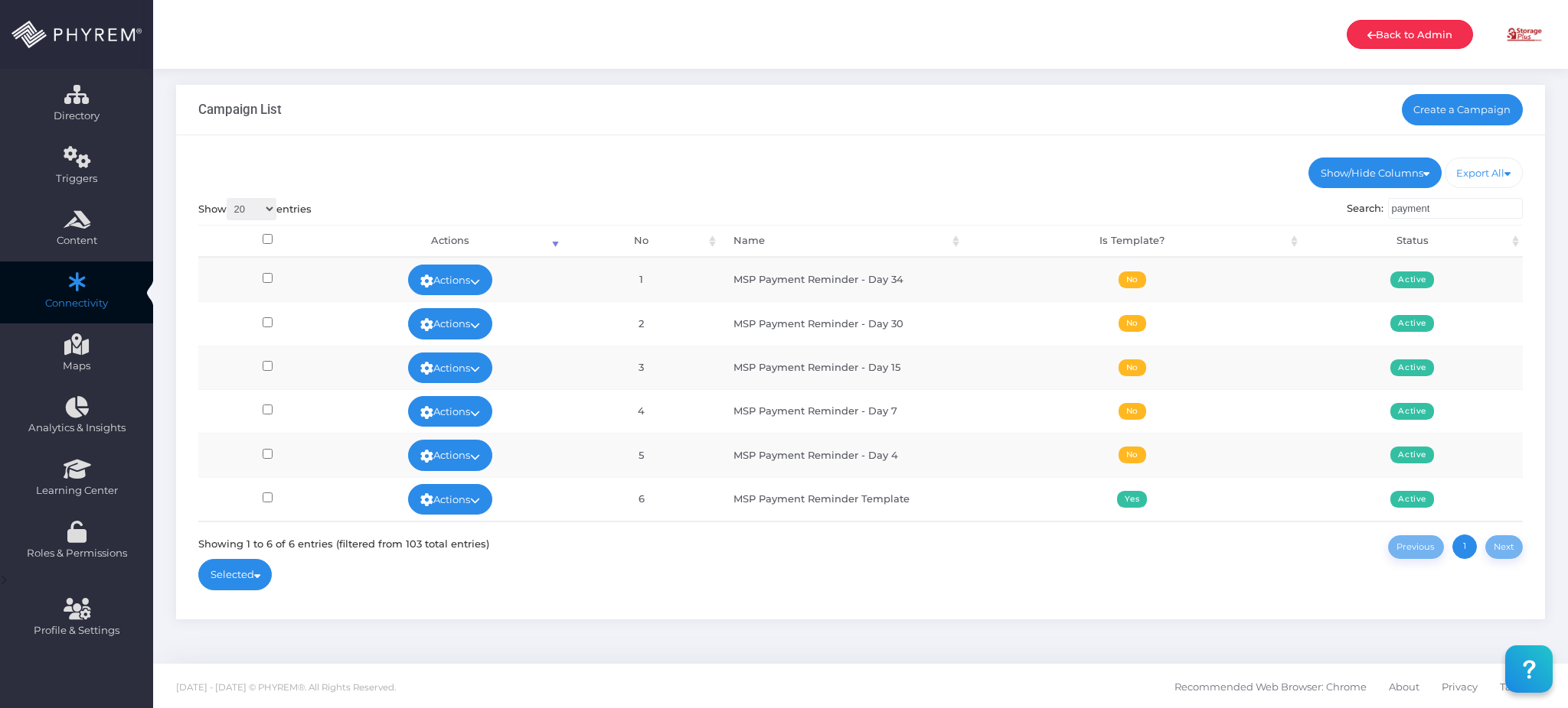
click at [1401, 36] on link "Back to Admin" at bounding box center [1410, 34] width 127 height 29
